Goal: Task Accomplishment & Management: Manage account settings

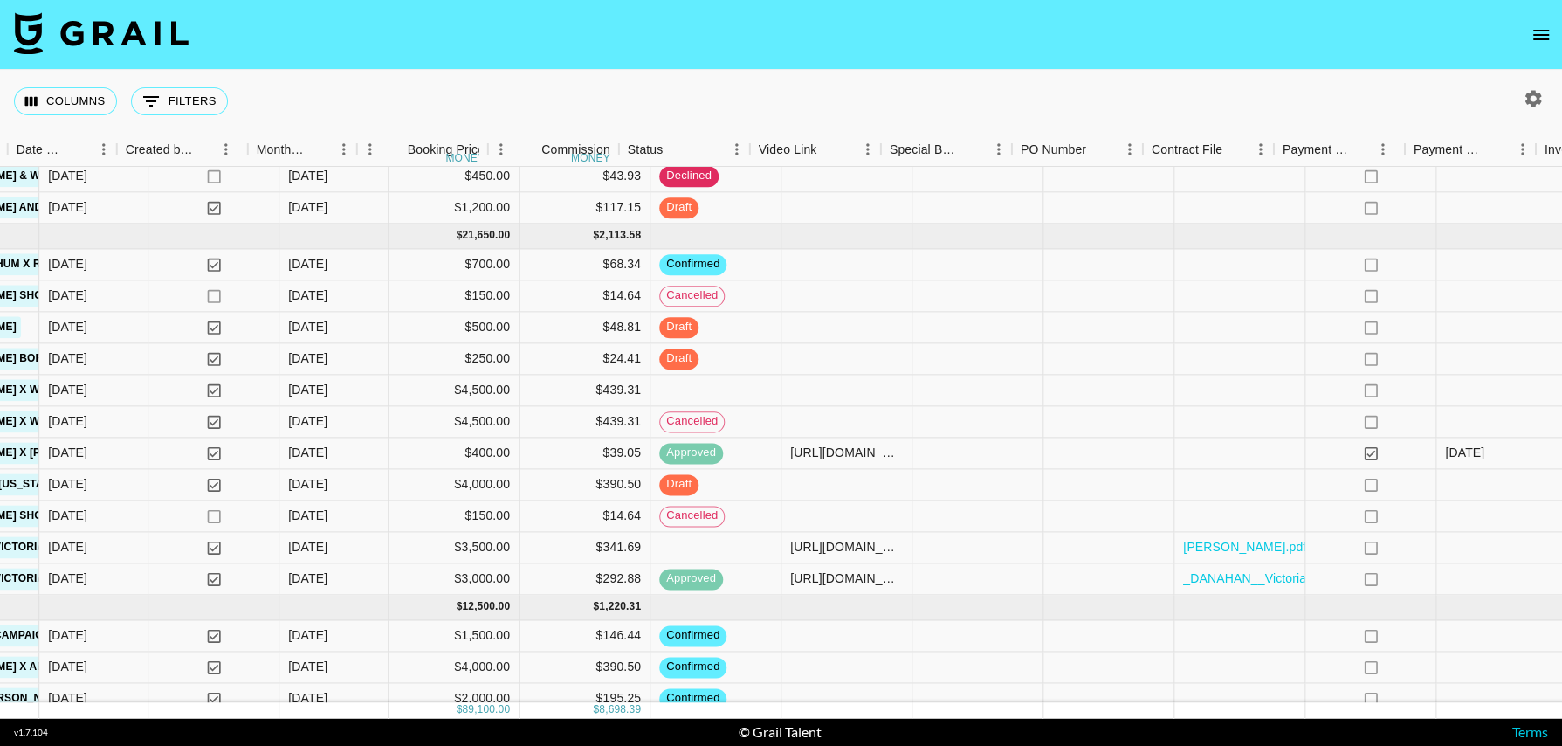
scroll to position [716, 1140]
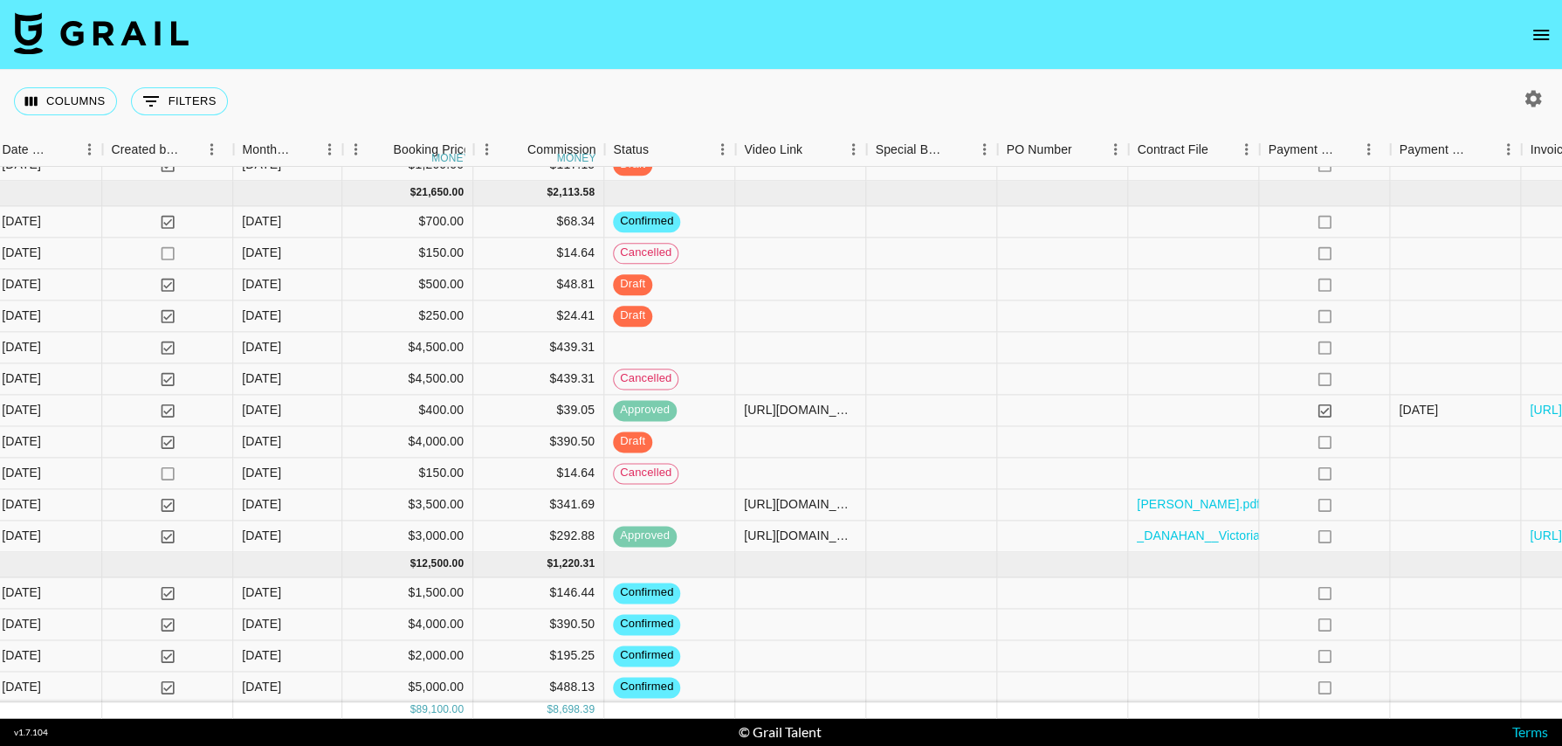
scroll to position [759, 983]
click at [689, 348] on div at bounding box center [666, 347] width 131 height 31
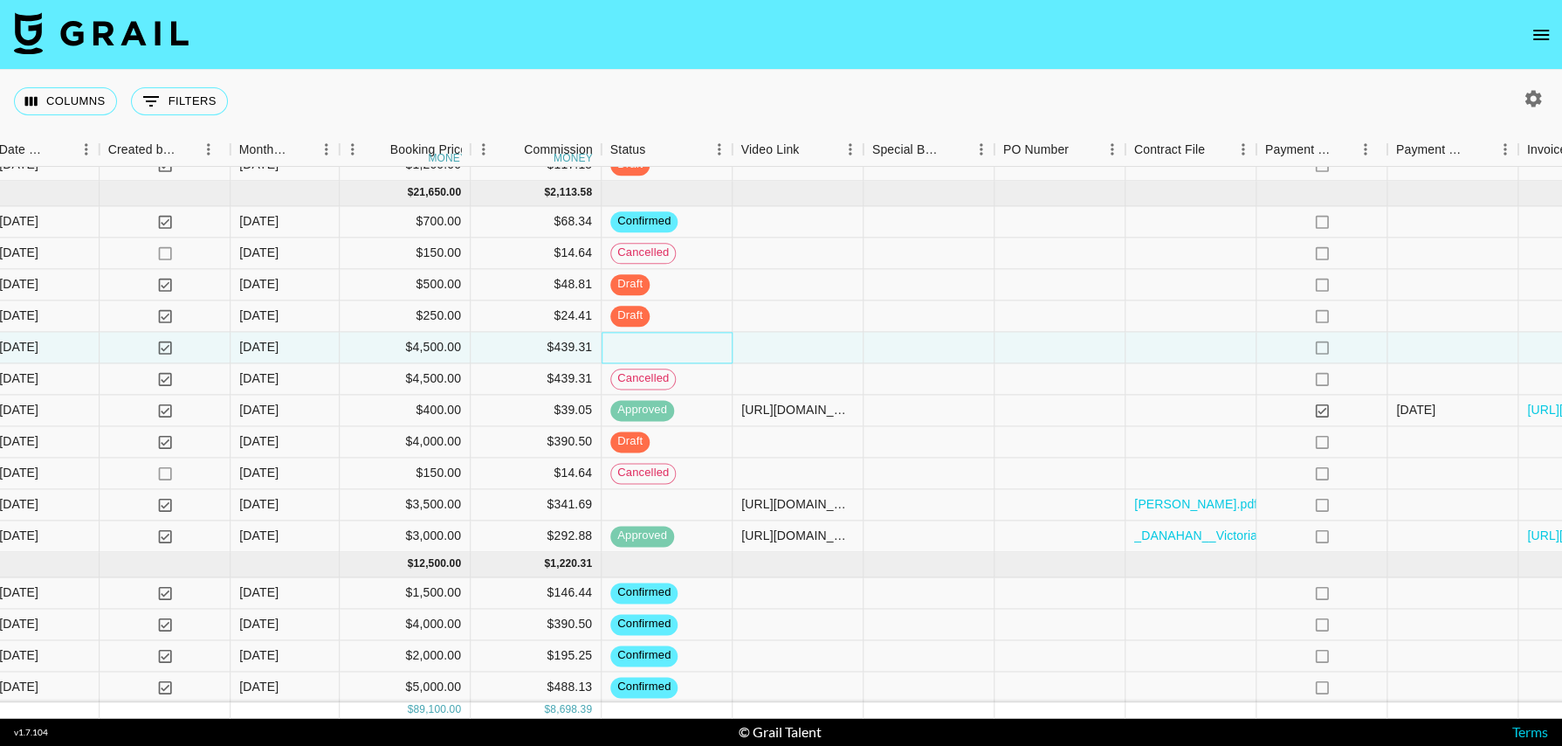
click at [689, 348] on div at bounding box center [666, 347] width 131 height 31
click at [658, 318] on div "draft" at bounding box center [666, 315] width 131 height 31
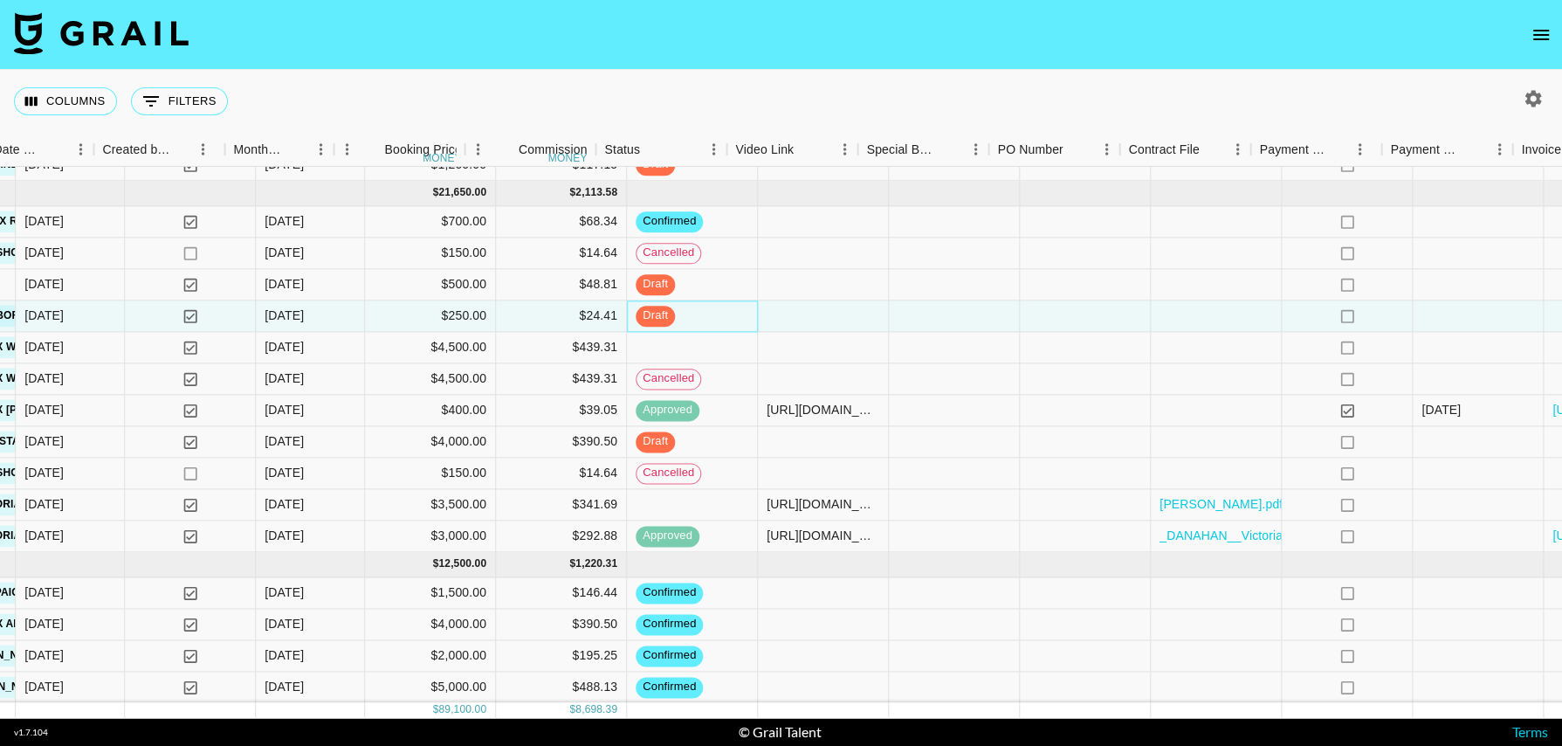
scroll to position [759, 957]
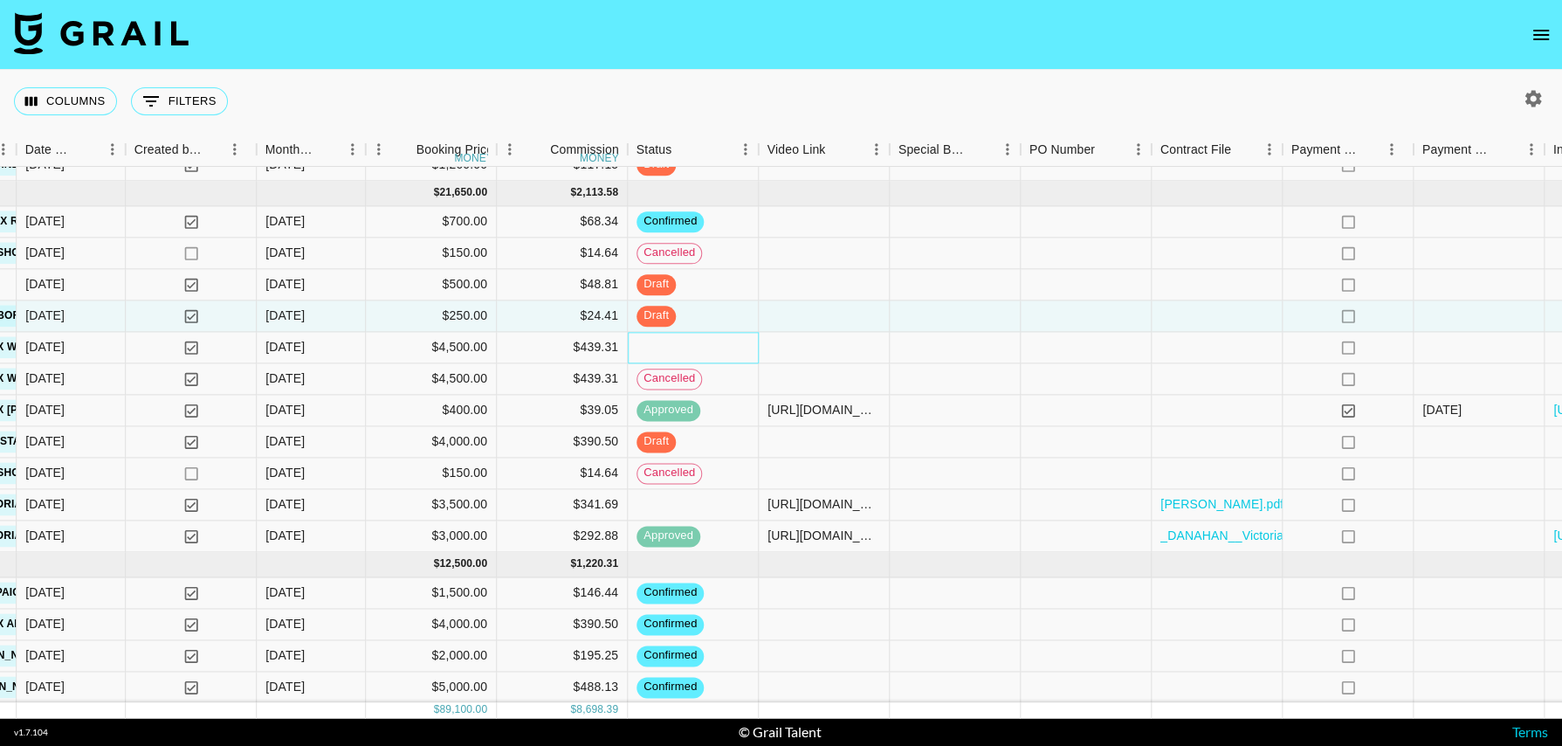
click at [692, 348] on div at bounding box center [693, 347] width 131 height 31
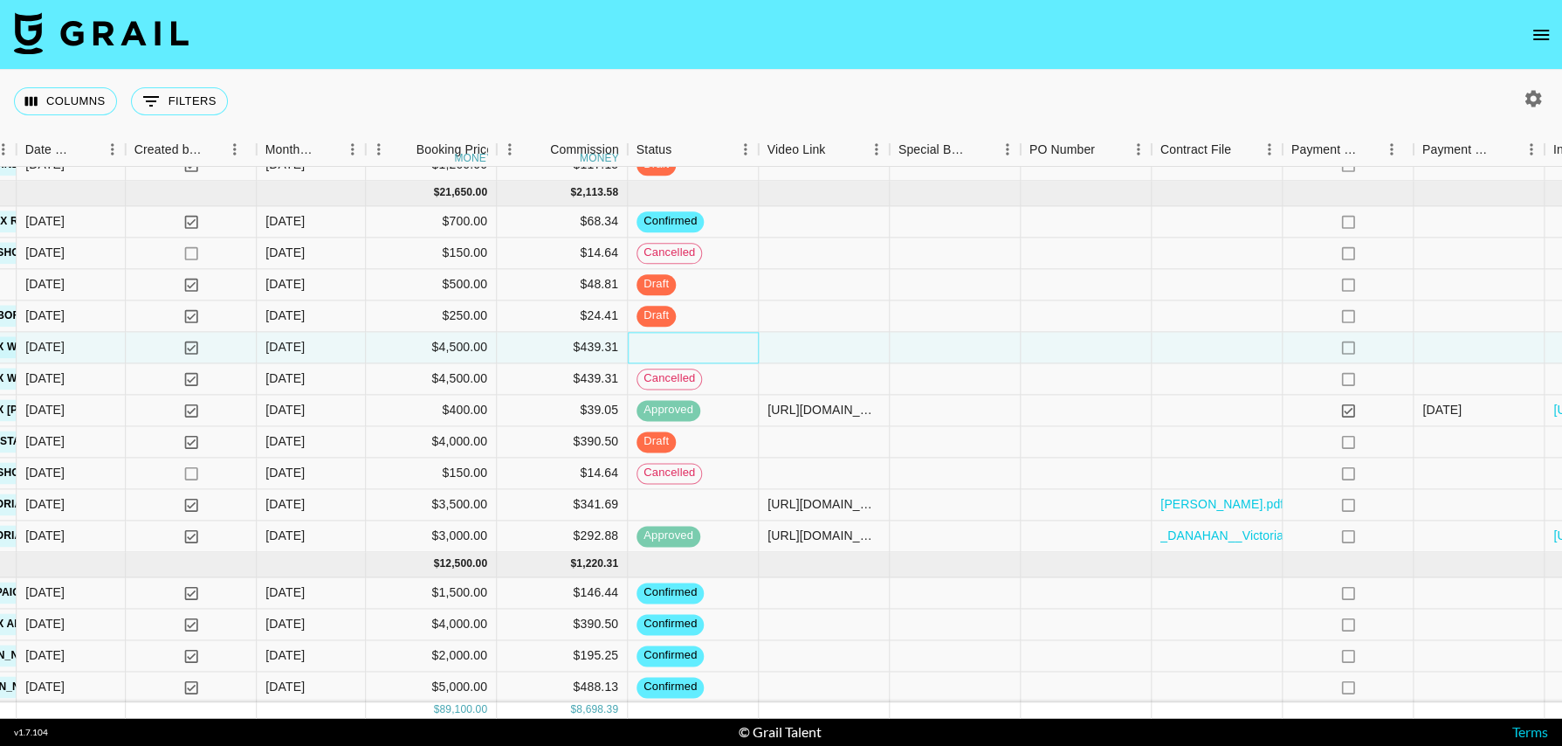
click at [692, 348] on div at bounding box center [693, 347] width 131 height 31
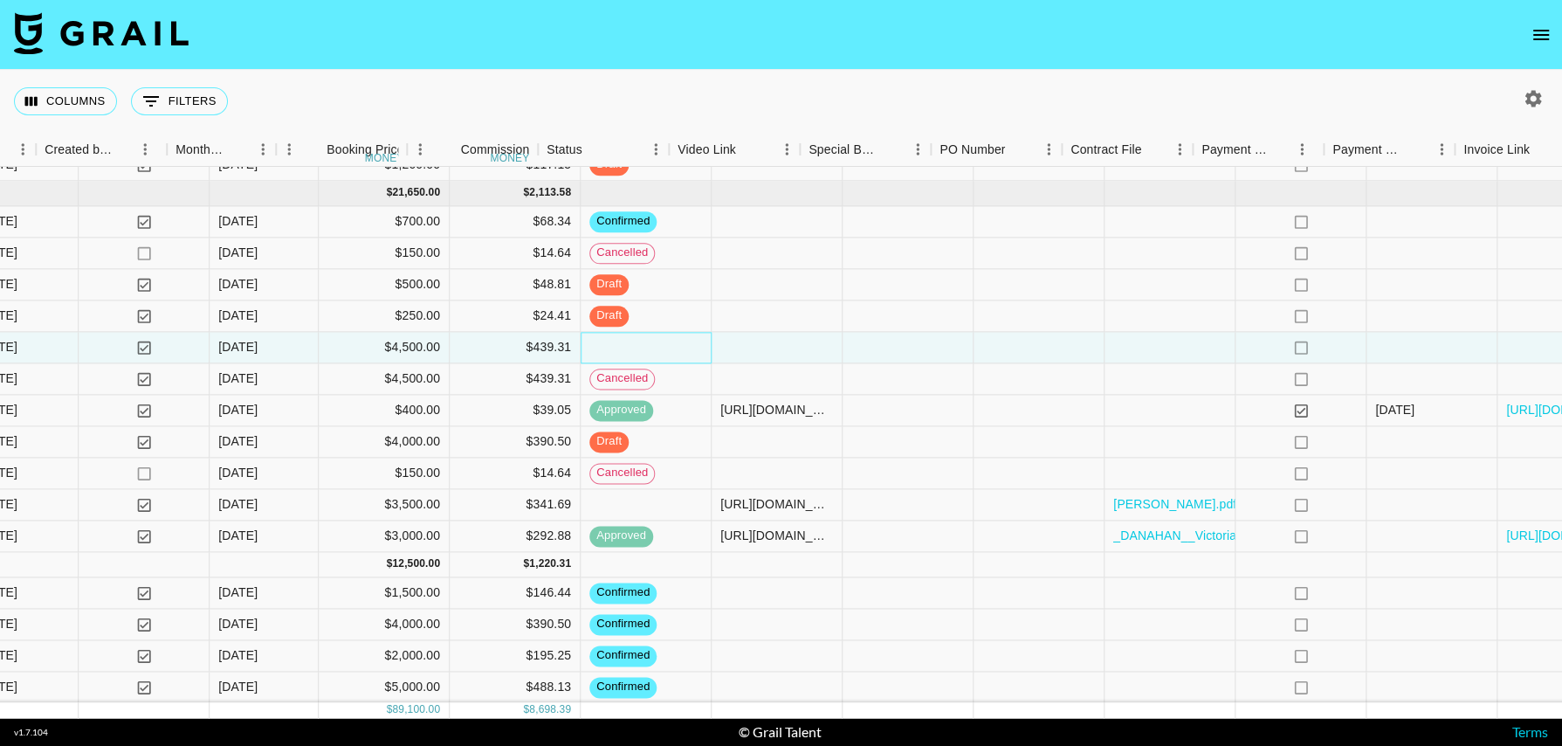
scroll to position [759, 932]
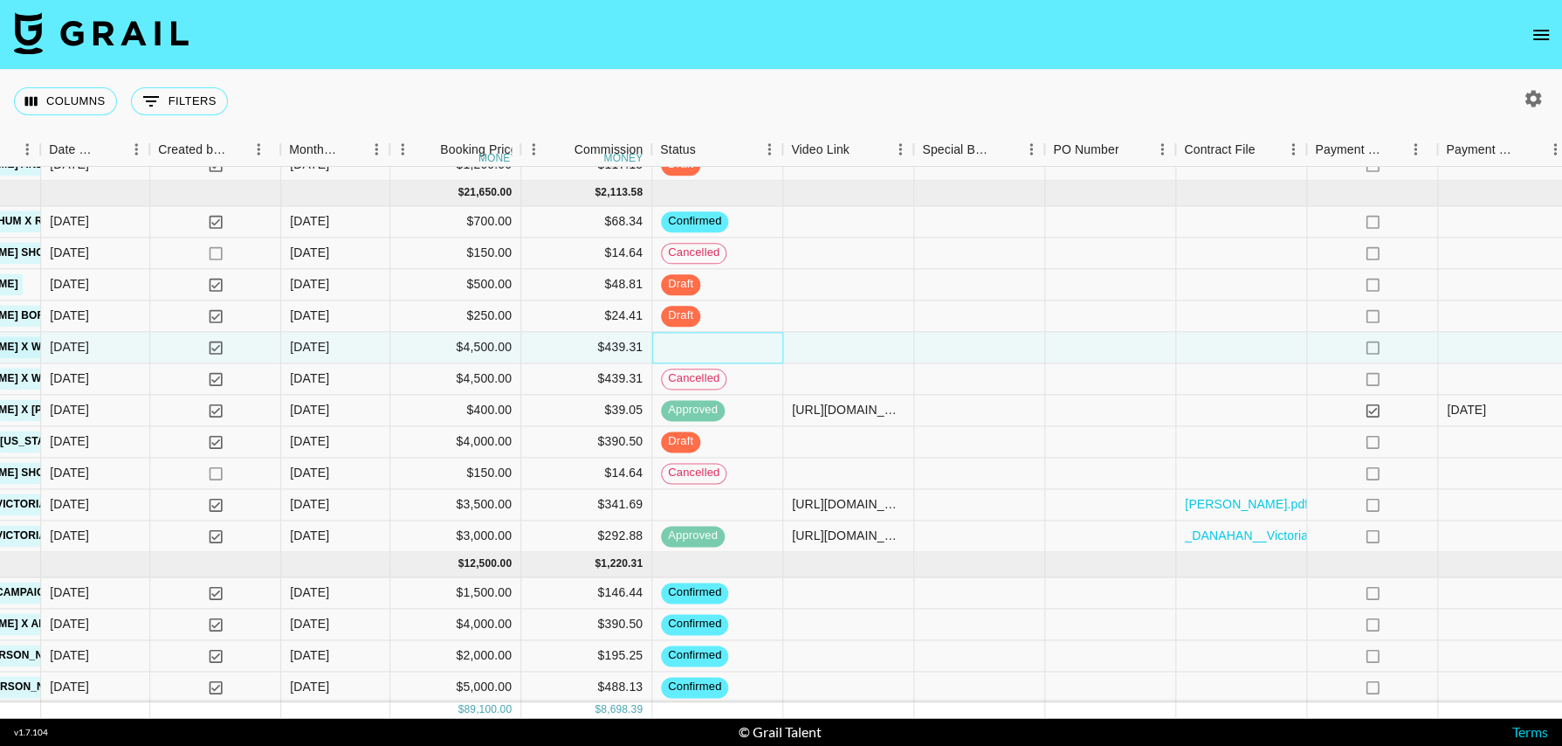
click at [689, 347] on div at bounding box center [717, 347] width 131 height 31
click at [699, 344] on div at bounding box center [717, 347] width 131 height 31
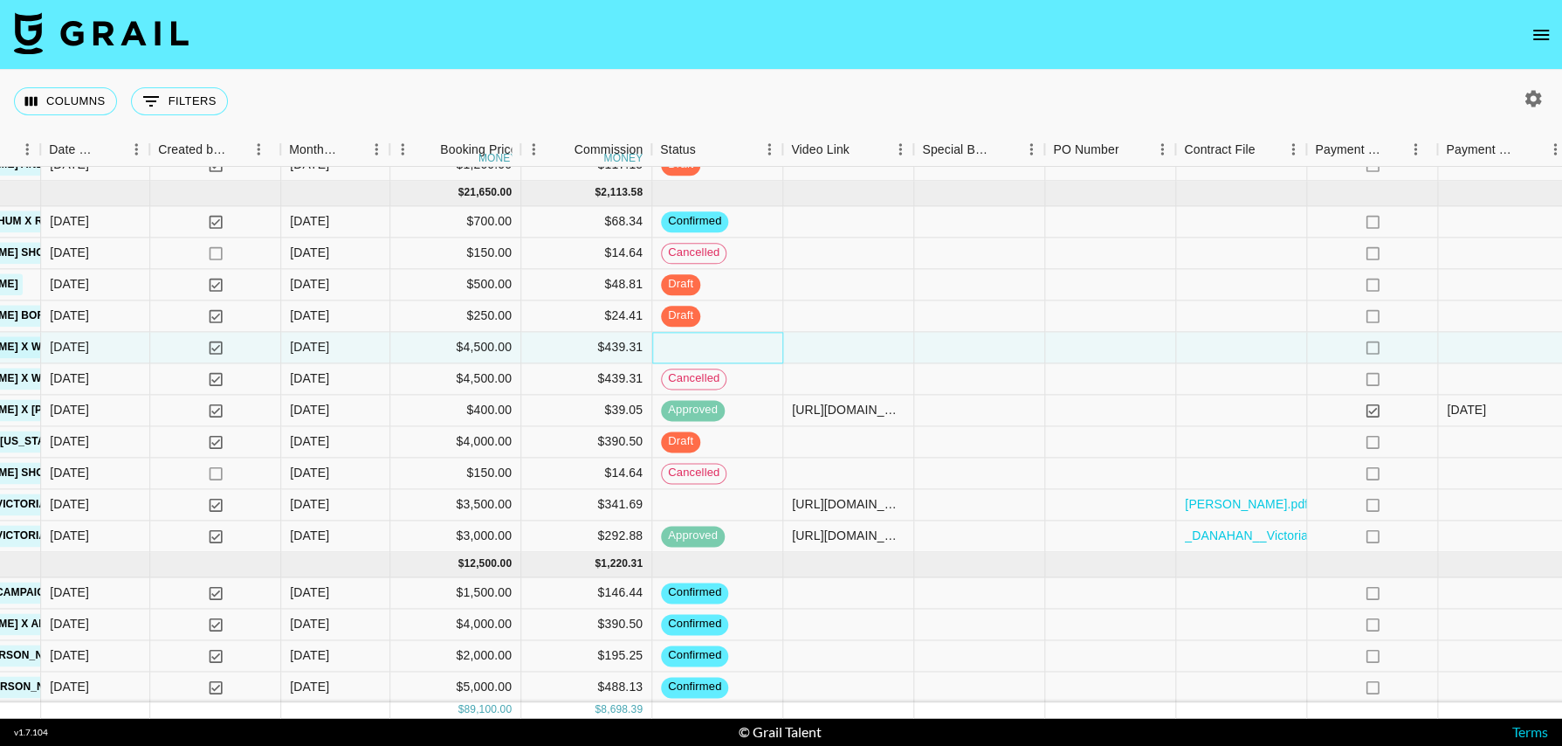
click at [699, 344] on div at bounding box center [717, 347] width 131 height 31
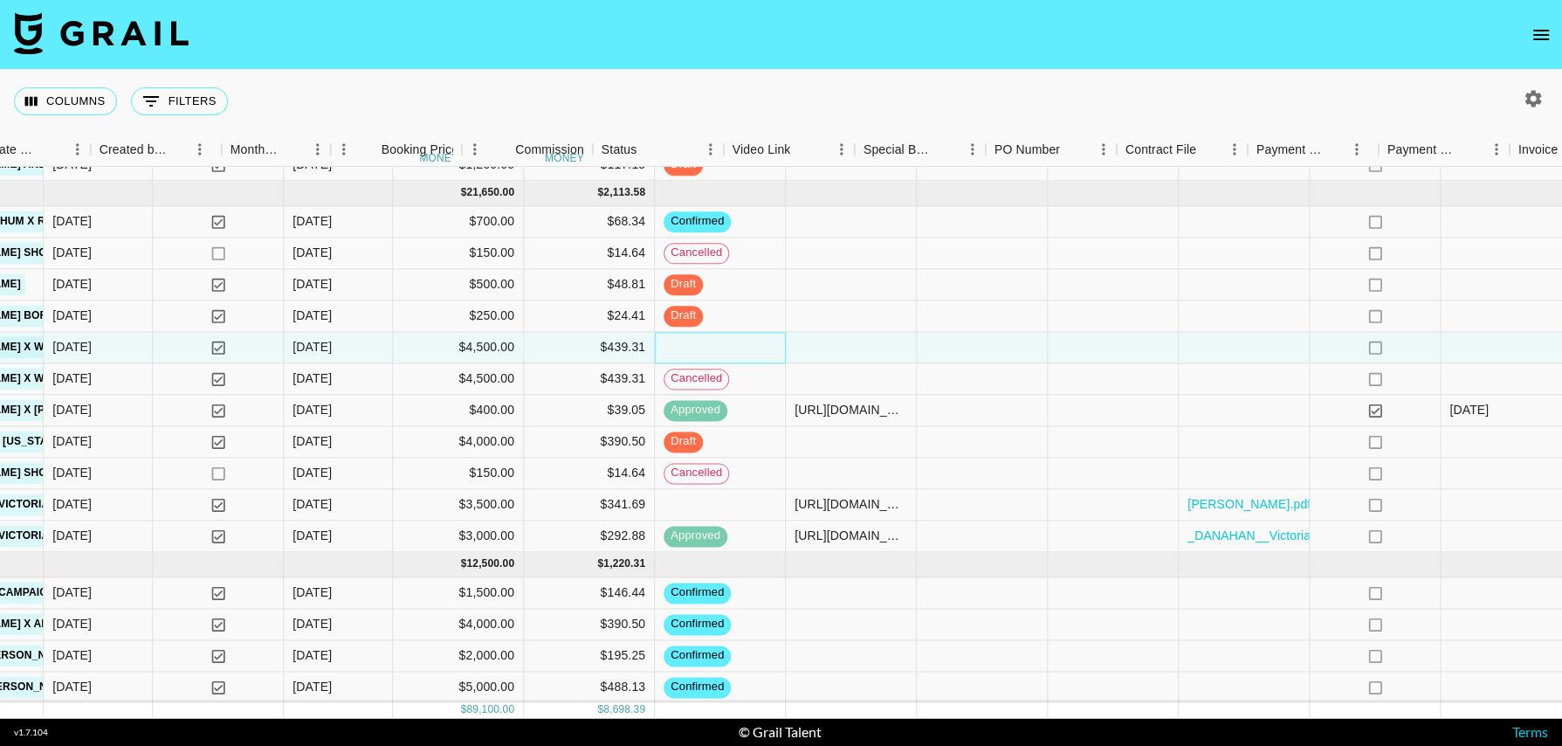
scroll to position [759, 1140]
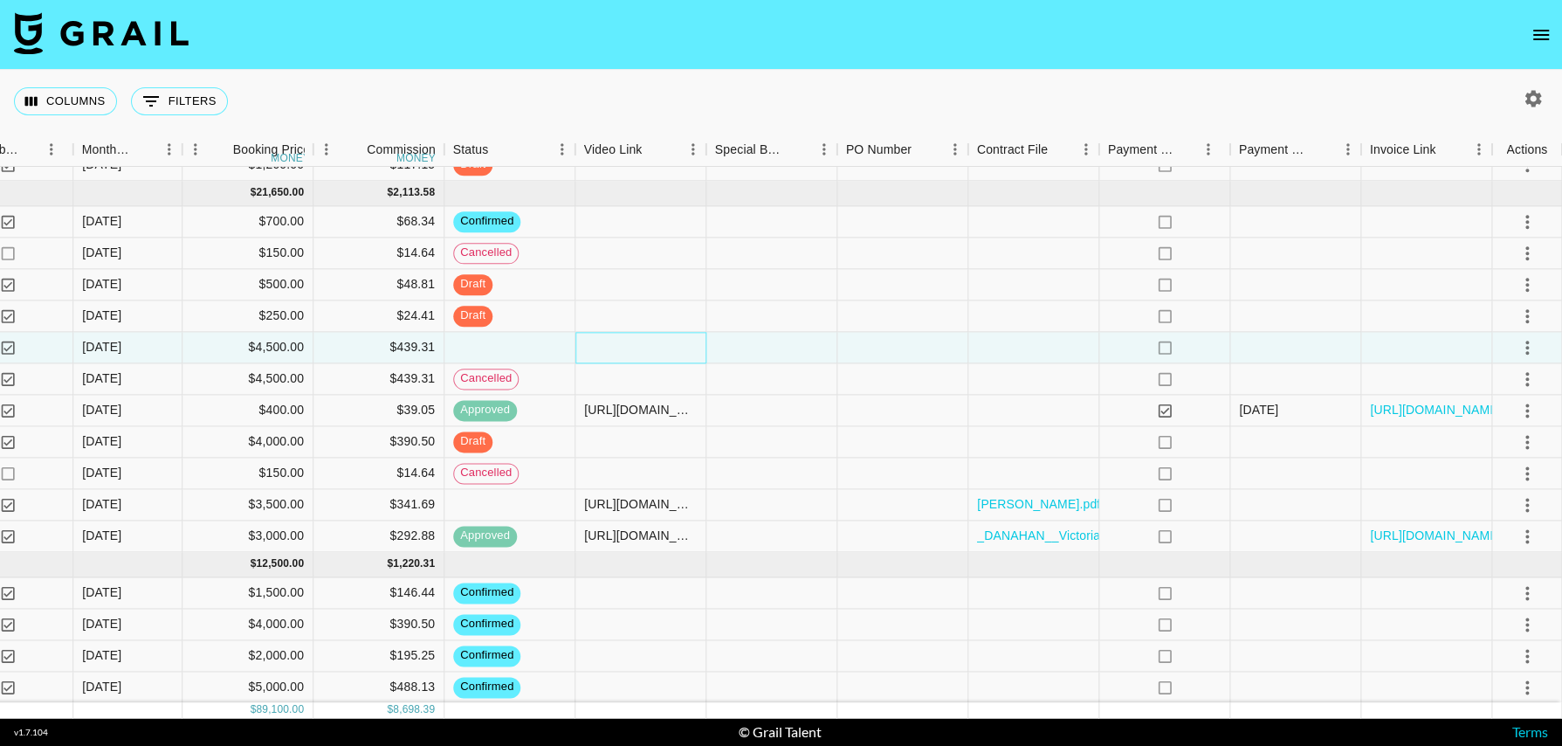
click at [654, 359] on div at bounding box center [640, 347] width 131 height 31
click at [637, 354] on div at bounding box center [640, 347] width 131 height 31
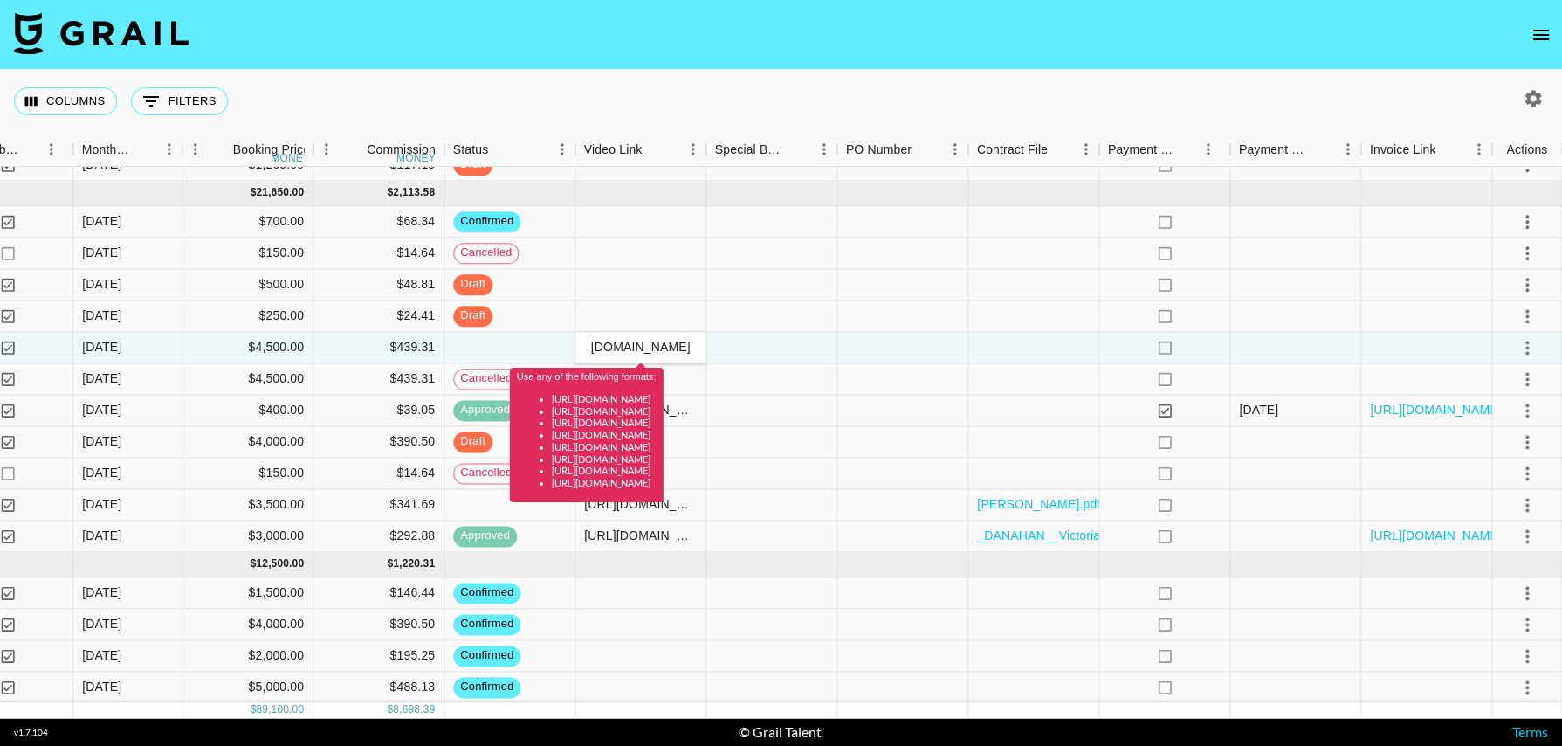
click at [696, 348] on input "https://www.tiktok.com/t/ZP8So6wqy/" at bounding box center [640, 347] width 128 height 14
type input "https://www.tiktok.com/t/ZP8So6wqy/"
click at [771, 344] on div at bounding box center [771, 347] width 131 height 31
click at [684, 346] on input "https://www.tiktok.com/t/ZP8So6wqy/" at bounding box center [640, 347] width 128 height 14
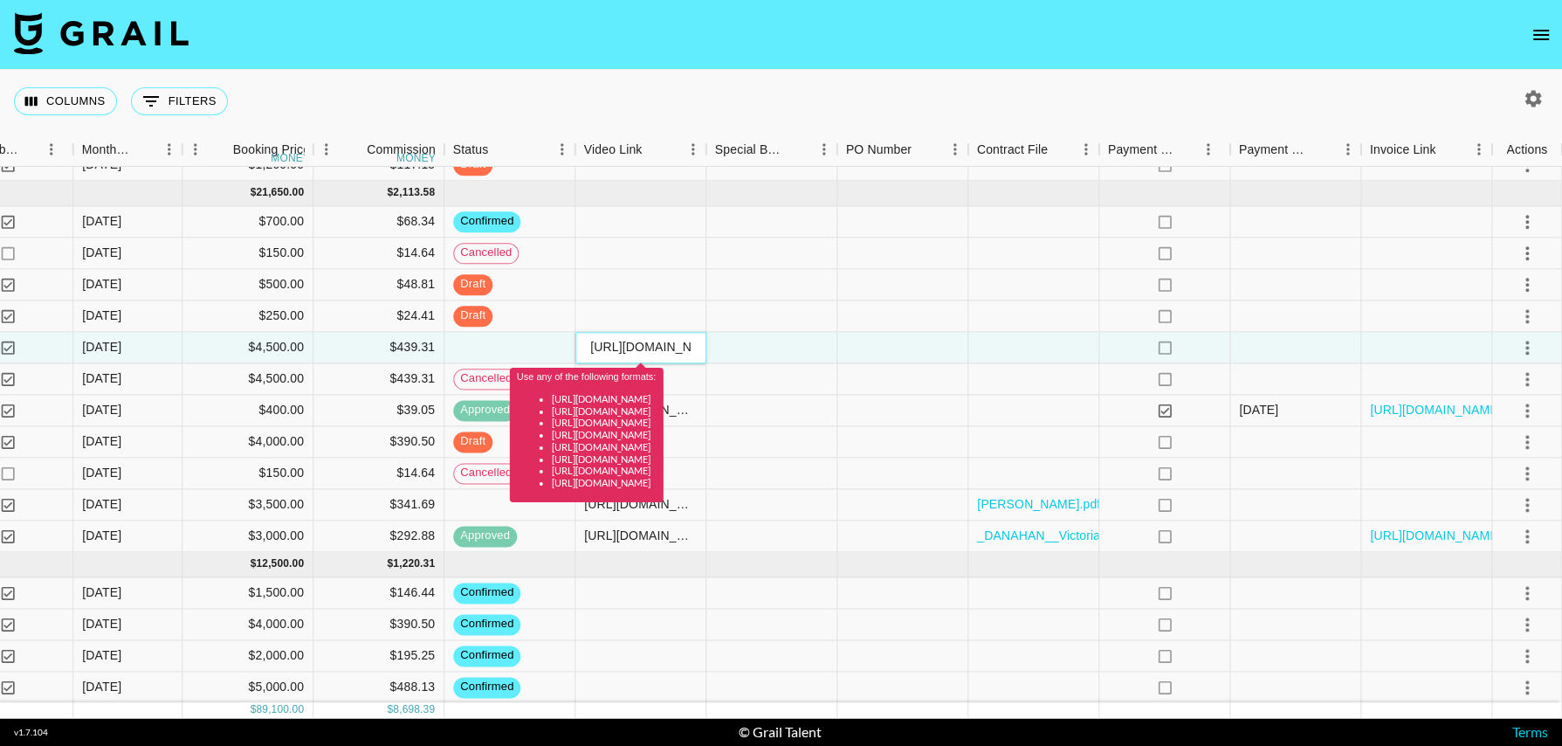
click at [684, 346] on input "https://www.tiktok.com/t/ZP8So6wqy/" at bounding box center [640, 347] width 128 height 14
type input "="
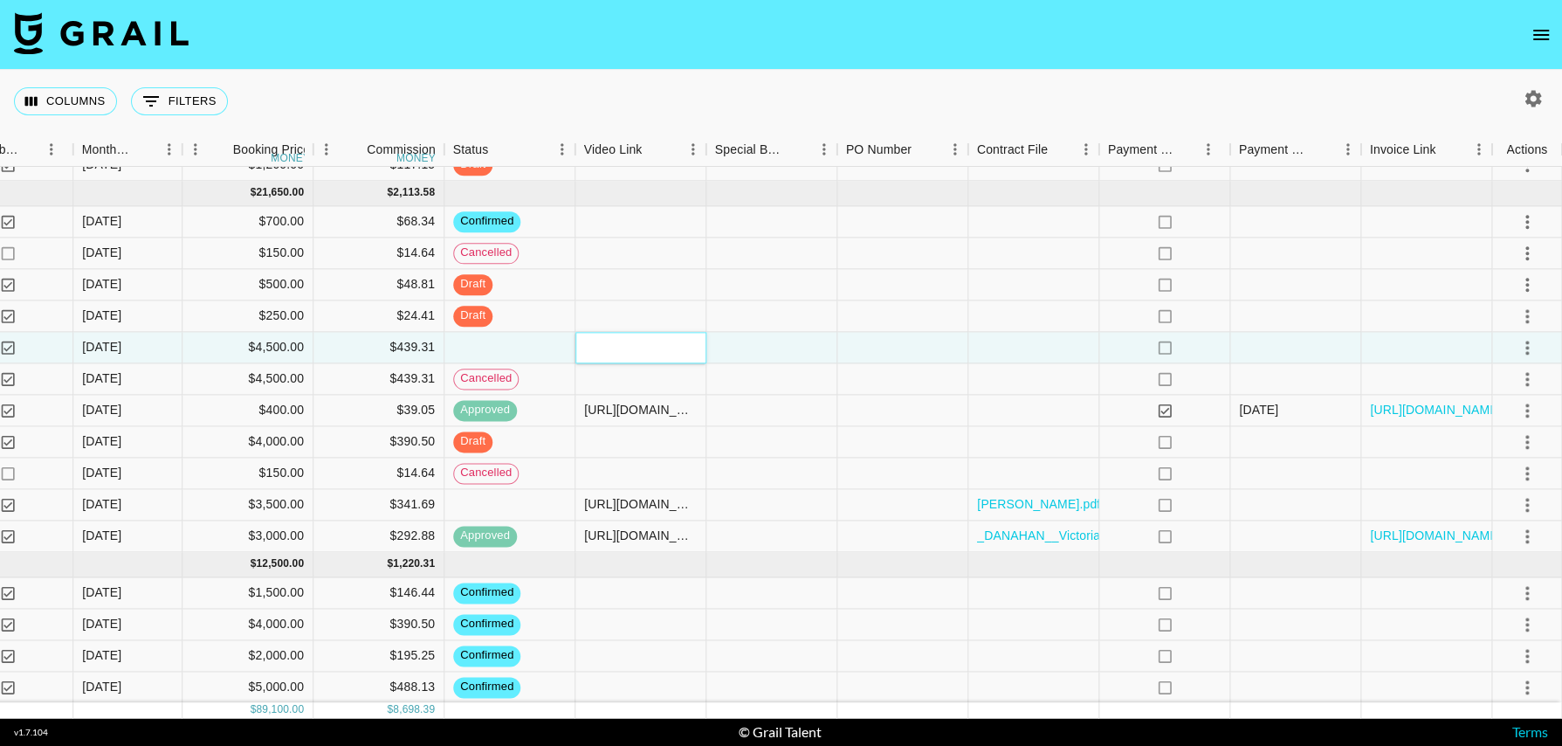
paste input "https://www.tiktok.com/@katherynb8_/video/7555860041614494990?_t=ZP-90AAMEhdtCY…"
type input "https://www.tiktok.com/@katherynb8_/video/7555860041614494990?_t=ZP-90AAMEhdtCY…"
click at [1035, 346] on div at bounding box center [1033, 347] width 131 height 31
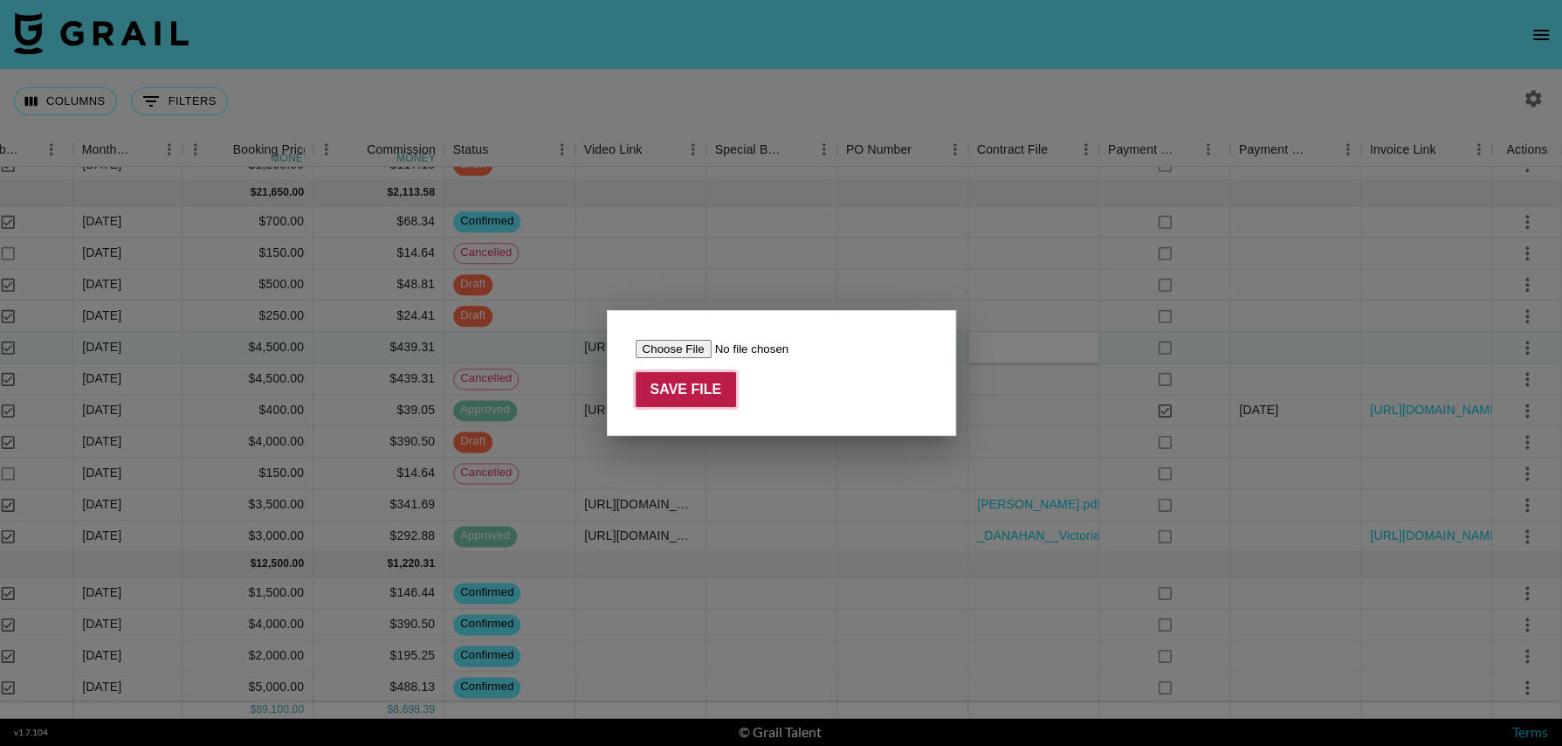
click at [687, 393] on input "Save File" at bounding box center [686, 389] width 101 height 35
click at [682, 354] on input "file" at bounding box center [746, 349] width 221 height 18
type input "C:\fakepath\Katheryn Balboa x MagicLinks x Walmart Sept. Muses & Brand Launches…"
click at [711, 386] on input "Save File" at bounding box center [686, 389] width 101 height 35
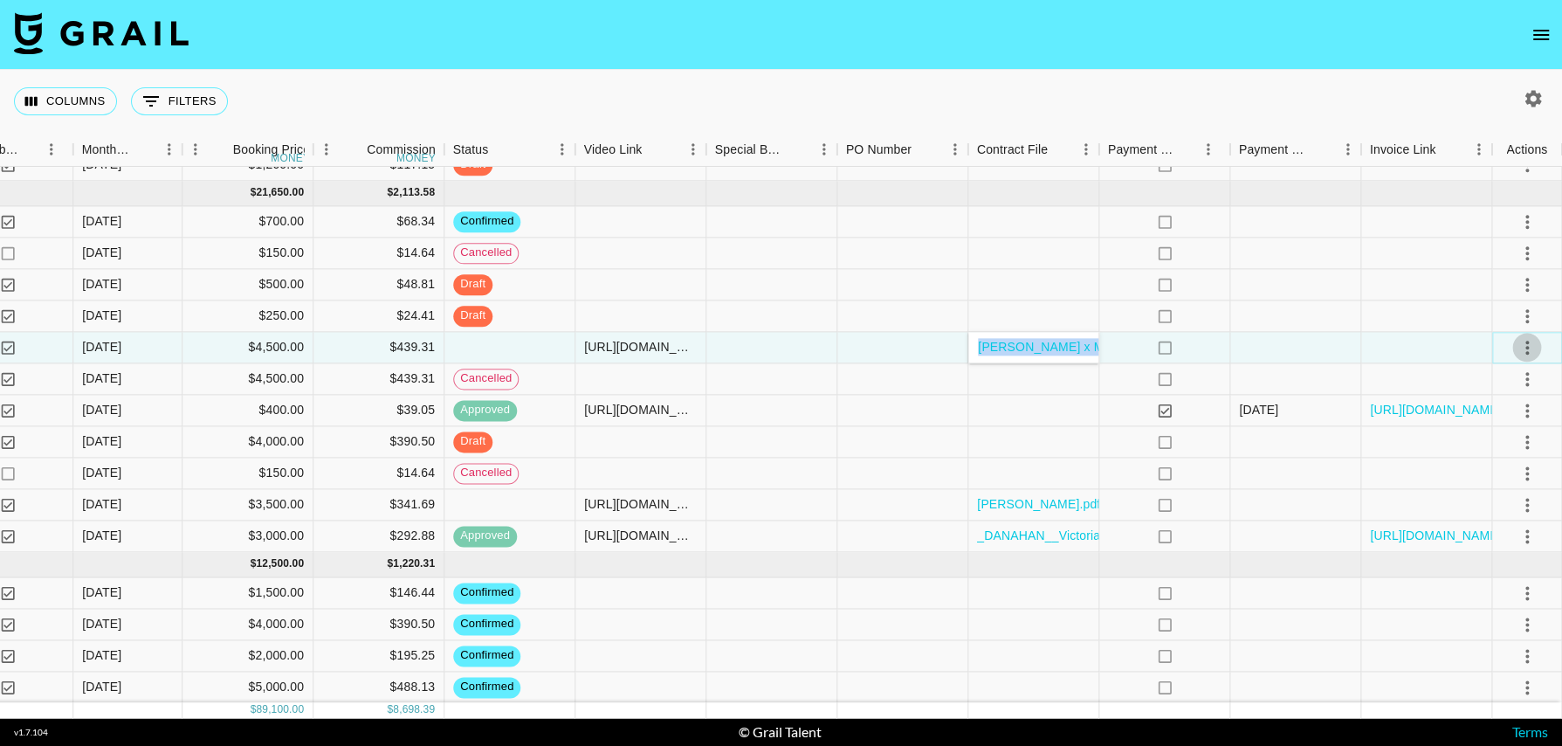
click at [1529, 350] on icon "select merge strategy" at bounding box center [1526, 347] width 21 height 21
click at [1494, 381] on li "Confirm" at bounding box center [1504, 383] width 113 height 31
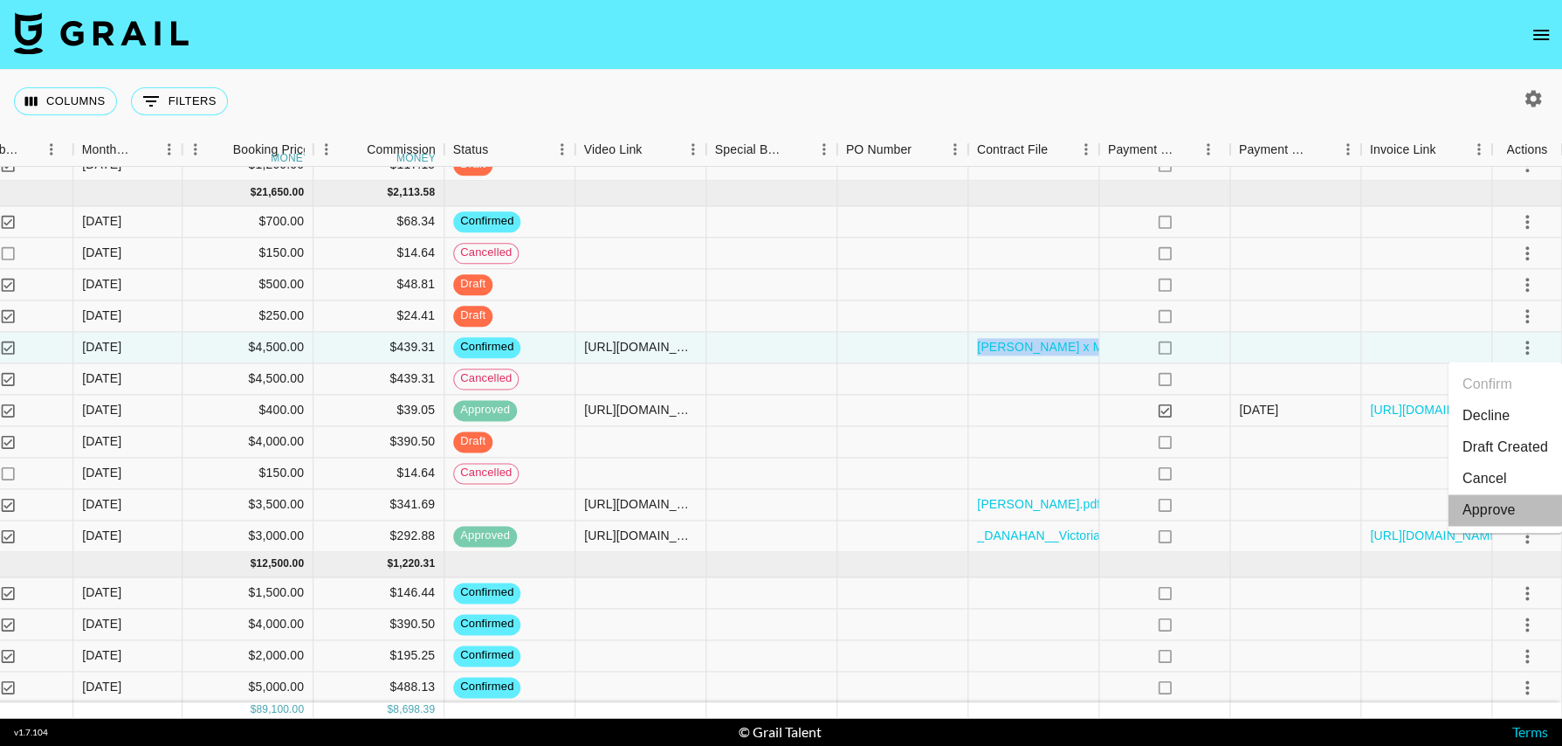
click at [1491, 512] on div "Approve" at bounding box center [1488, 509] width 53 height 21
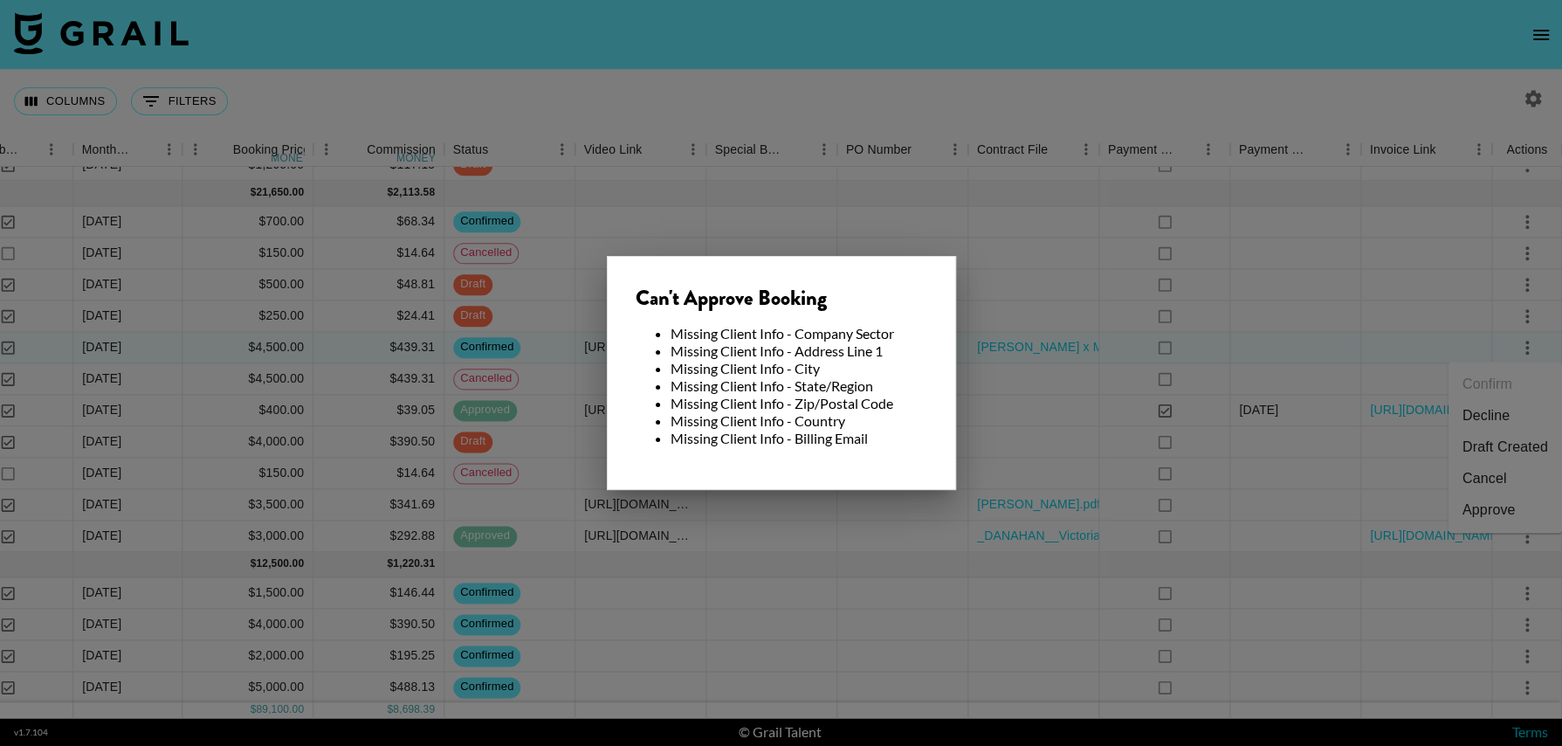
click at [966, 361] on div at bounding box center [781, 373] width 1562 height 746
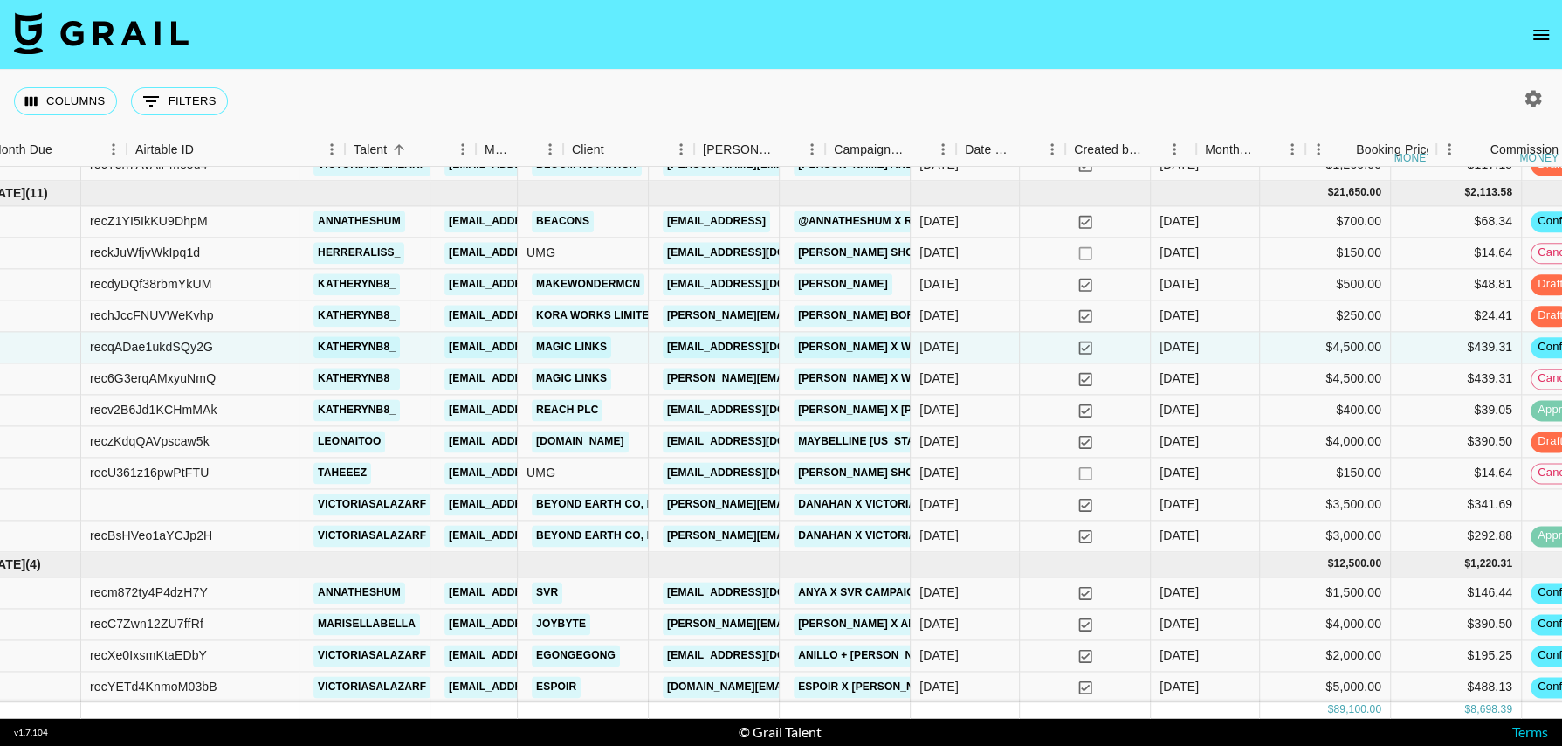
scroll to position [759, 0]
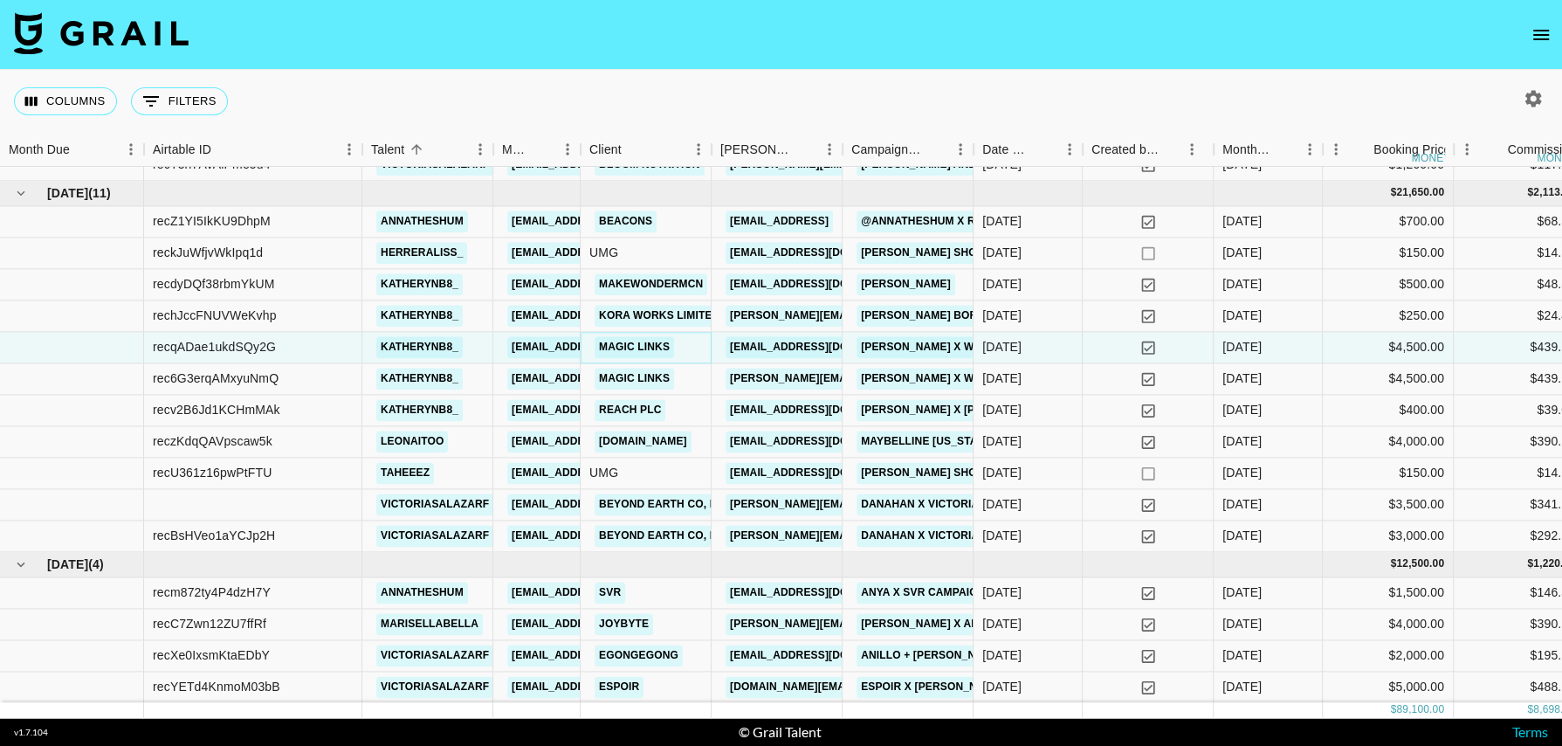
click at [656, 350] on link "Magic Links" at bounding box center [633, 347] width 79 height 22
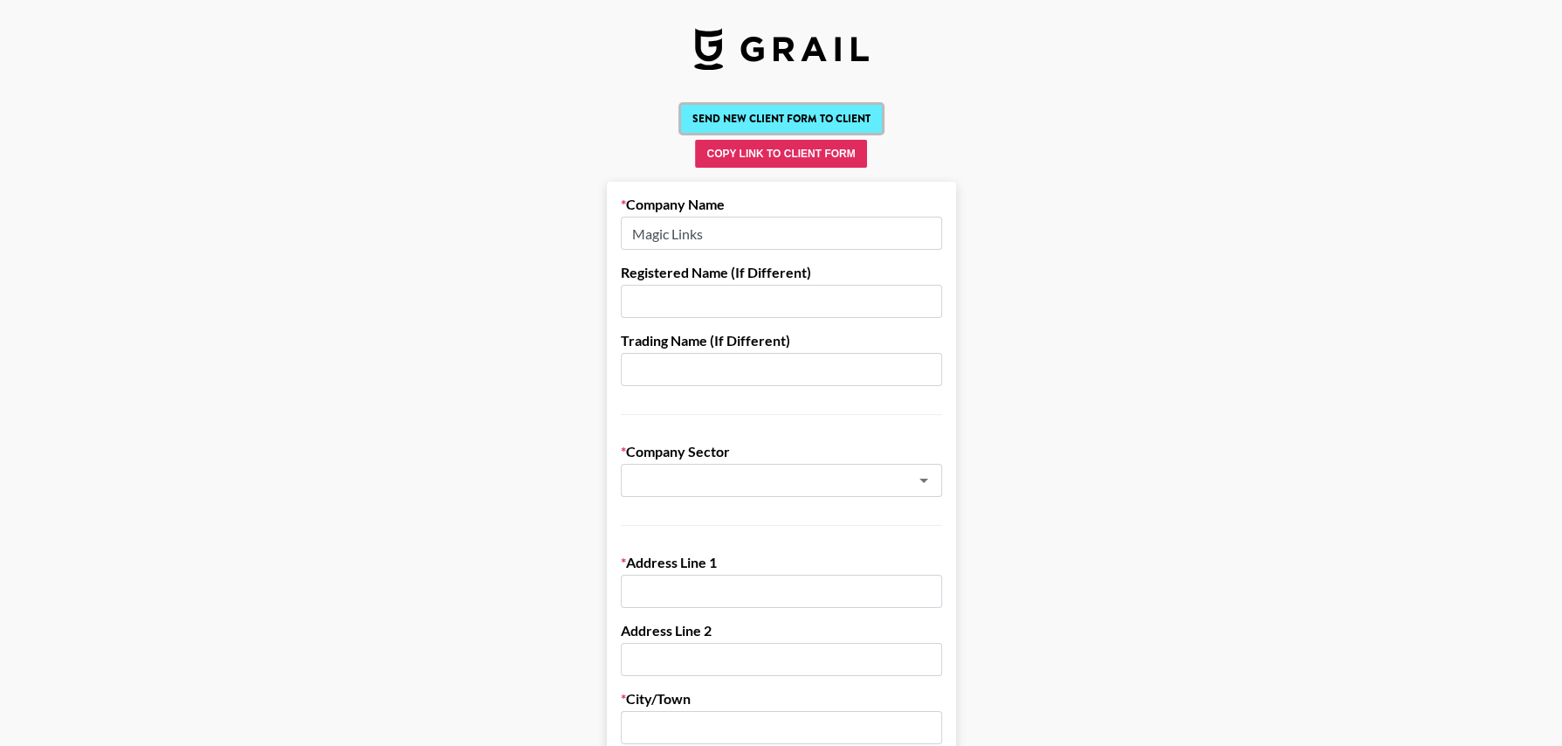
click at [796, 126] on button "Send New Client Form to Client" at bounding box center [781, 119] width 201 height 28
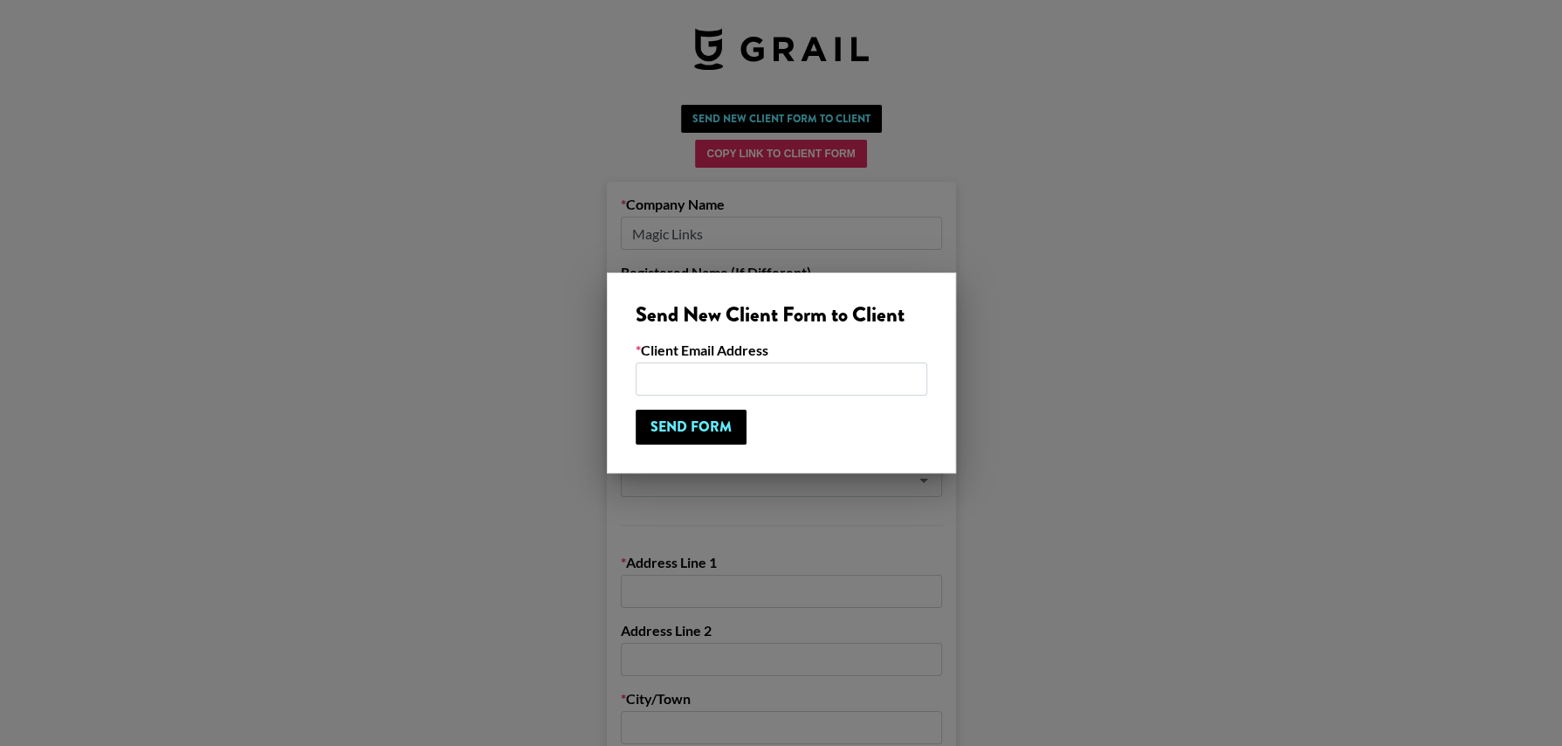
click at [678, 376] on input "email" at bounding box center [782, 378] width 292 height 33
paste input "[PERSON_NAME][EMAIL_ADDRESS][PERSON_NAME][DOMAIN_NAME]"
type input "[PERSON_NAME][EMAIL_ADDRESS][PERSON_NAME][DOMAIN_NAME]"
click at [690, 424] on input "Send Form" at bounding box center [691, 426] width 111 height 35
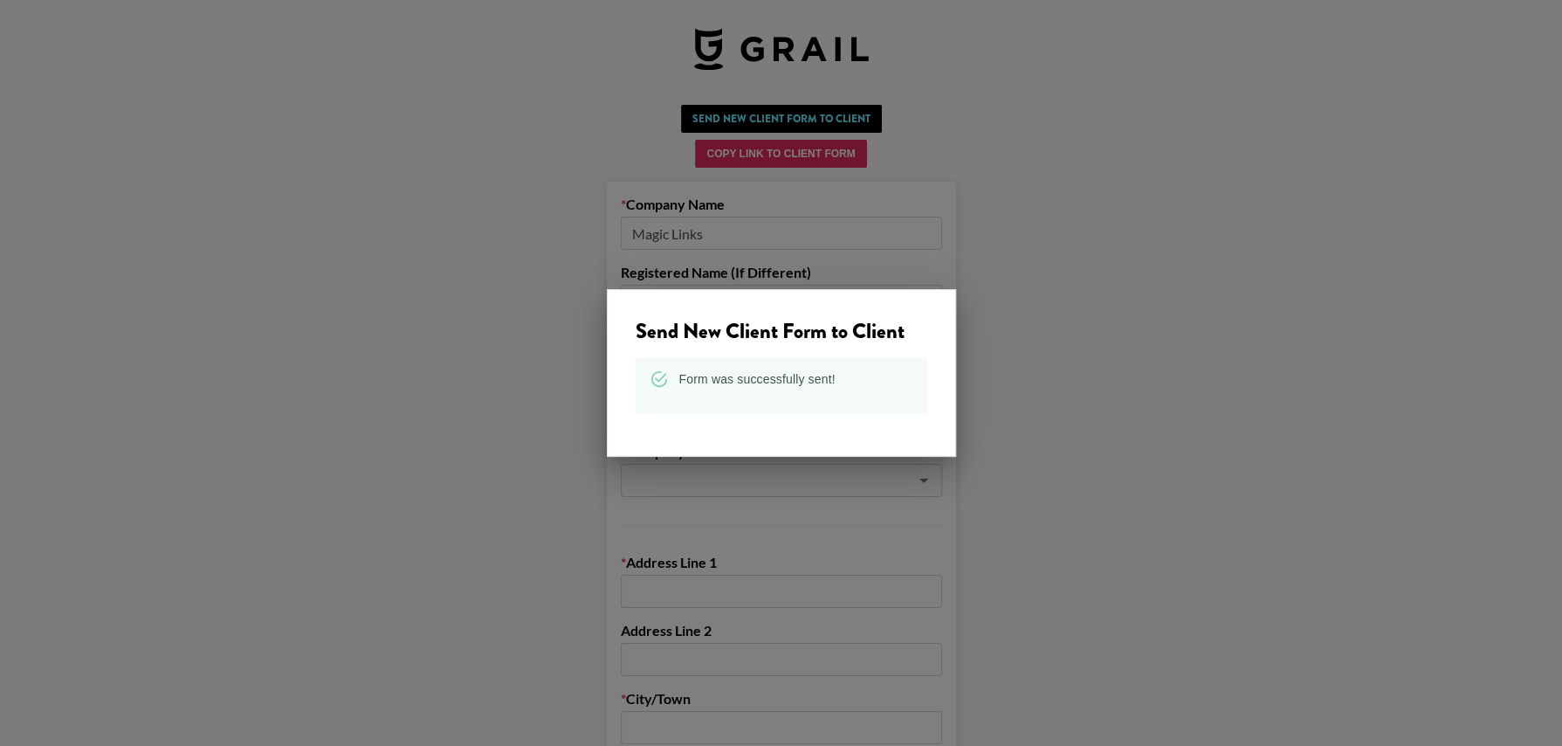
click at [852, 120] on div at bounding box center [781, 373] width 1562 height 746
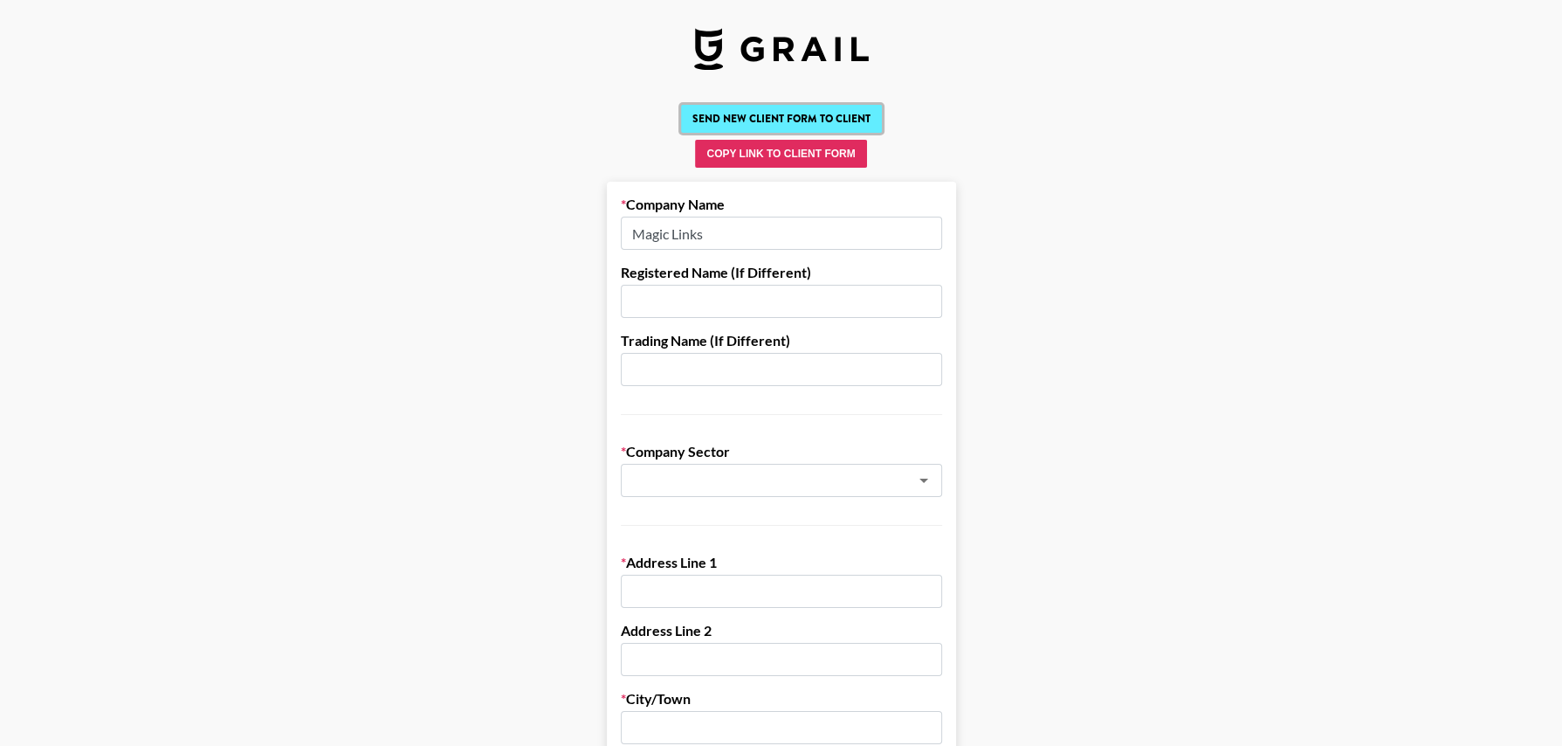
click at [825, 121] on button "Send New Client Form to Client" at bounding box center [781, 119] width 201 height 28
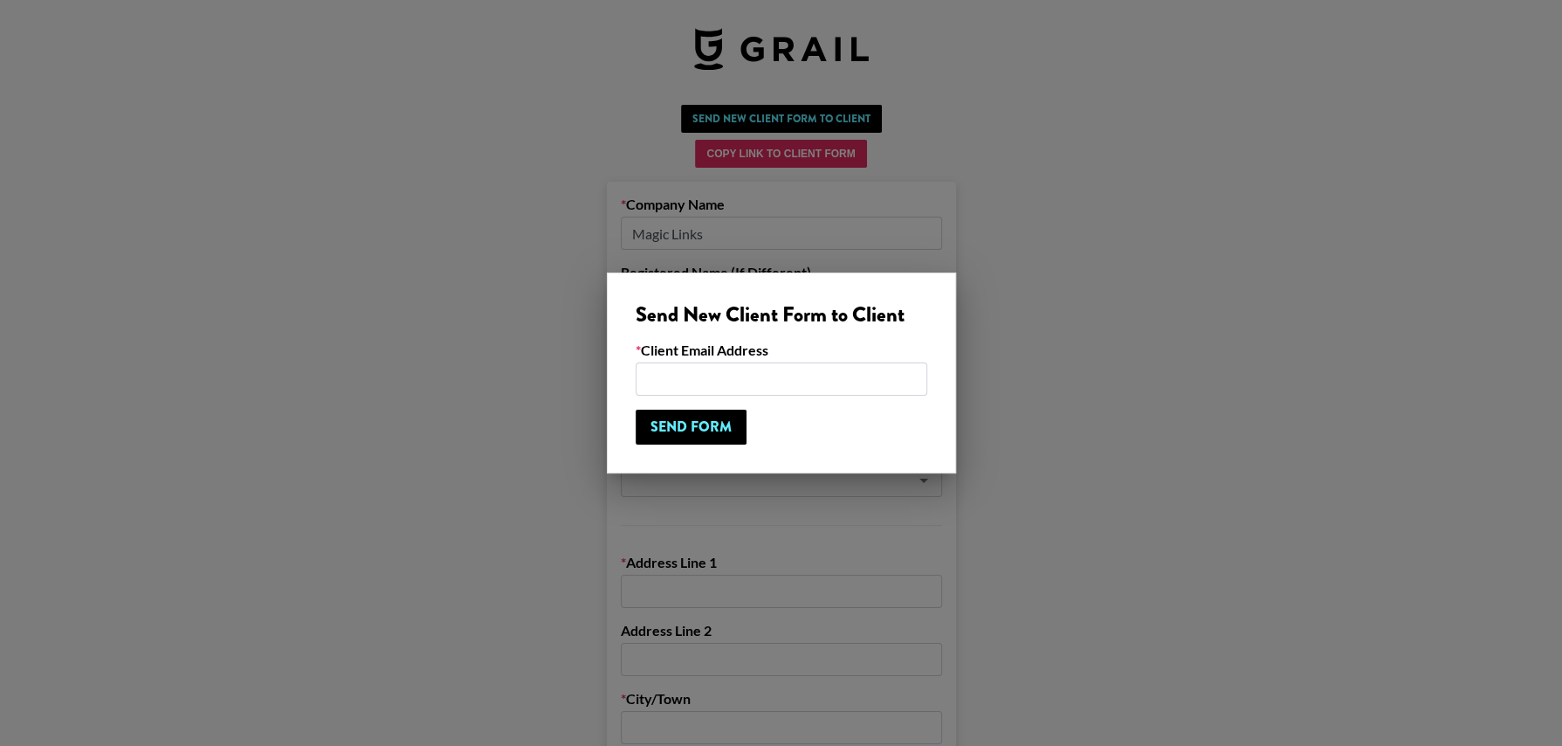
click at [769, 375] on input "email" at bounding box center [782, 378] width 292 height 33
paste input "[EMAIL_ADDRESS][DOMAIN_NAME]"
type input "[EMAIL_ADDRESS][DOMAIN_NAME]"
click at [722, 428] on input "Send Form" at bounding box center [691, 426] width 111 height 35
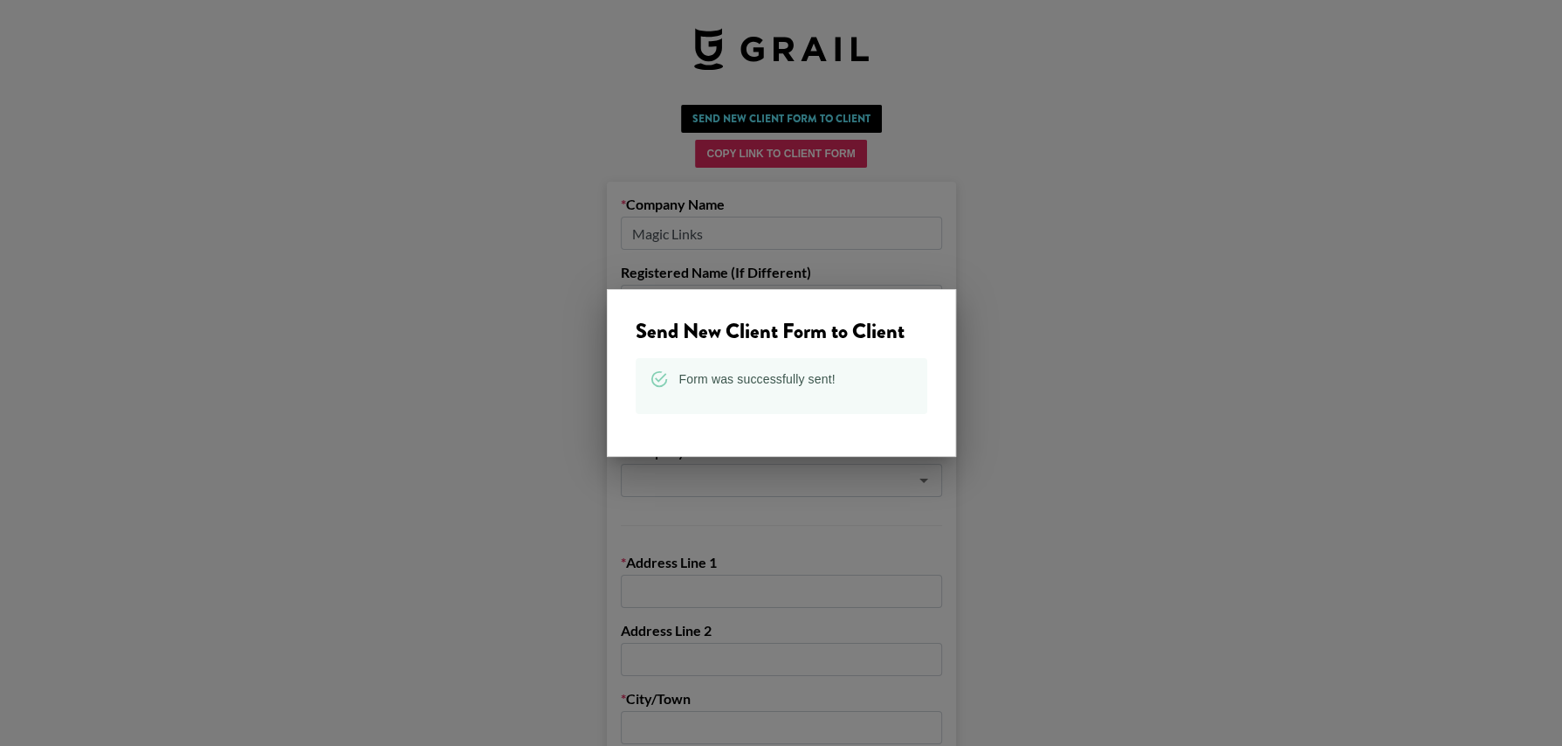
click at [1127, 213] on div at bounding box center [781, 373] width 1562 height 746
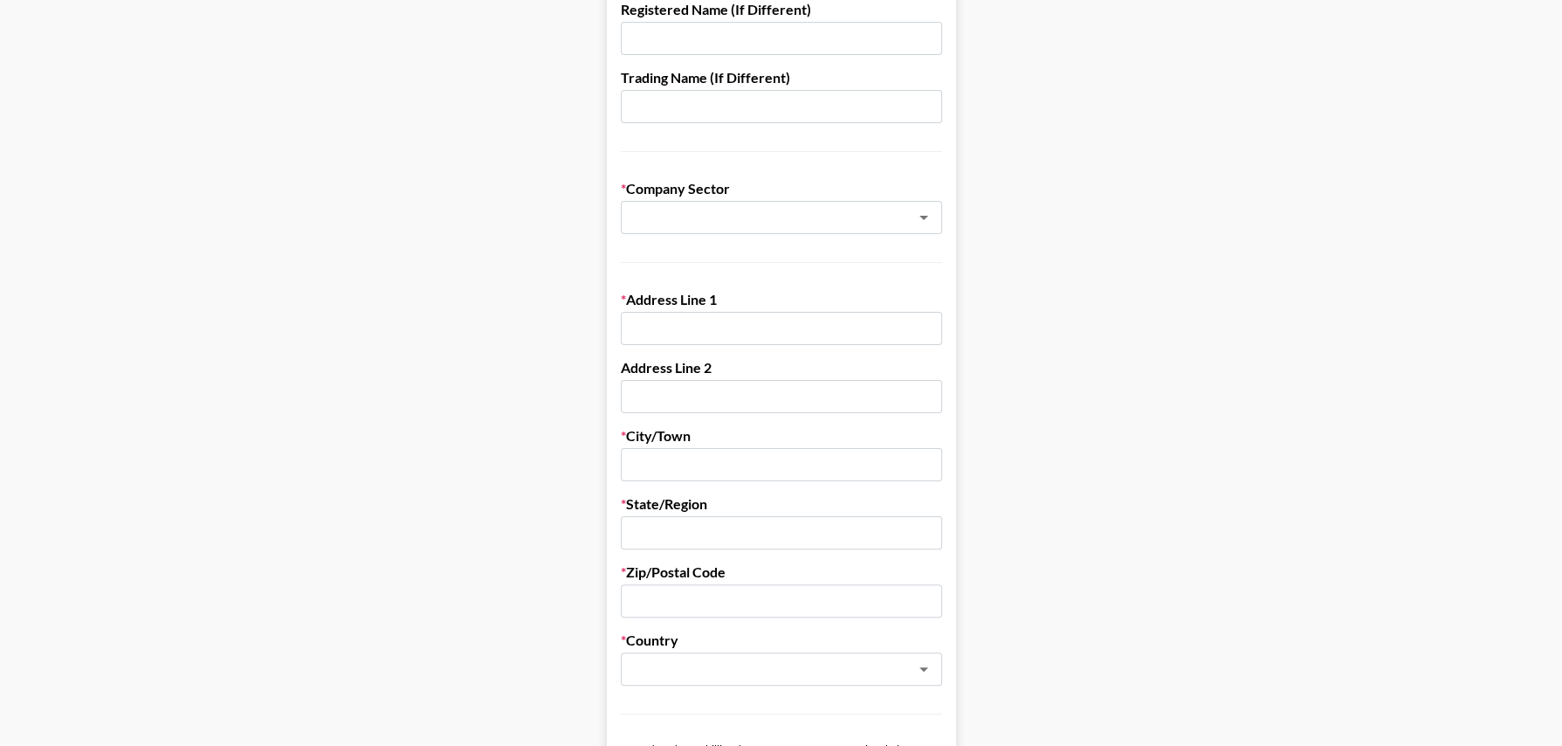
scroll to position [292, 0]
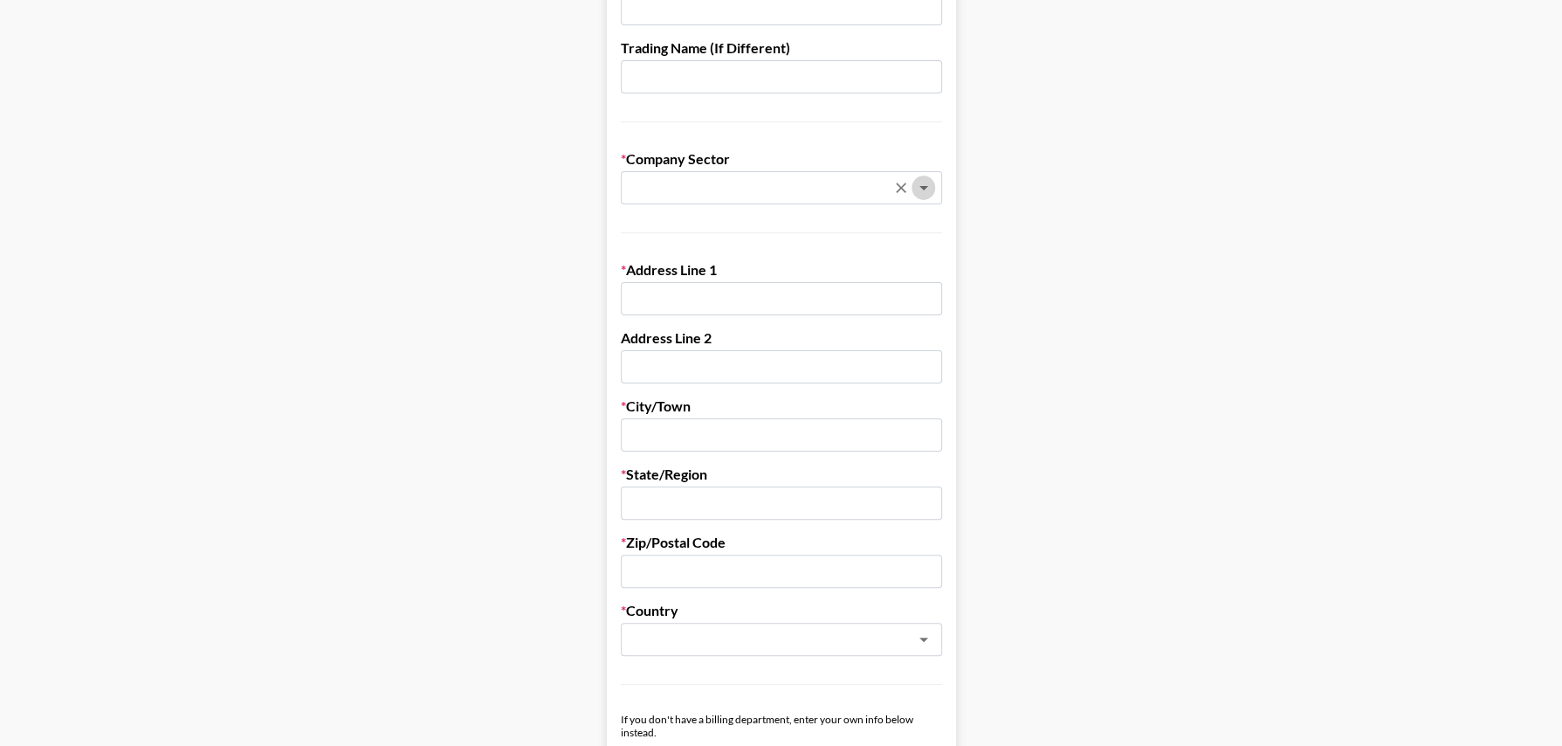
click at [924, 194] on icon "Open" at bounding box center [923, 187] width 21 height 21
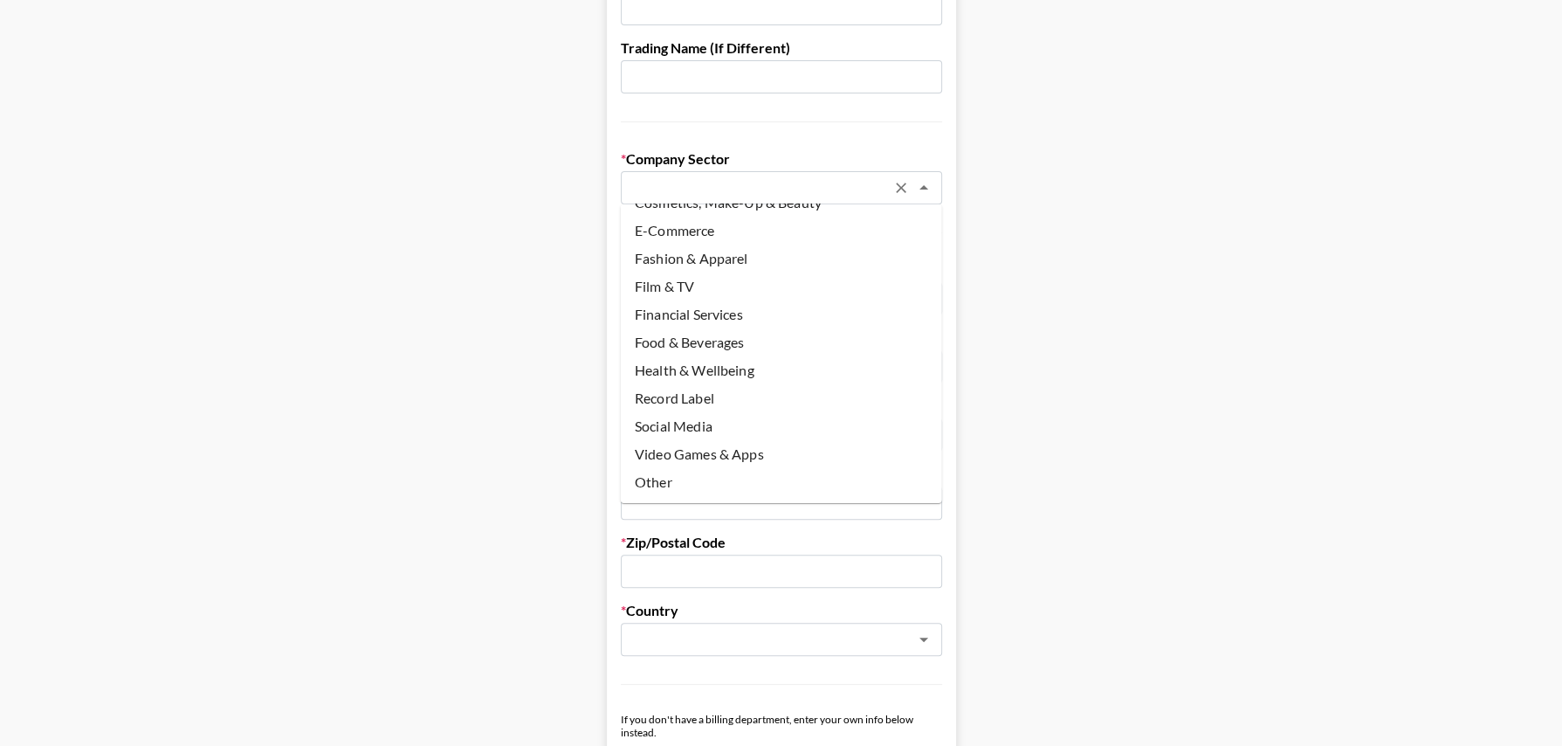
scroll to position [314, 0]
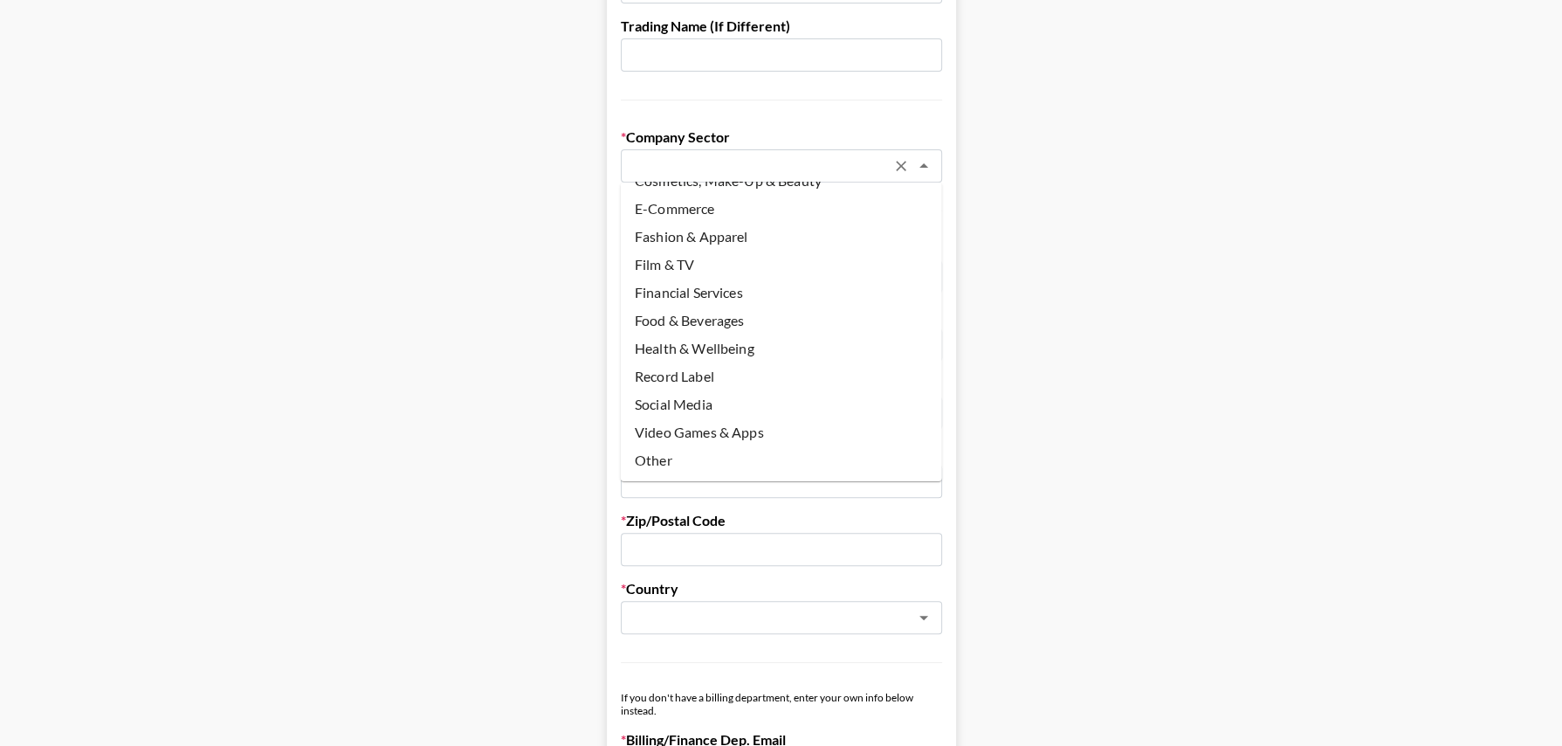
click at [740, 400] on li "Social Media" at bounding box center [781, 404] width 321 height 28
type input "Social Media"
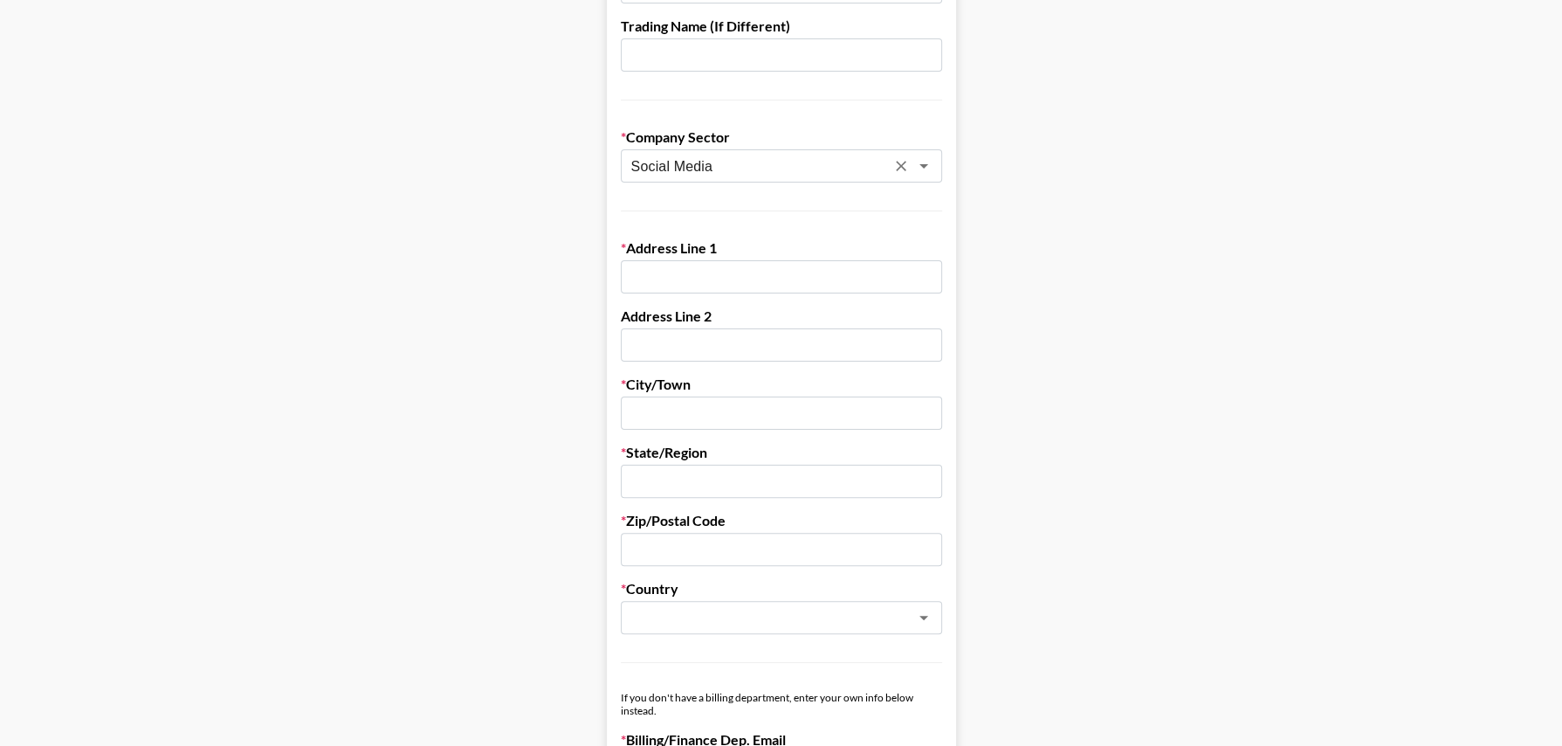
click at [764, 290] on input "text" at bounding box center [781, 276] width 321 height 33
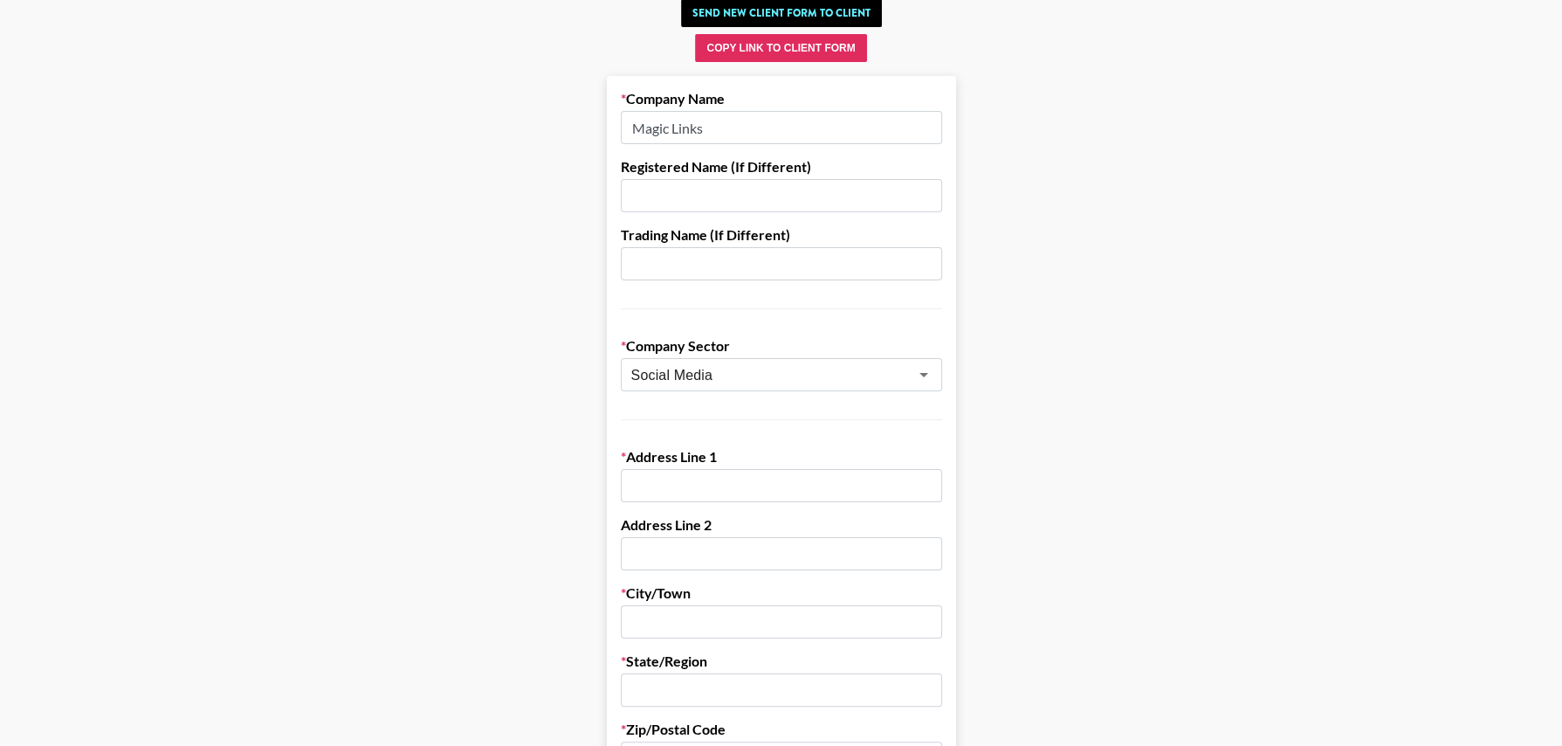
scroll to position [70, 0]
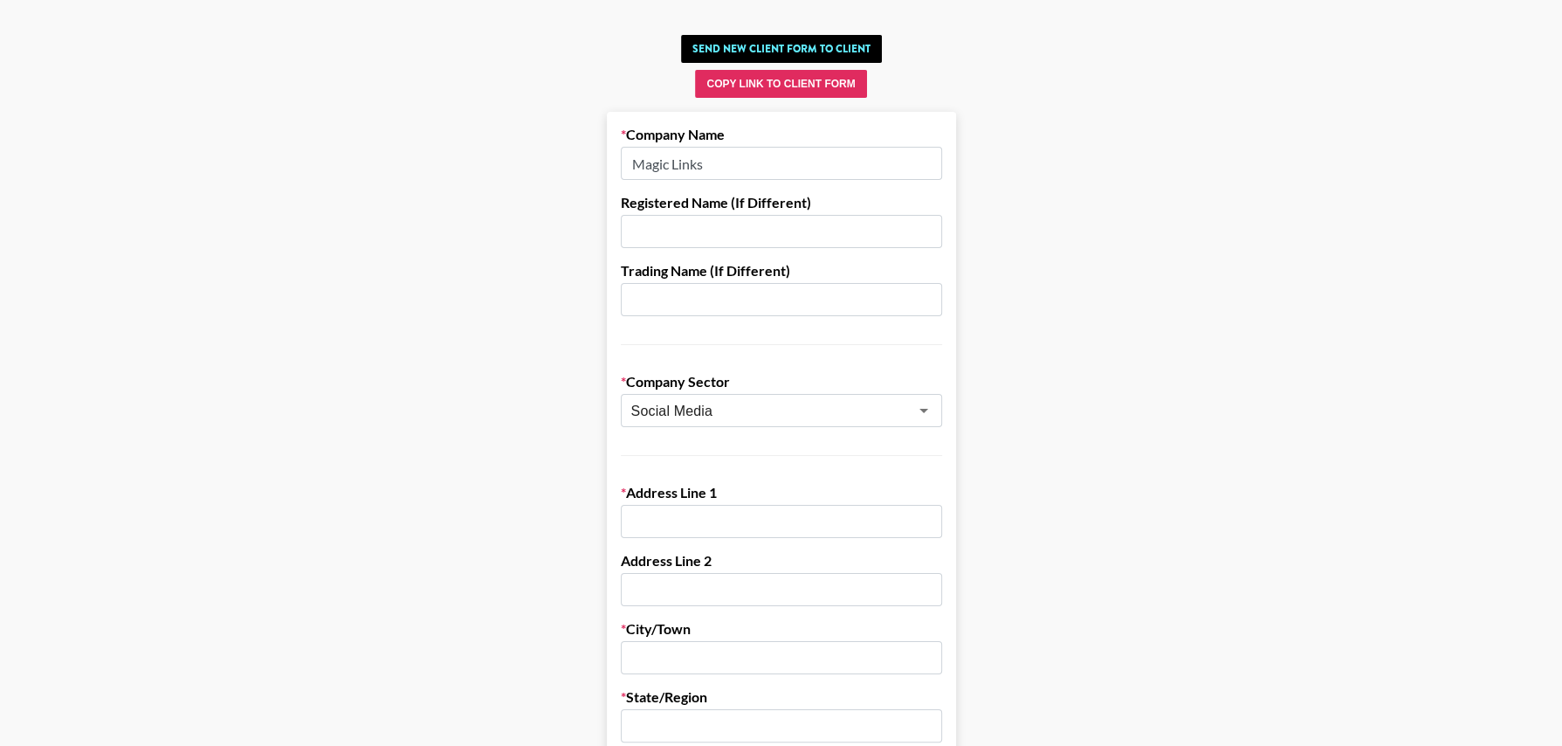
drag, startPoint x: 725, startPoint y: 174, endPoint x: 613, endPoint y: 141, distance: 116.6
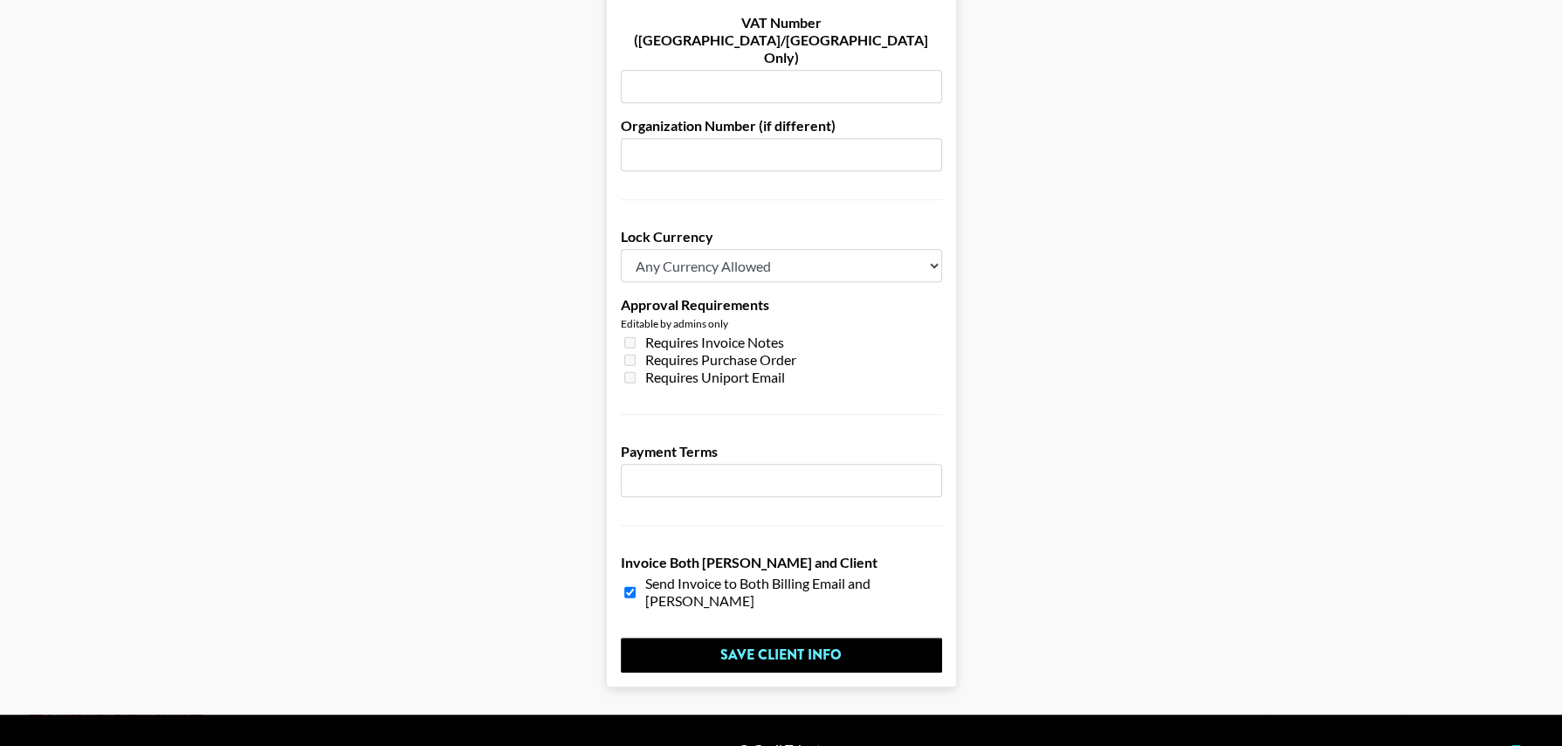
scroll to position [0, 0]
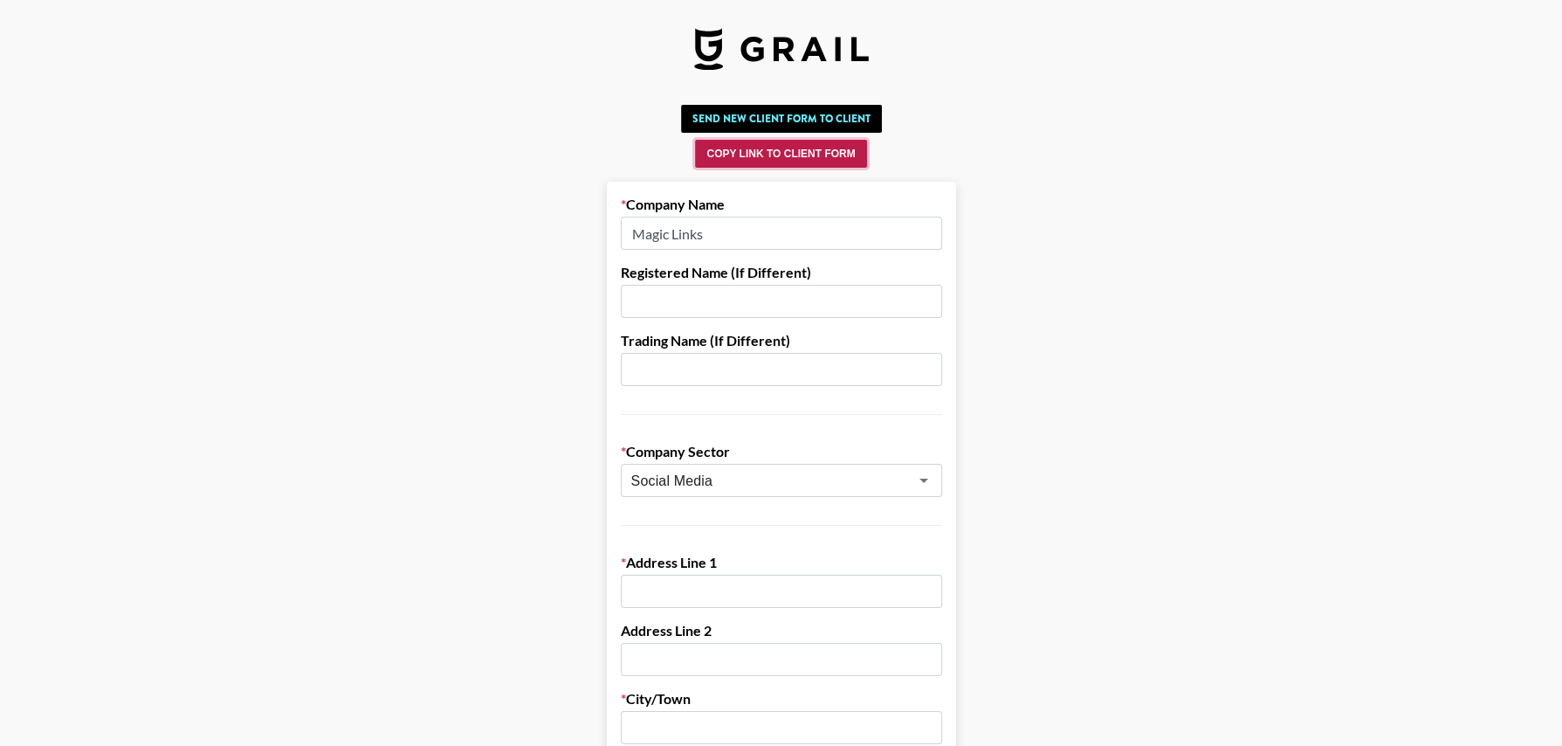
click at [797, 155] on button "Copy Link to Client Form" at bounding box center [780, 154] width 171 height 28
click at [765, 147] on button "Copy Link to Client Form" at bounding box center [780, 154] width 171 height 28
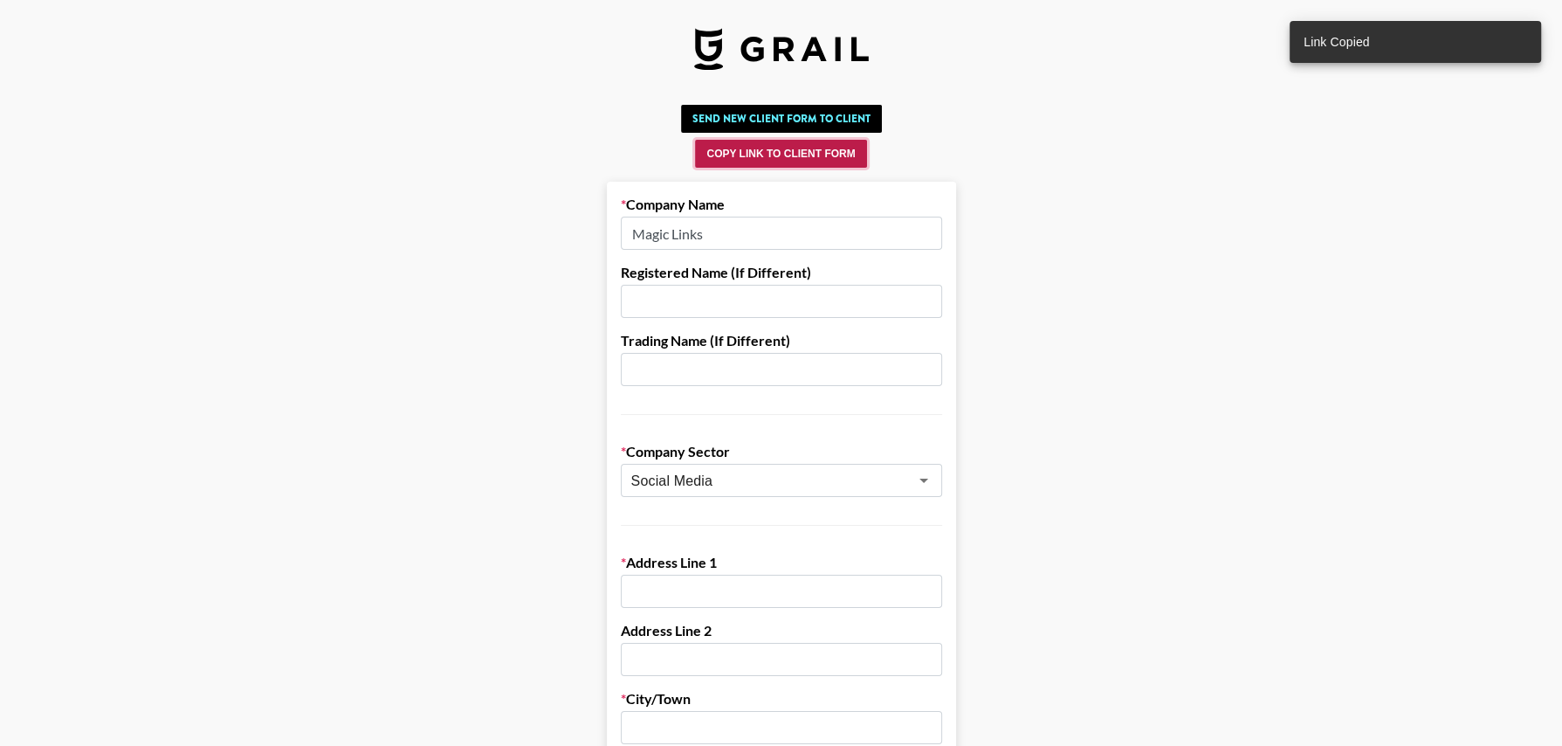
click at [765, 147] on button "Copy Link to Client Form" at bounding box center [780, 154] width 171 height 28
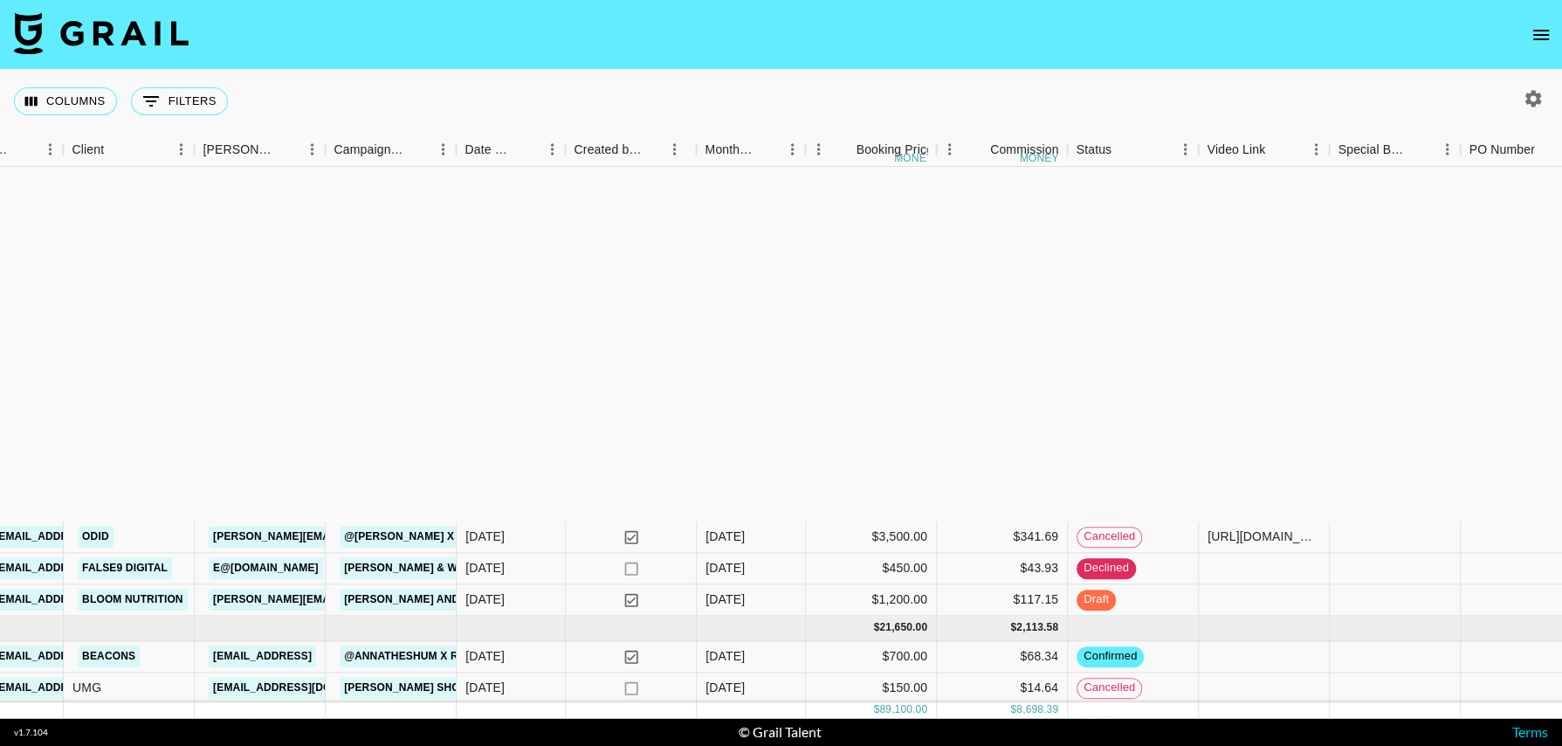
scroll to position [759, 517]
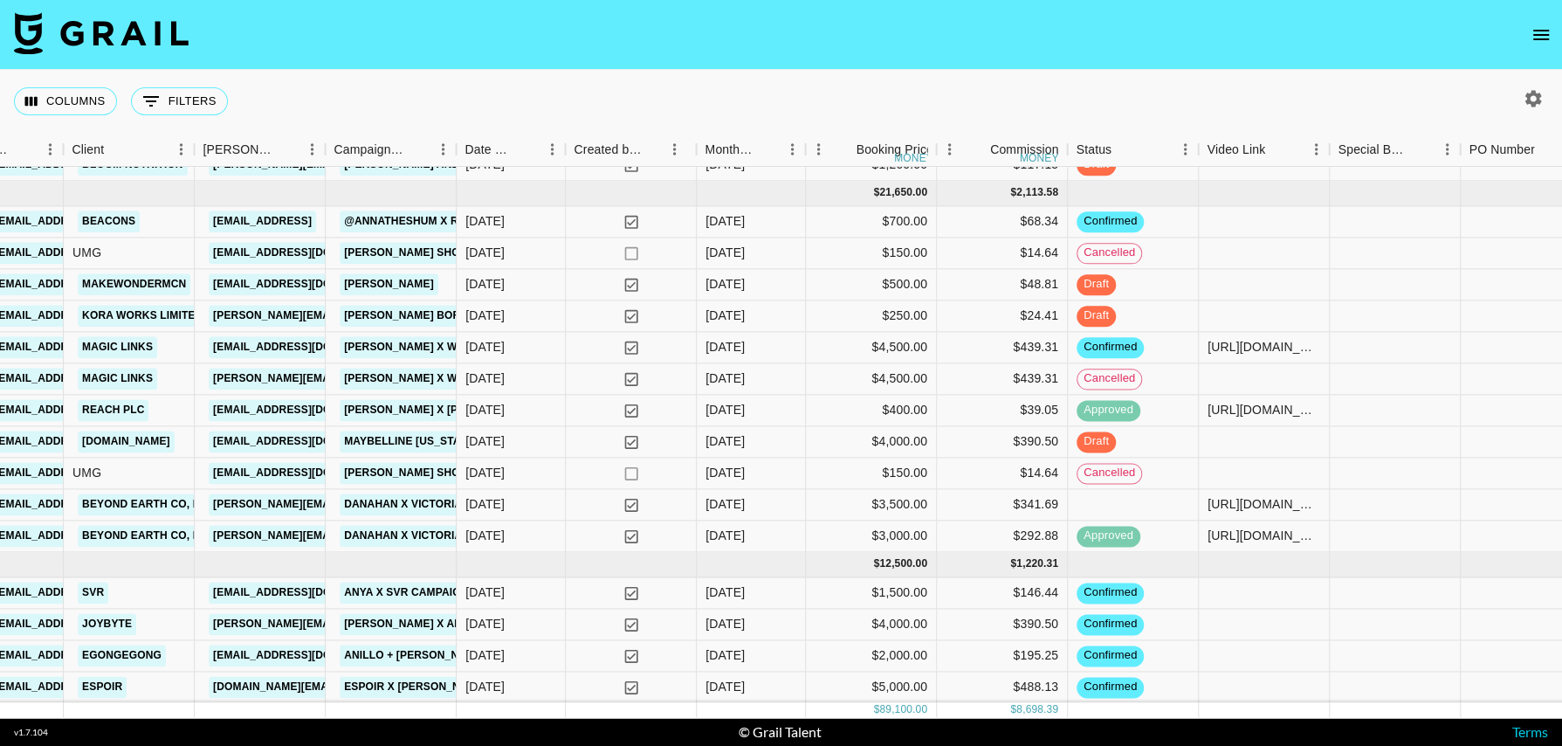
click at [1532, 36] on icon "open drawer" at bounding box center [1540, 34] width 21 height 21
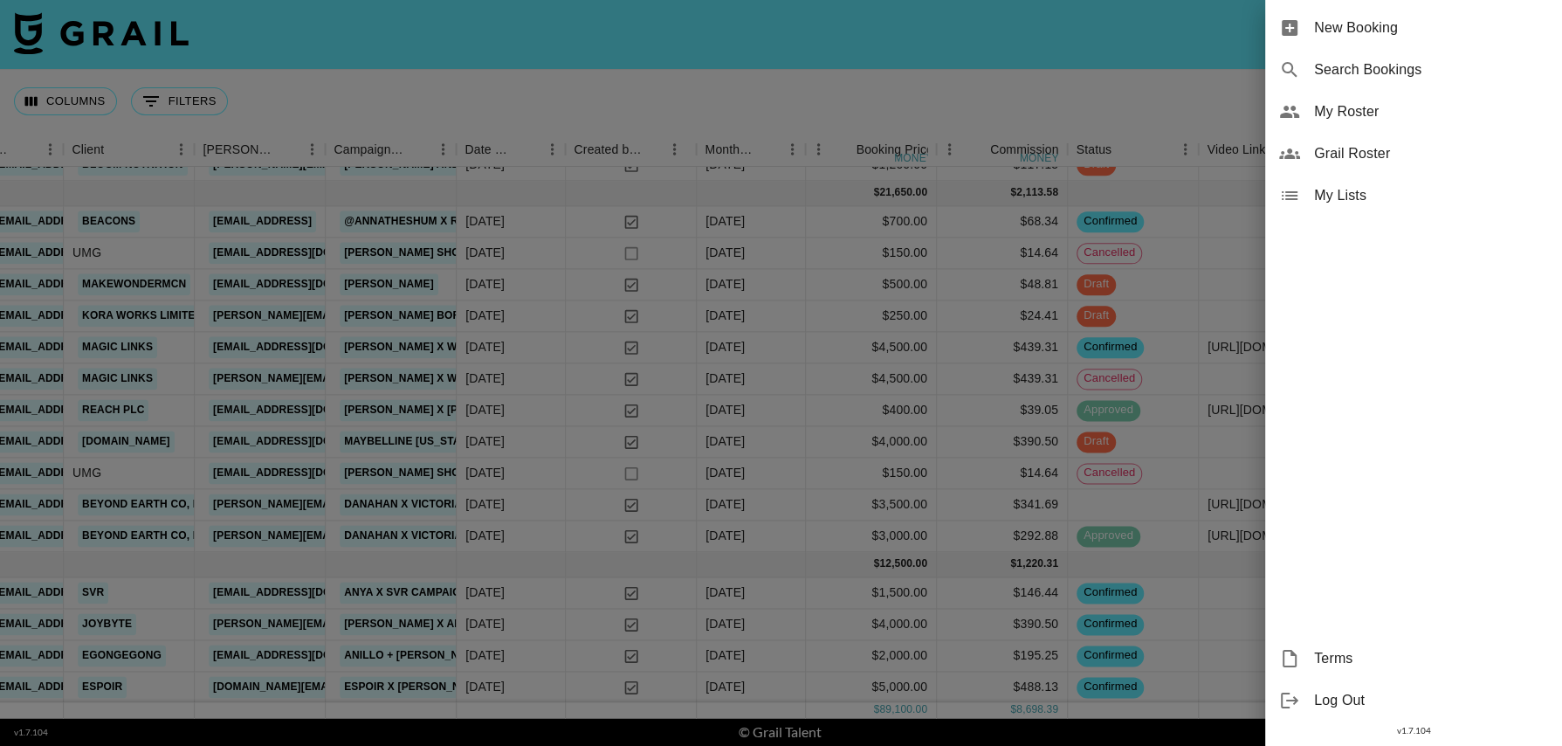
click at [1362, 108] on span "My Roster" at bounding box center [1431, 111] width 234 height 21
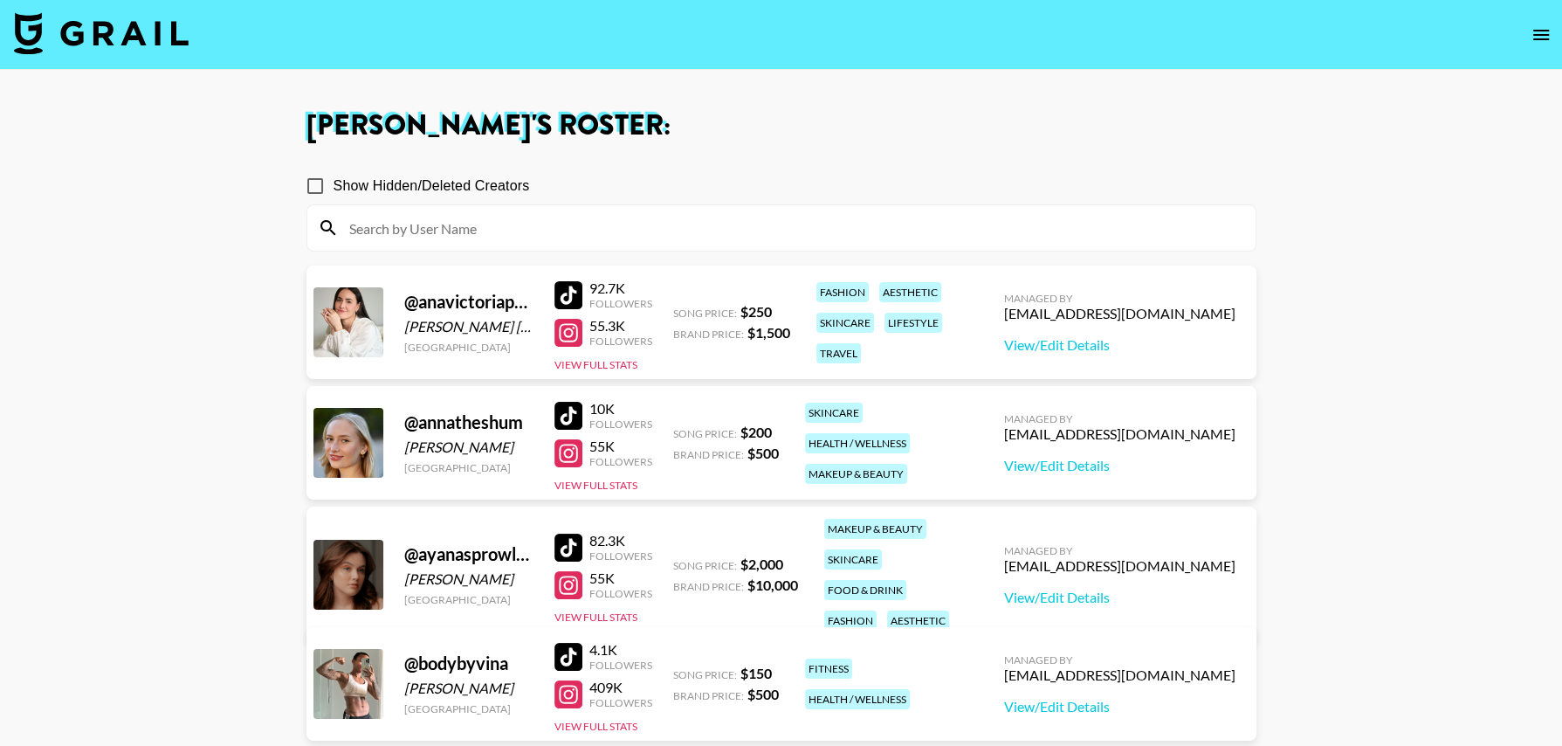
click at [525, 235] on input at bounding box center [792, 228] width 906 height 28
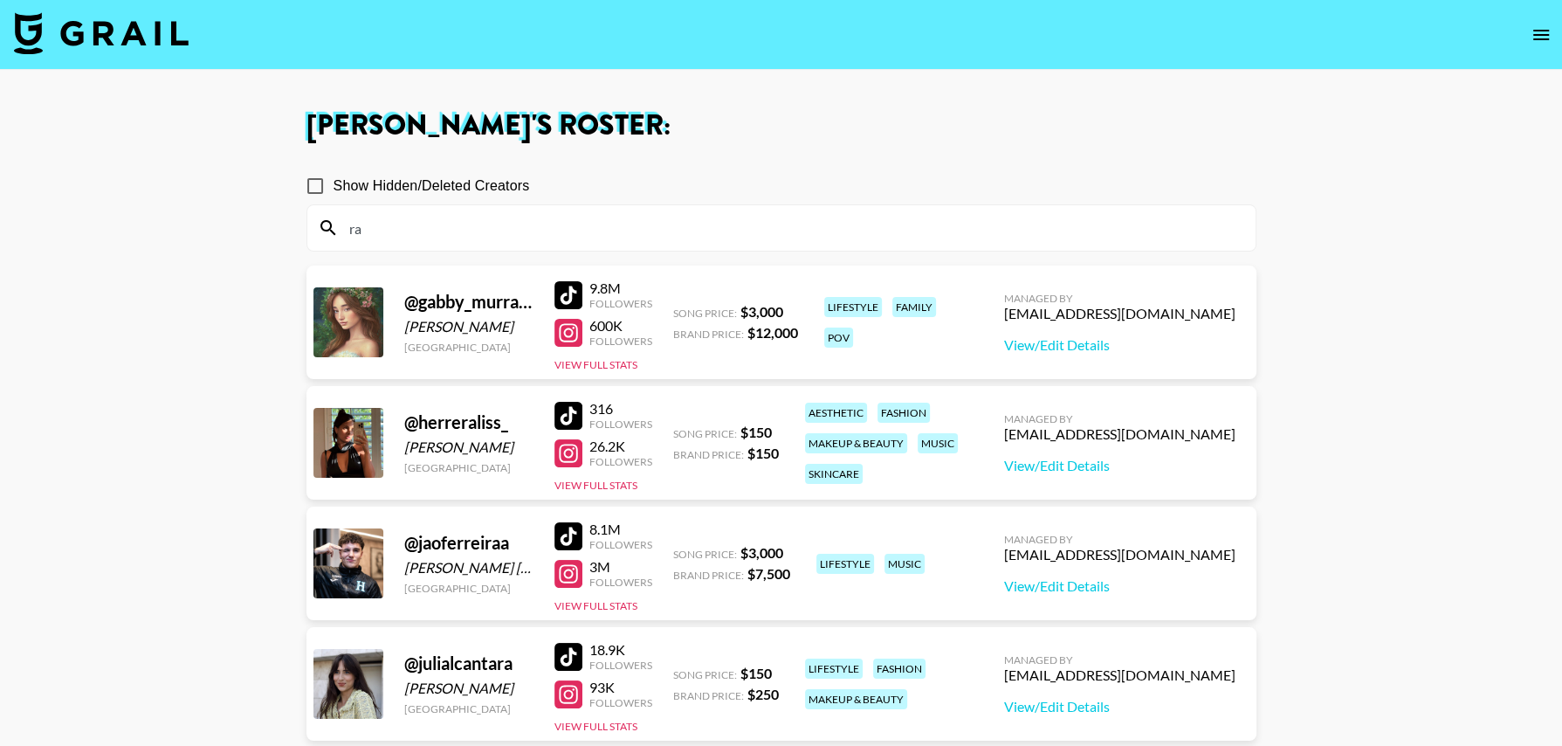
type input "r"
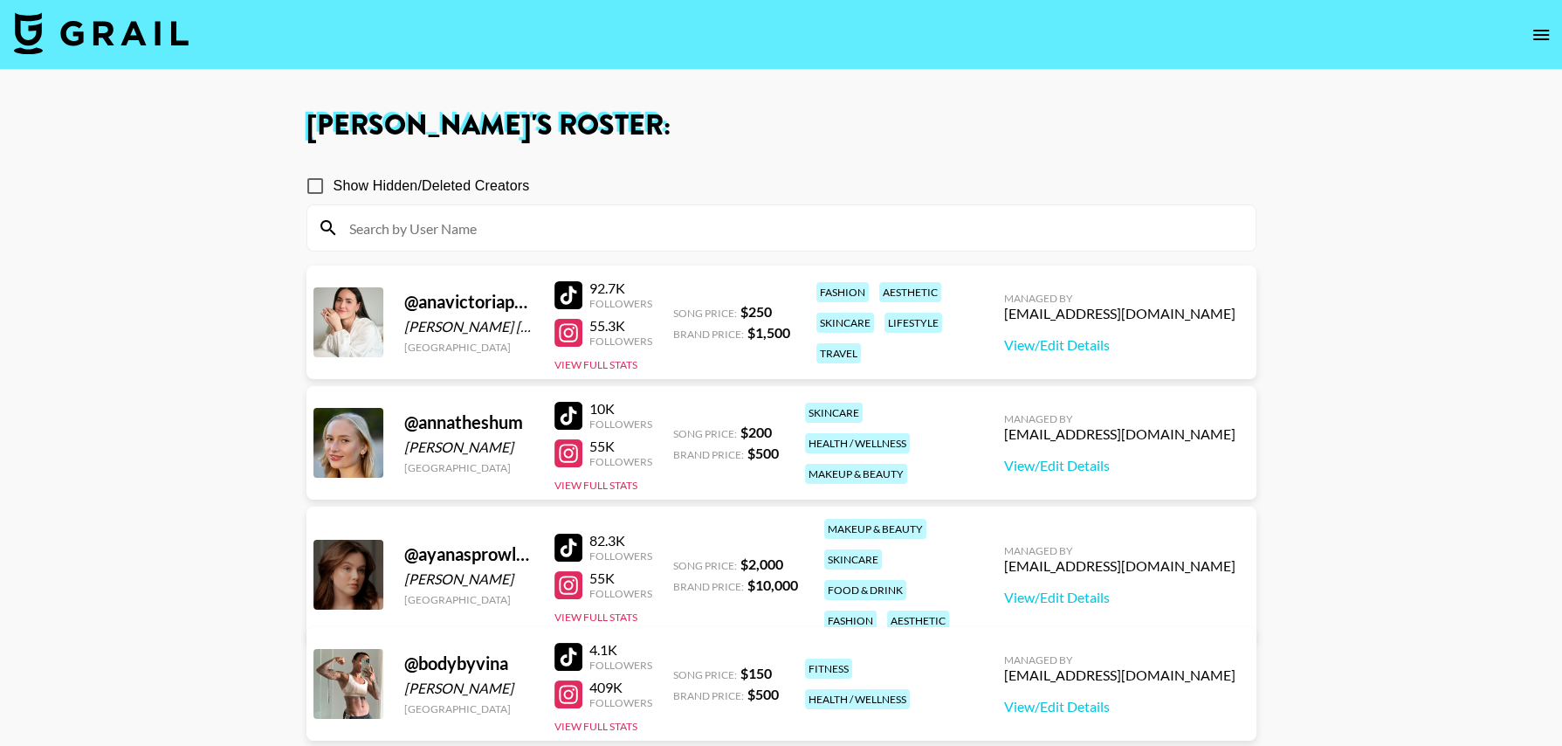
click at [588, 238] on input at bounding box center [792, 228] width 906 height 28
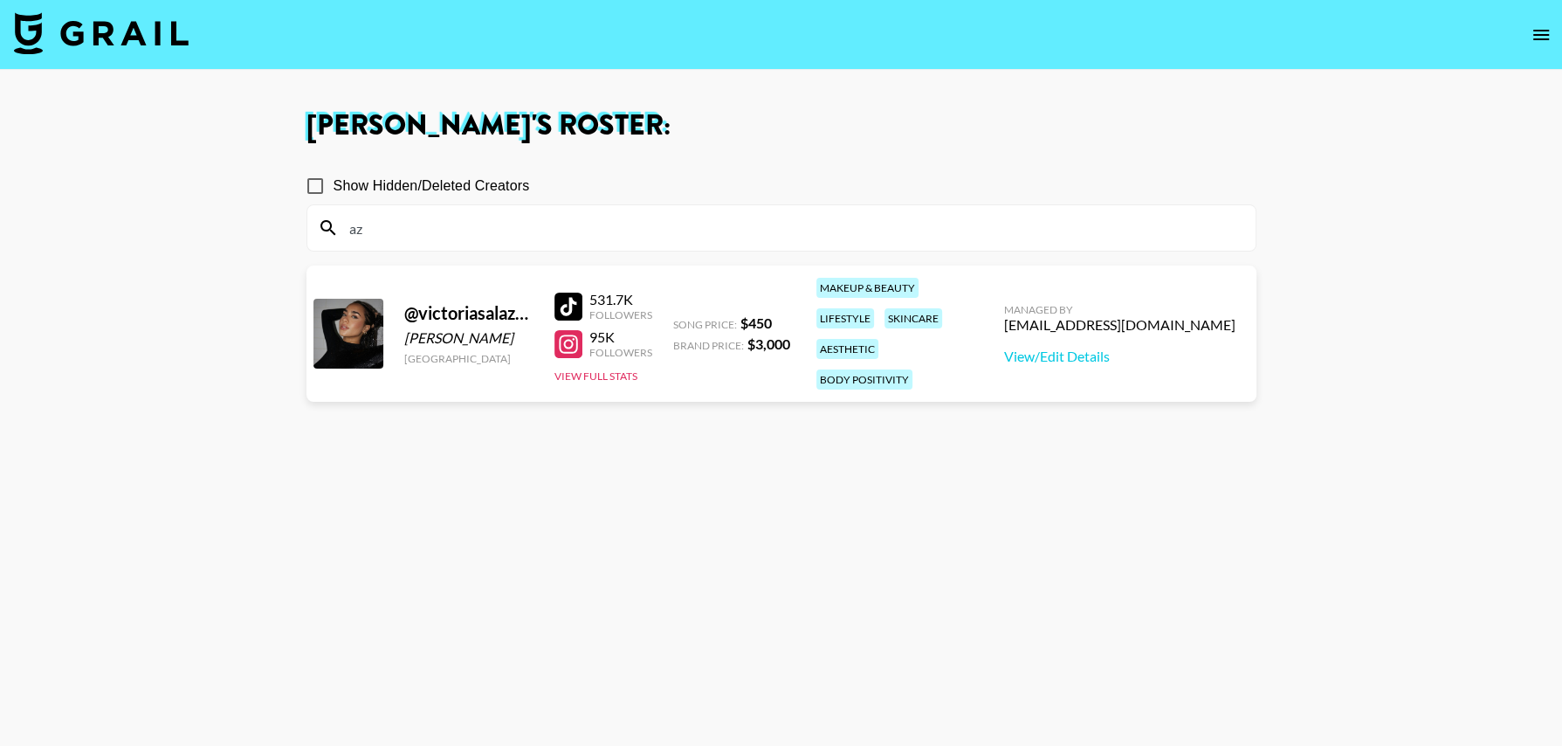
type input "a"
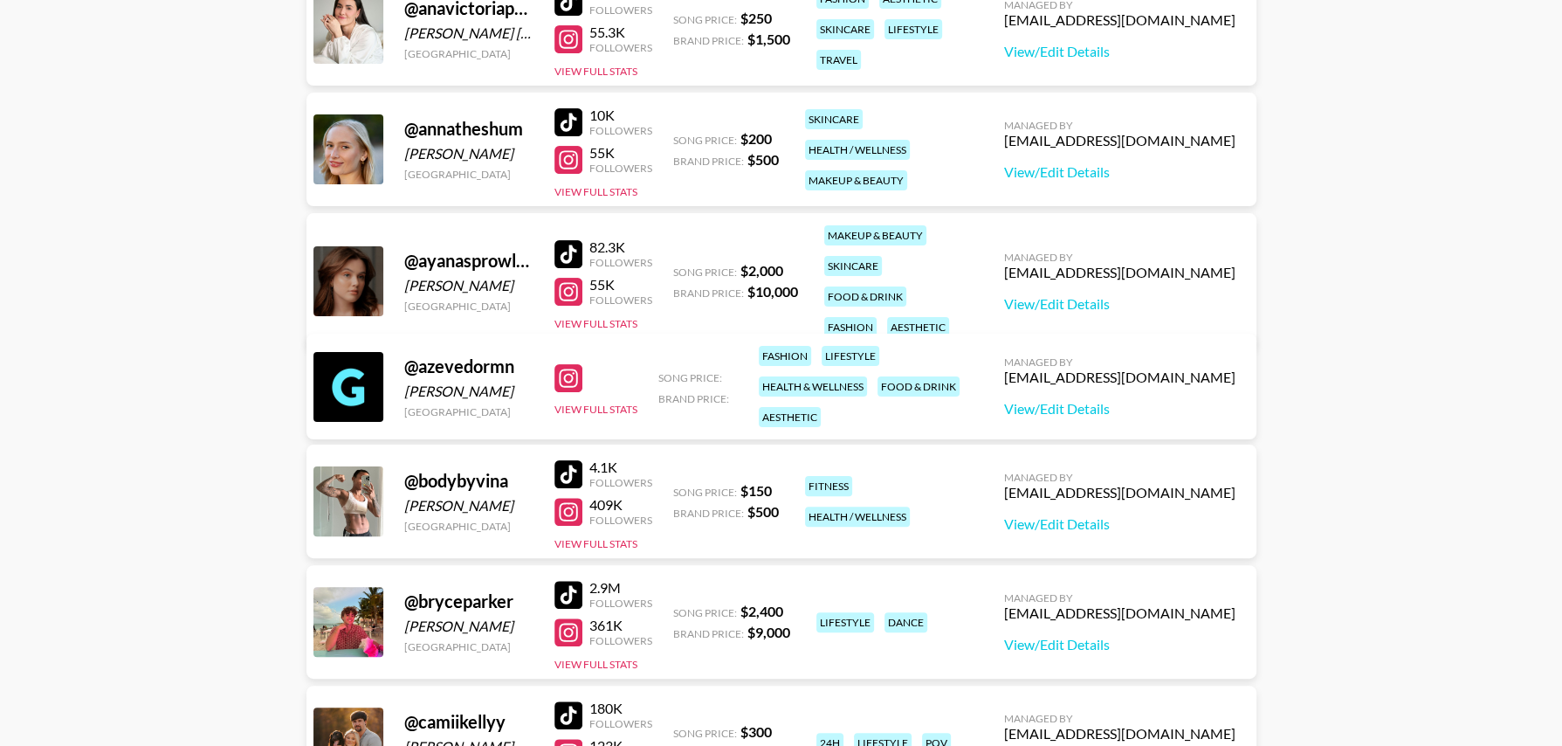
scroll to position [329, 0]
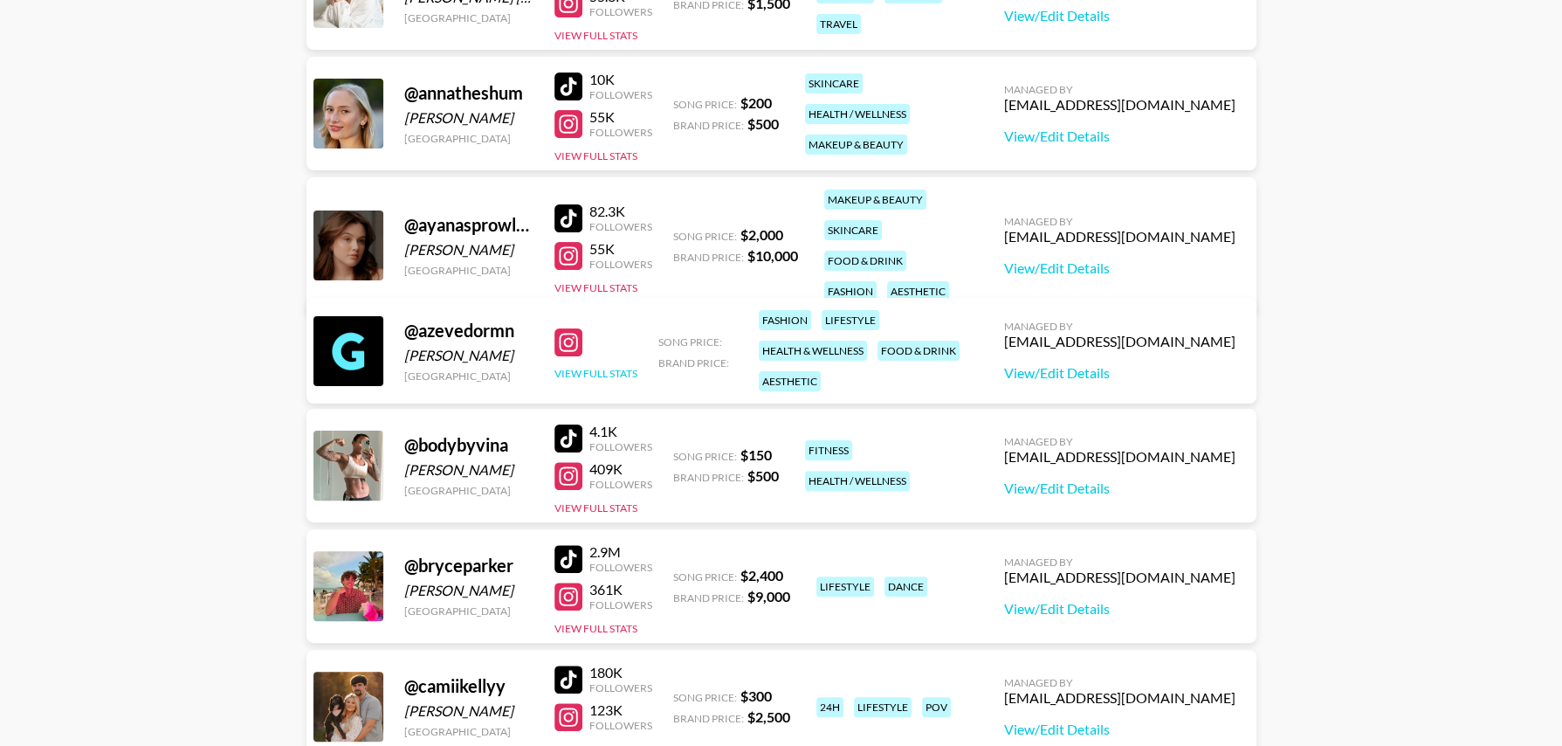
click at [606, 368] on button "View Full Stats" at bounding box center [595, 373] width 83 height 13
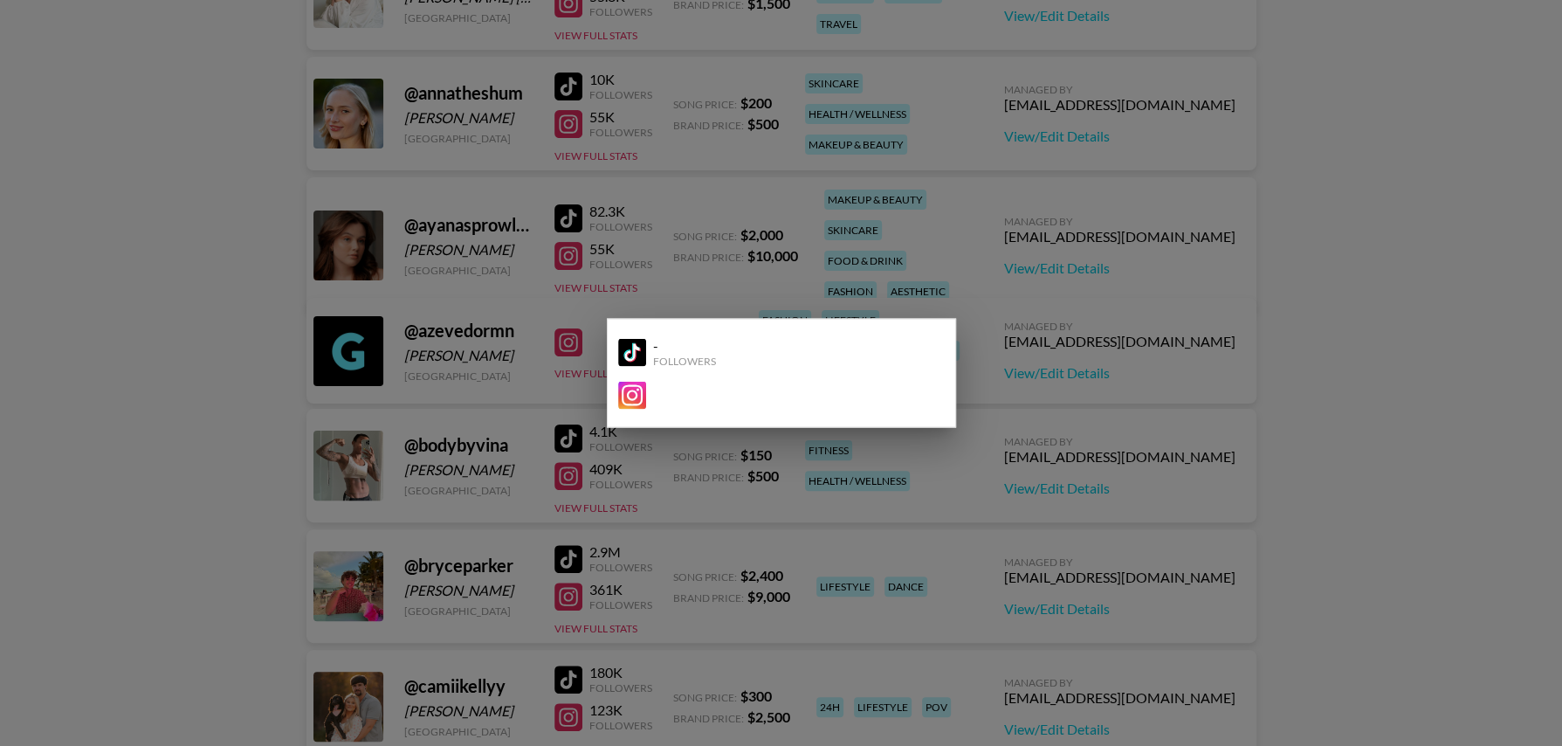
click at [1000, 374] on div at bounding box center [781, 373] width 1562 height 746
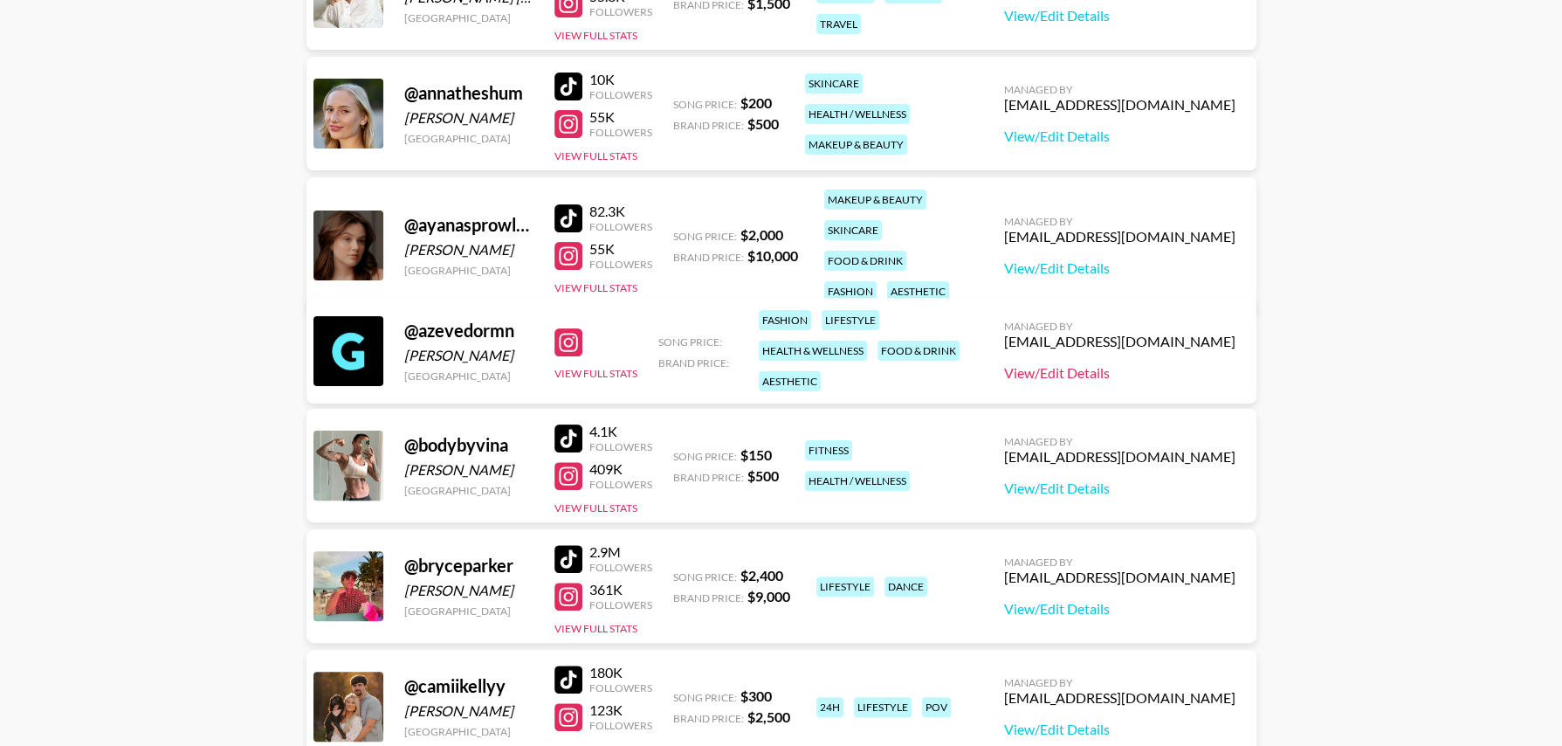
click at [1160, 372] on link "View/Edit Details" at bounding box center [1119, 372] width 231 height 17
click at [604, 367] on button "View Full Stats" at bounding box center [595, 373] width 83 height 13
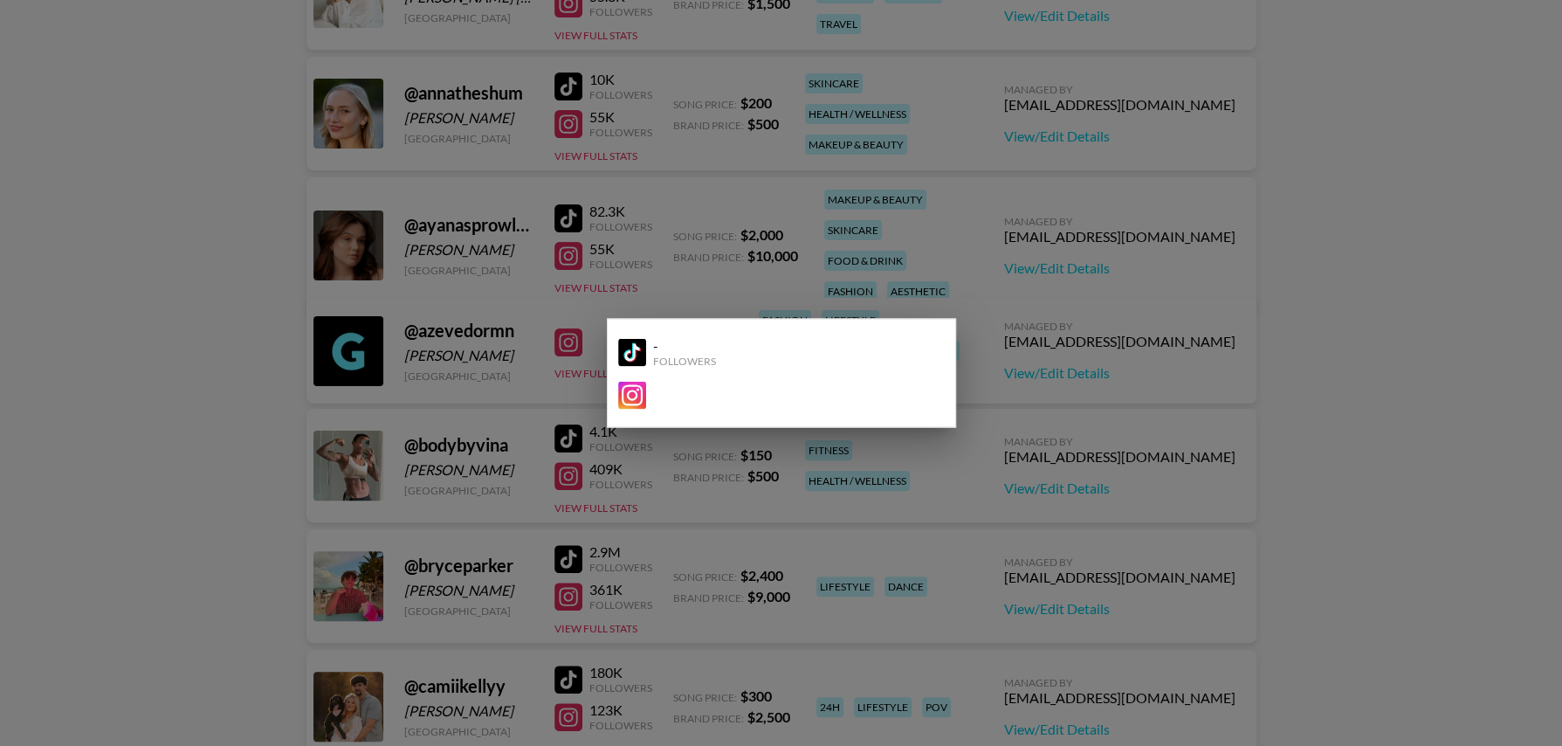
click at [1080, 367] on div at bounding box center [781, 373] width 1562 height 746
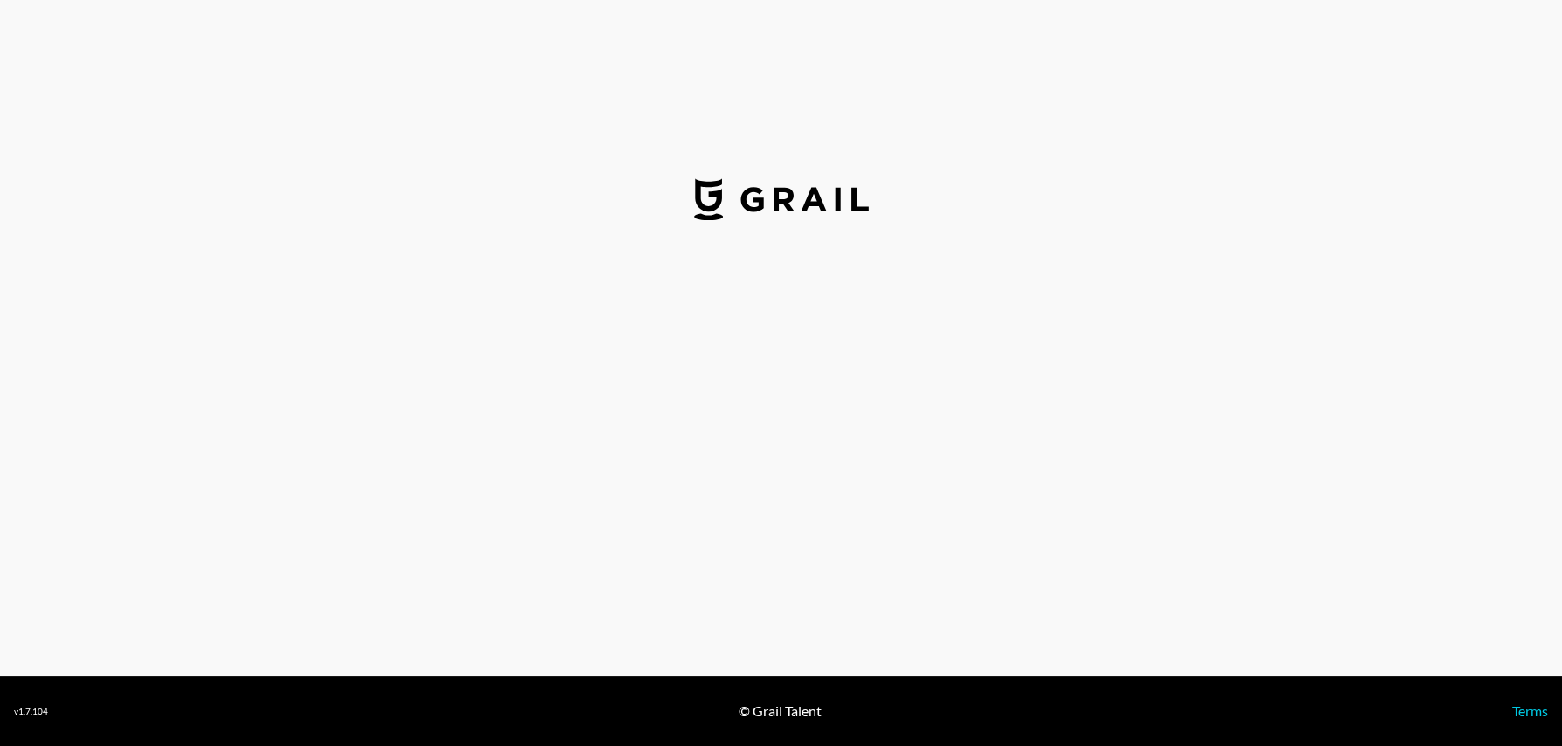
select select "USD"
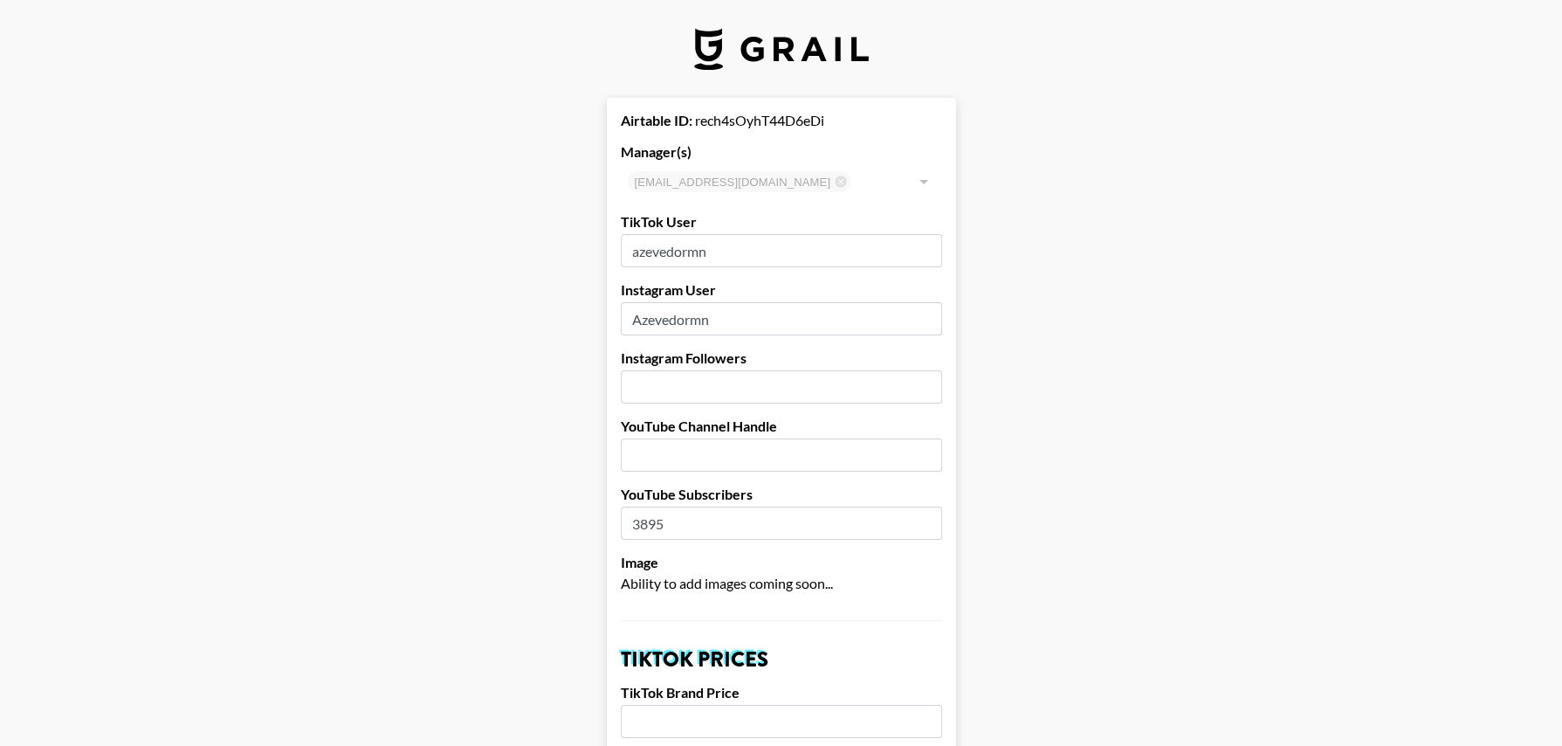
click at [745, 389] on input "number" at bounding box center [781, 386] width 321 height 33
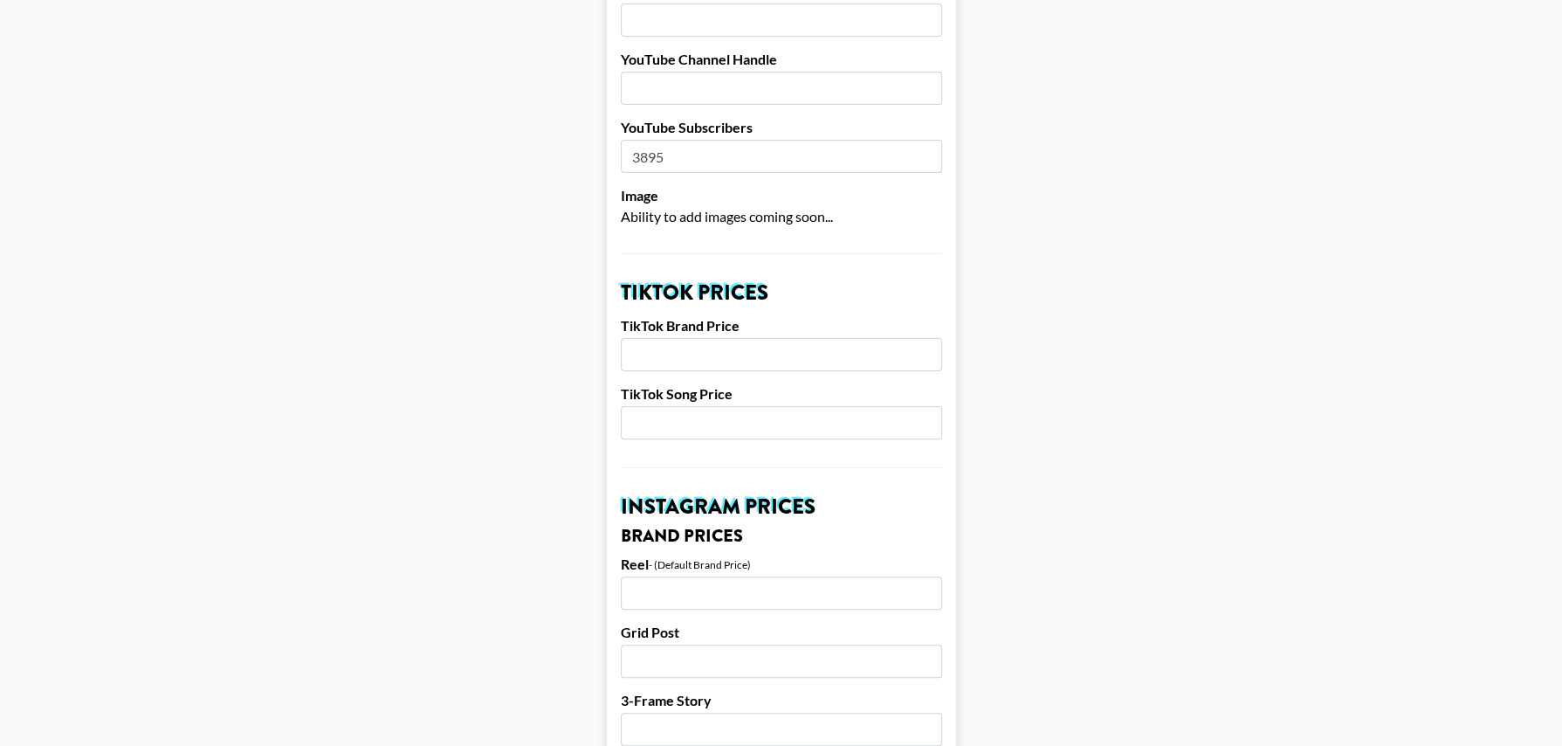
scroll to position [341, 0]
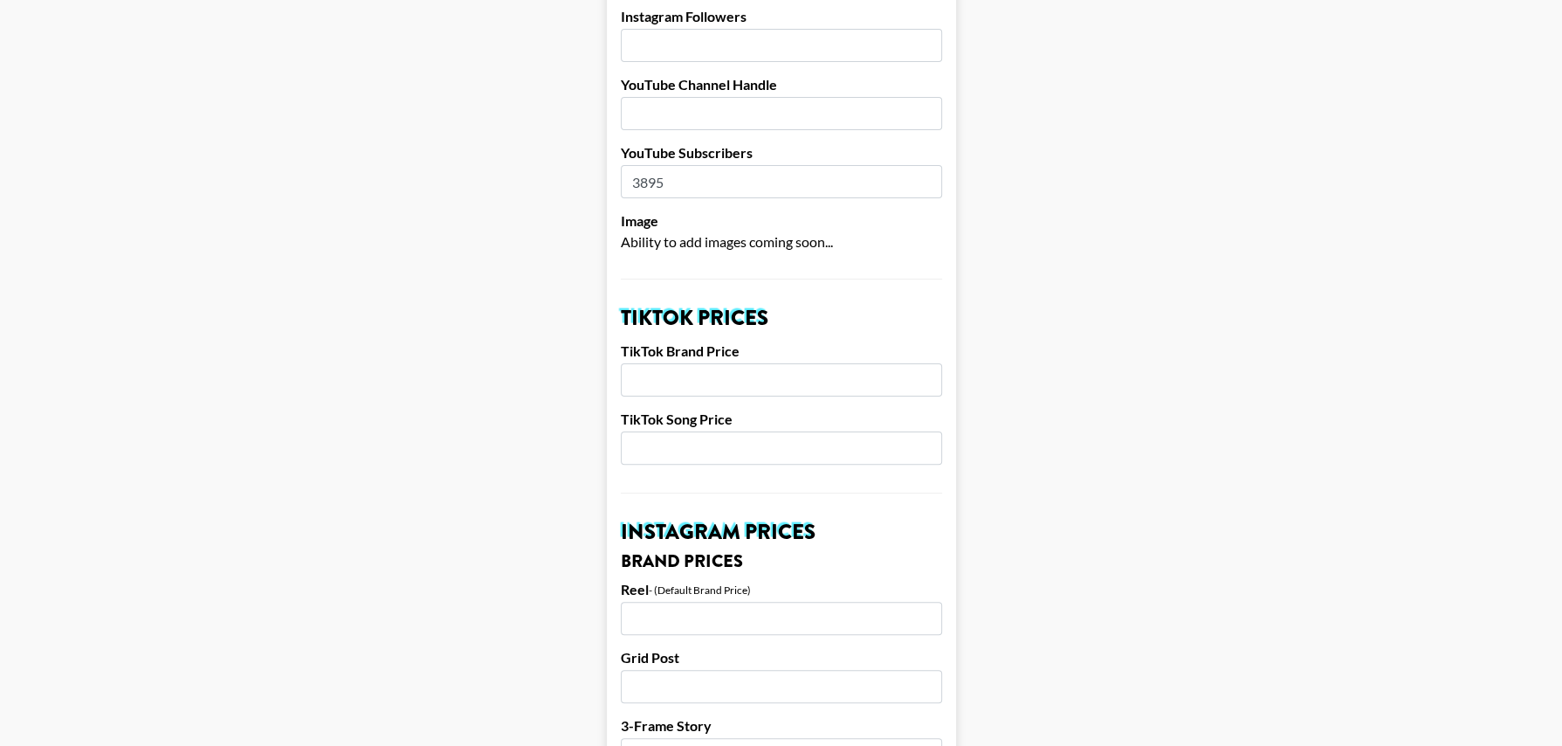
click at [712, 384] on input "number" at bounding box center [781, 379] width 321 height 33
click at [701, 445] on input "number" at bounding box center [781, 447] width 321 height 33
click at [699, 382] on input "25000" at bounding box center [781, 379] width 321 height 33
type input "2500"
click at [671, 439] on input "number" at bounding box center [781, 447] width 321 height 33
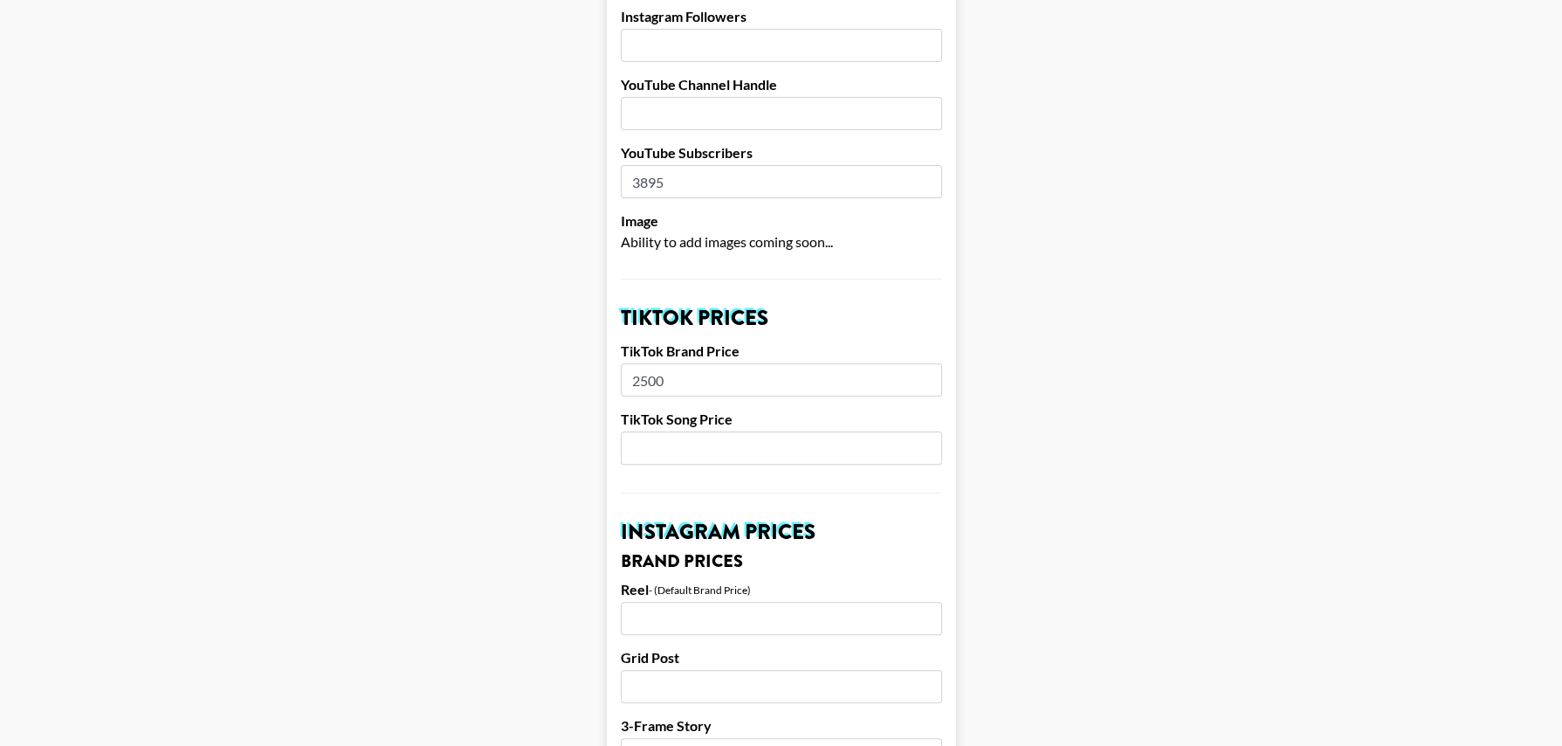
type input "3"
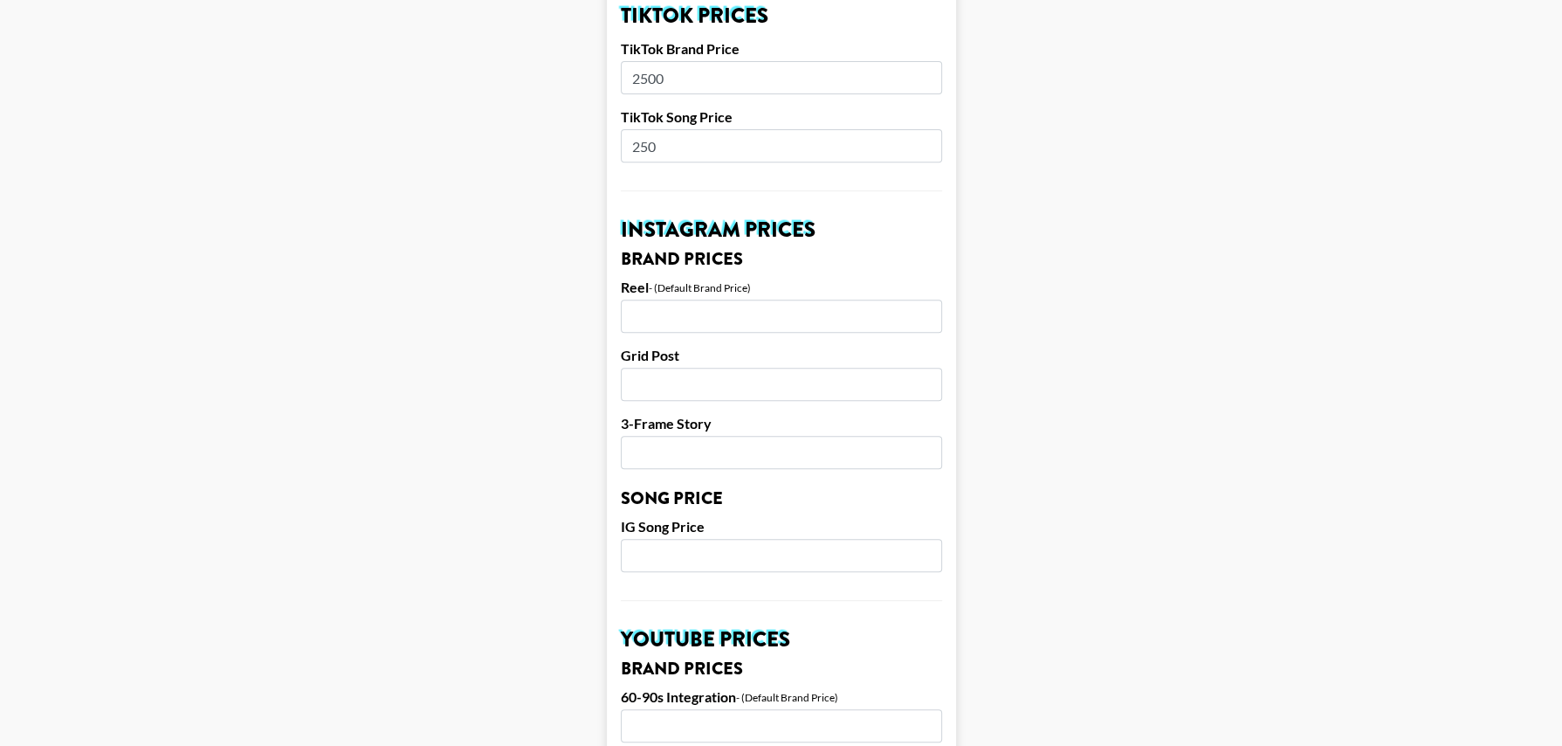
scroll to position [720, 0]
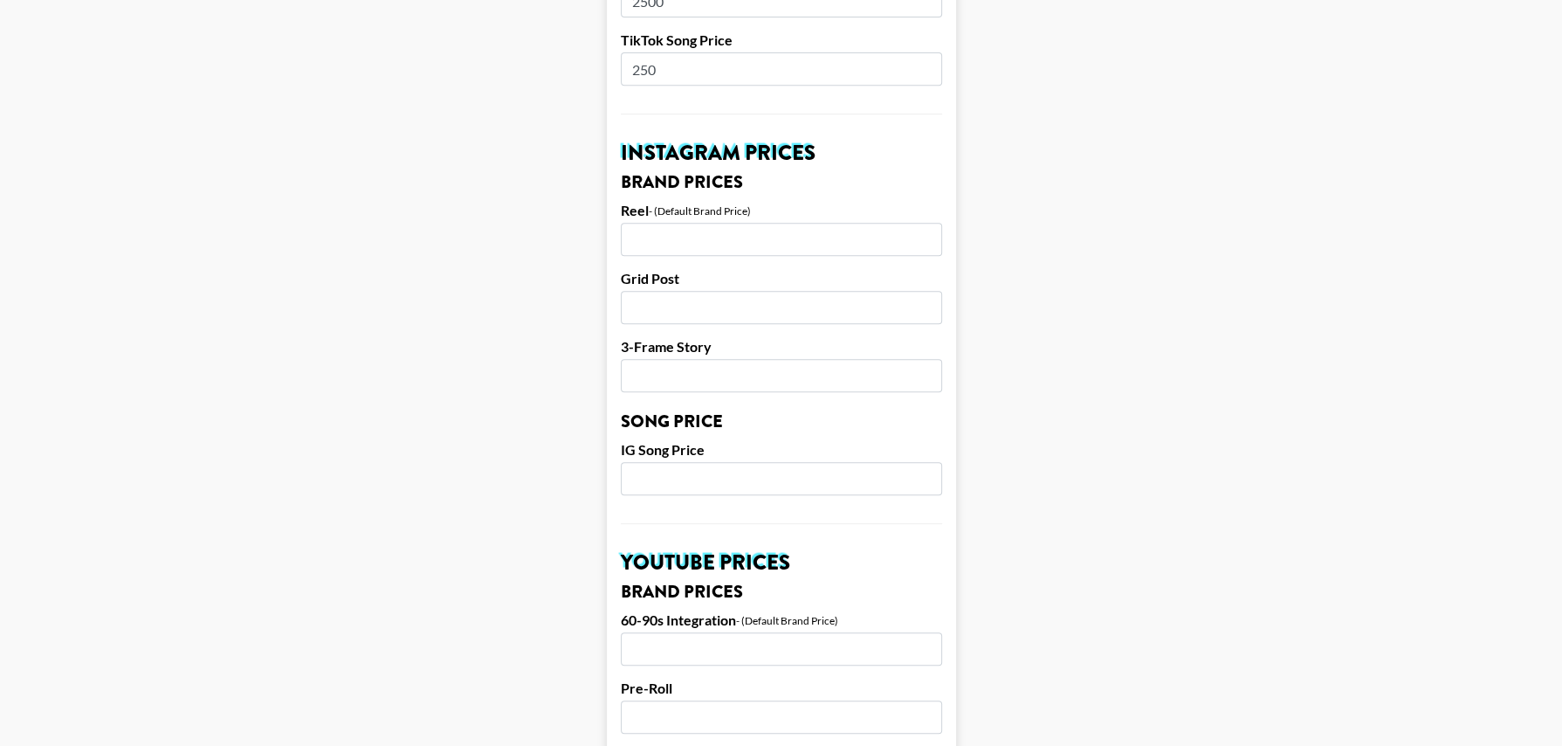
type input "250"
click at [713, 234] on input "number" at bounding box center [781, 239] width 321 height 33
type input "5000"
click at [693, 313] on input "number" at bounding box center [781, 307] width 321 height 33
type input "3500"
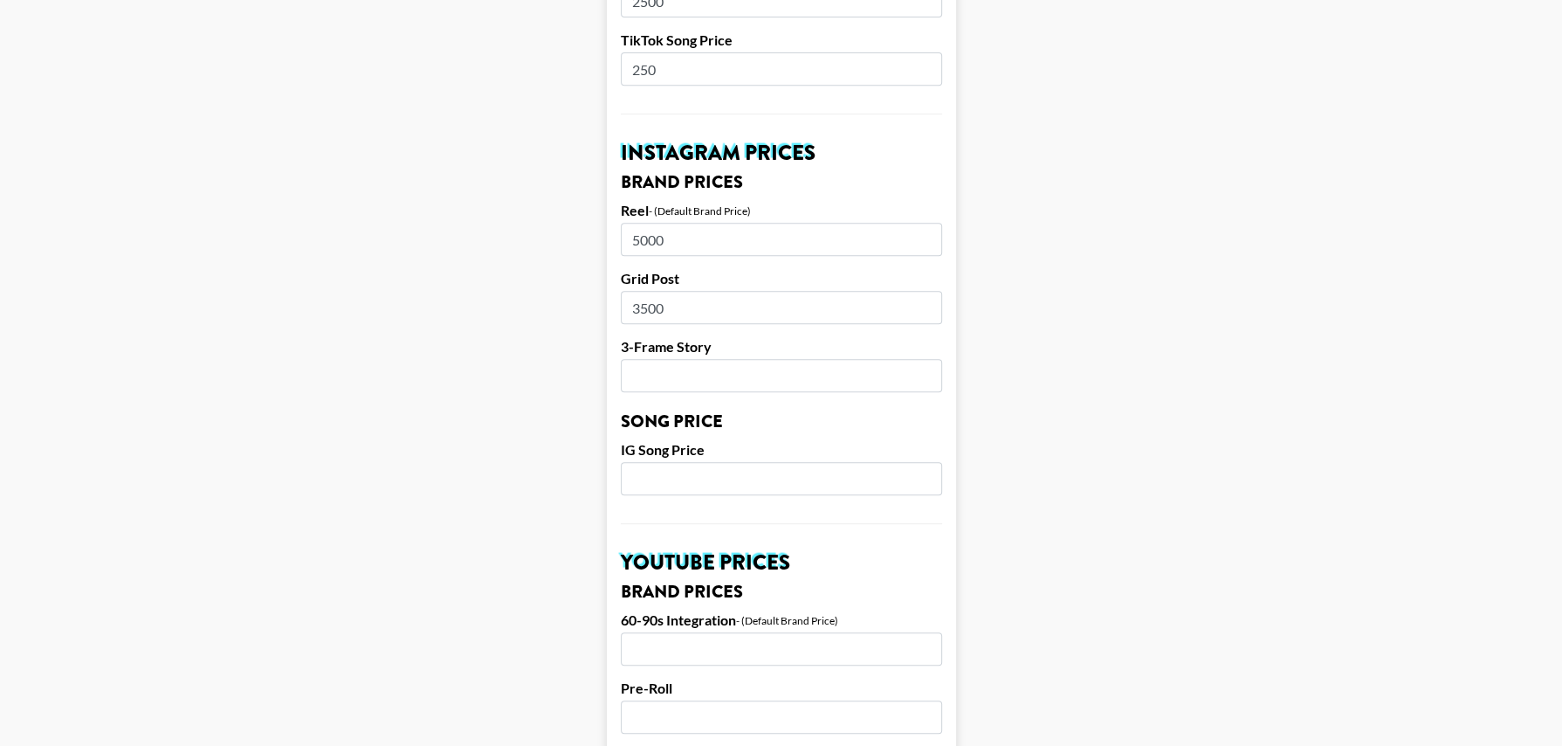
click at [691, 367] on input "number" at bounding box center [781, 375] width 321 height 33
type input "1500"
click at [685, 476] on input "number" at bounding box center [781, 478] width 321 height 33
type input "5"
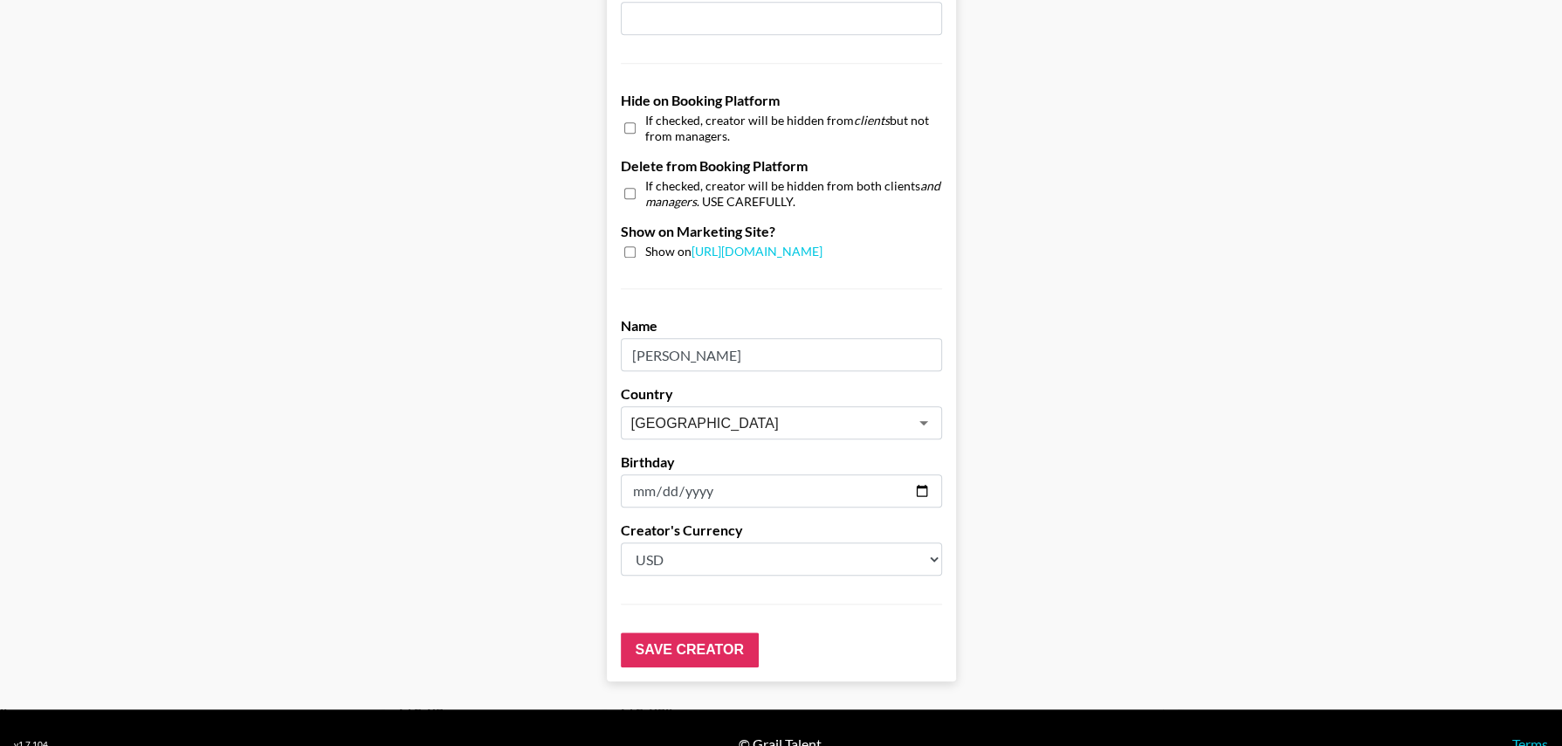
scroll to position [1620, 0]
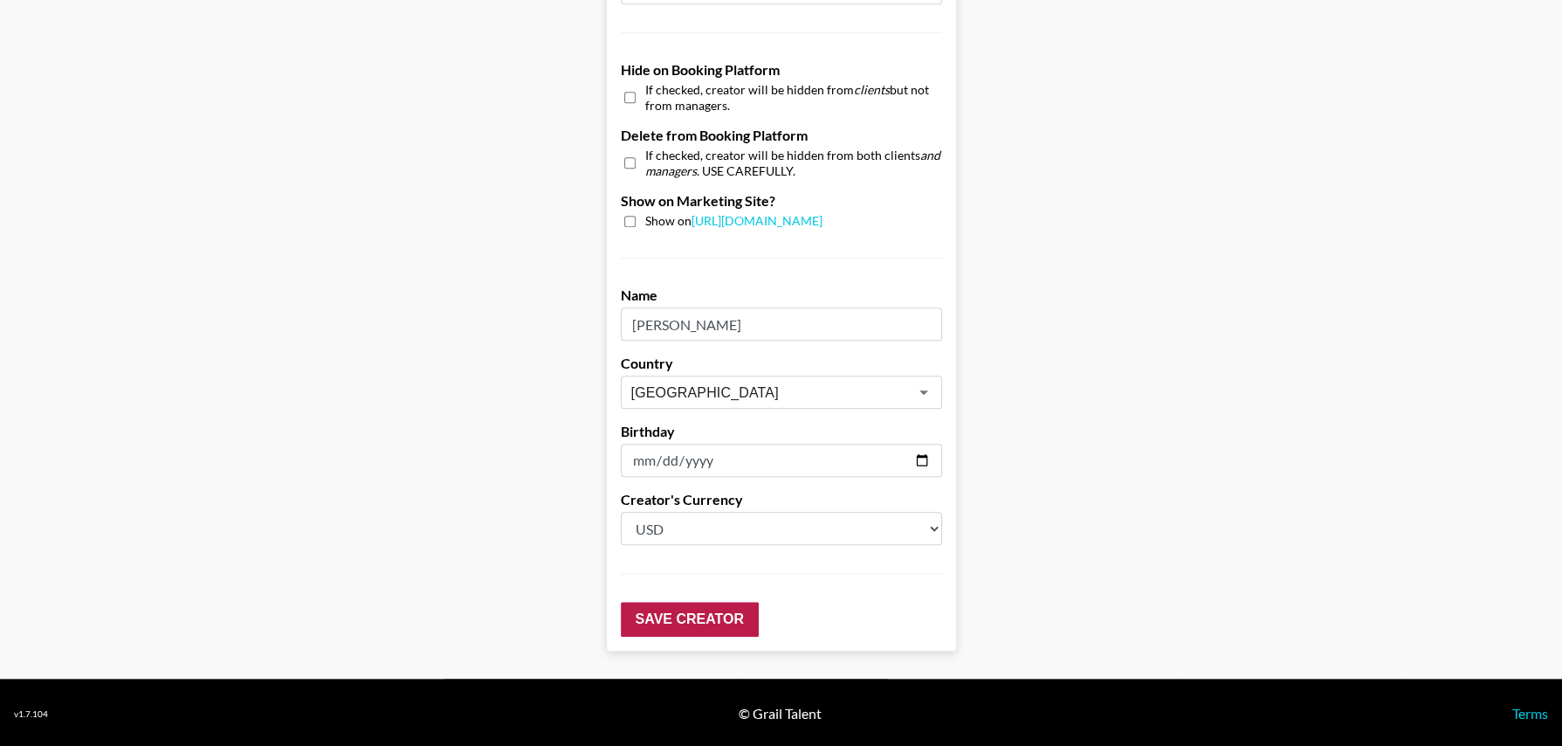
type input "1000"
click at [685, 612] on input "Save Creator" at bounding box center [690, 618] width 138 height 35
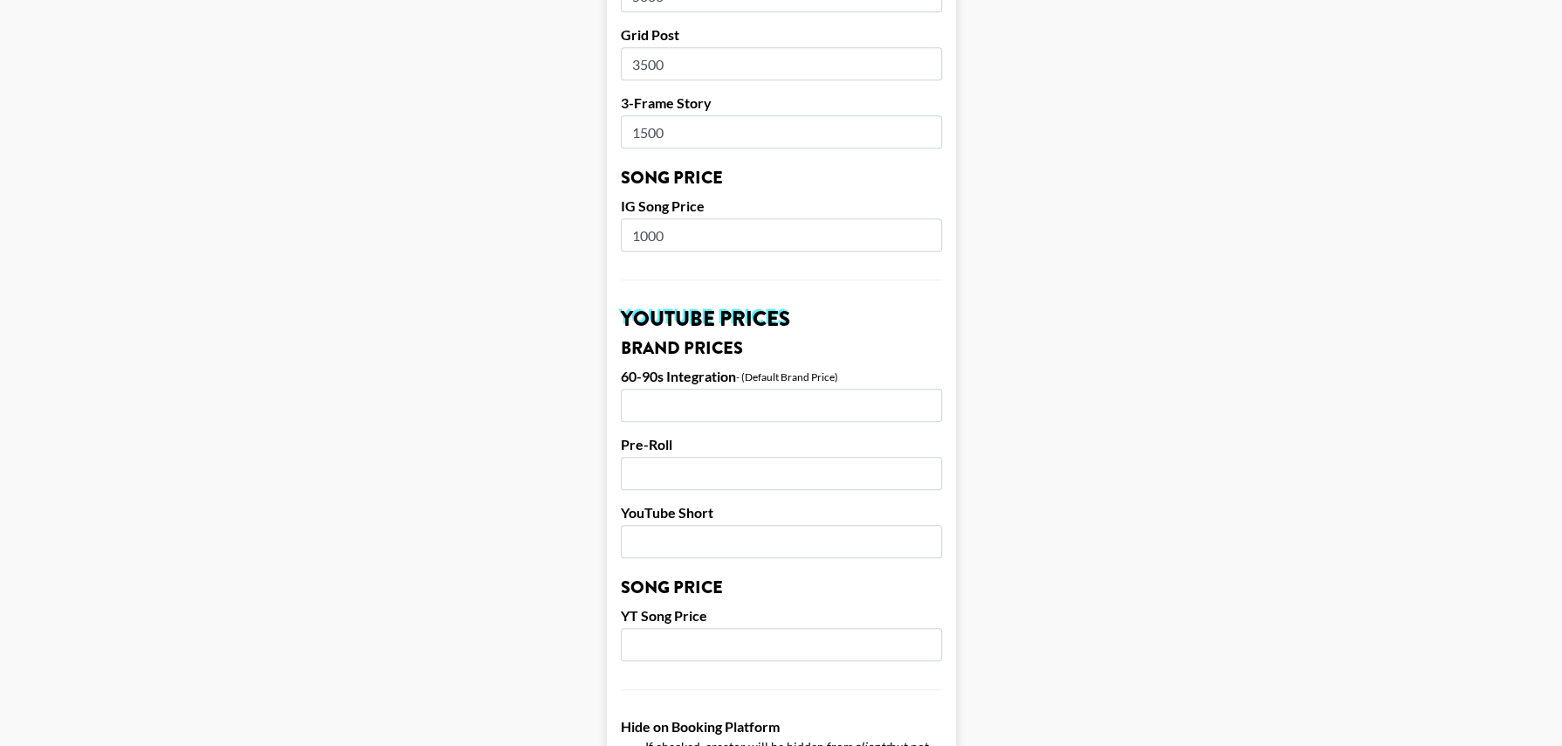
scroll to position [1676, 0]
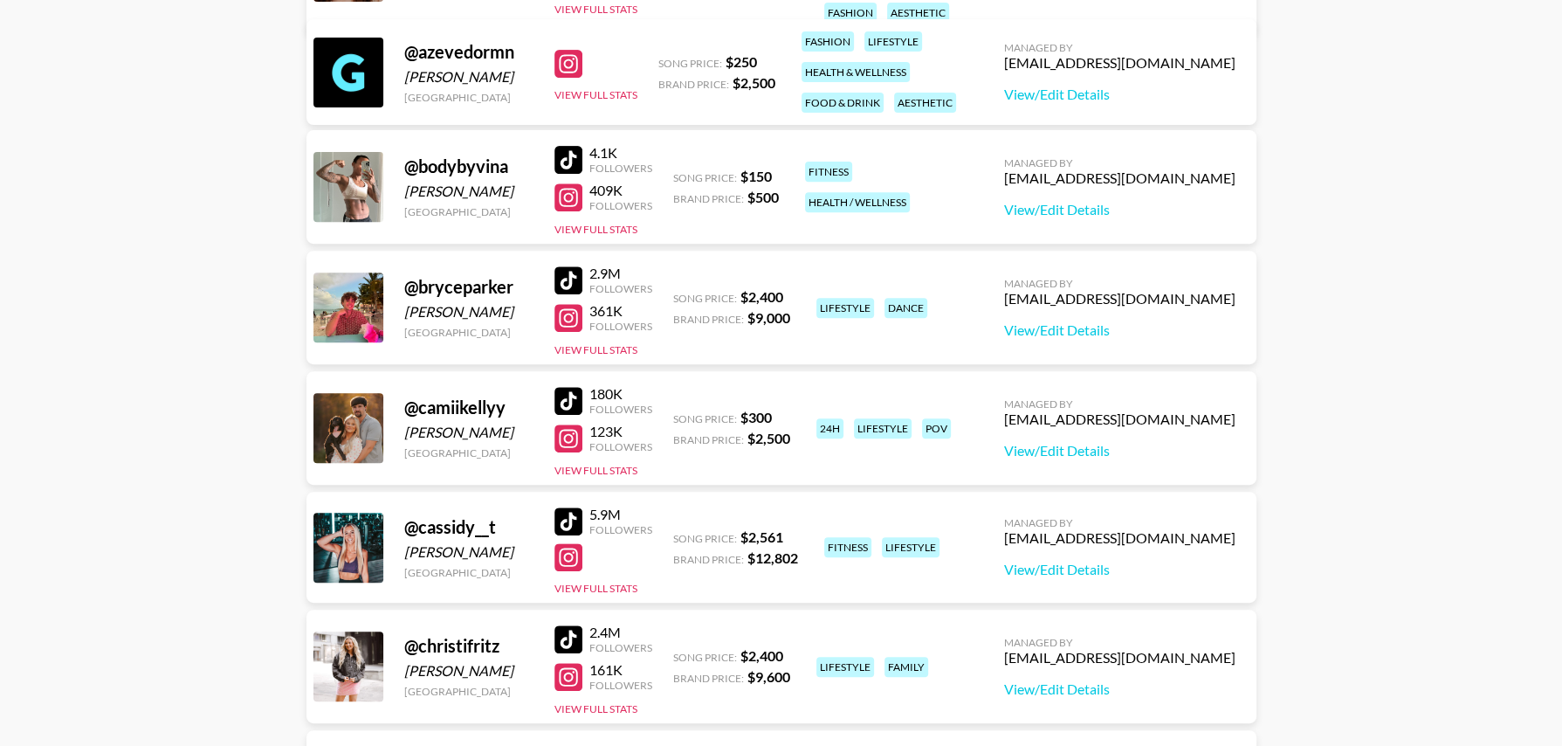
scroll to position [609, 0]
